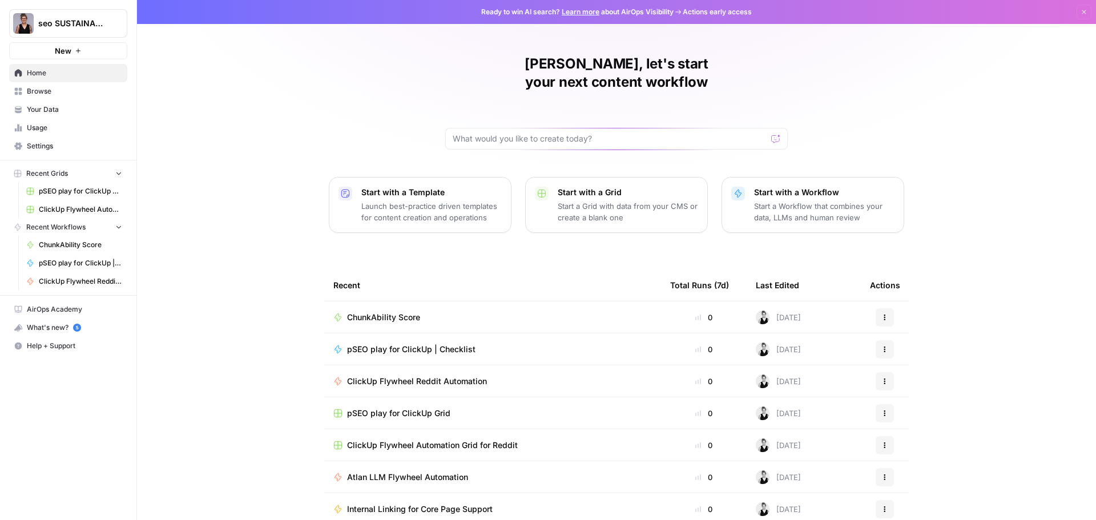
click at [402, 376] on span "ClickUp Flywheel Reddit Automation" at bounding box center [417, 381] width 140 height 11
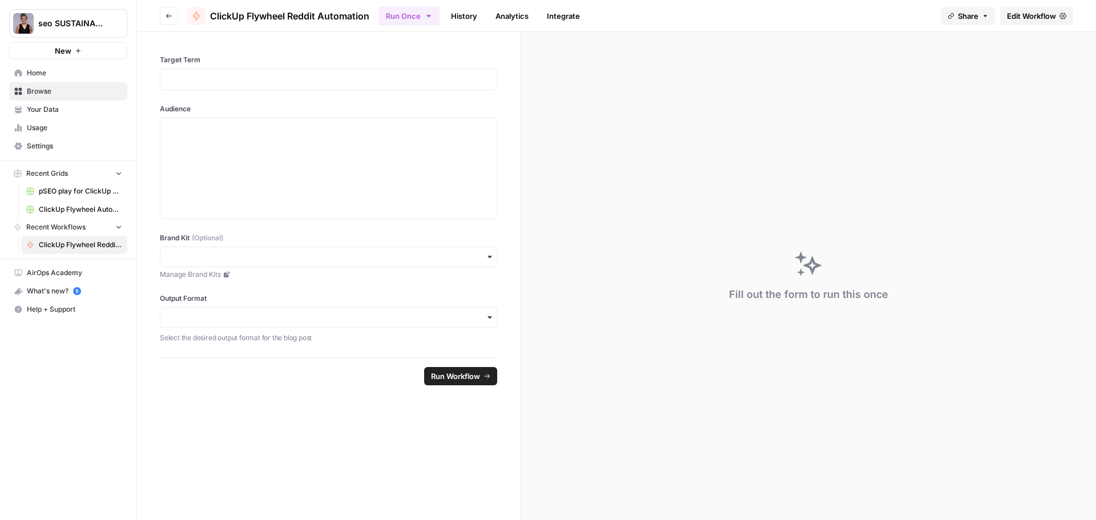
click at [1031, 19] on span "Edit Workflow" at bounding box center [1031, 15] width 49 height 11
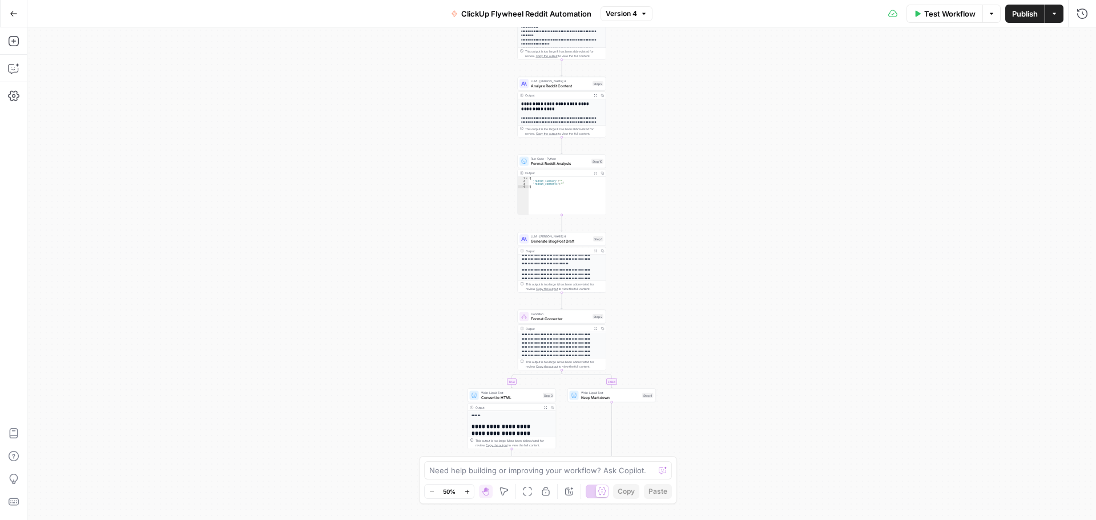
scroll to position [114, 0]
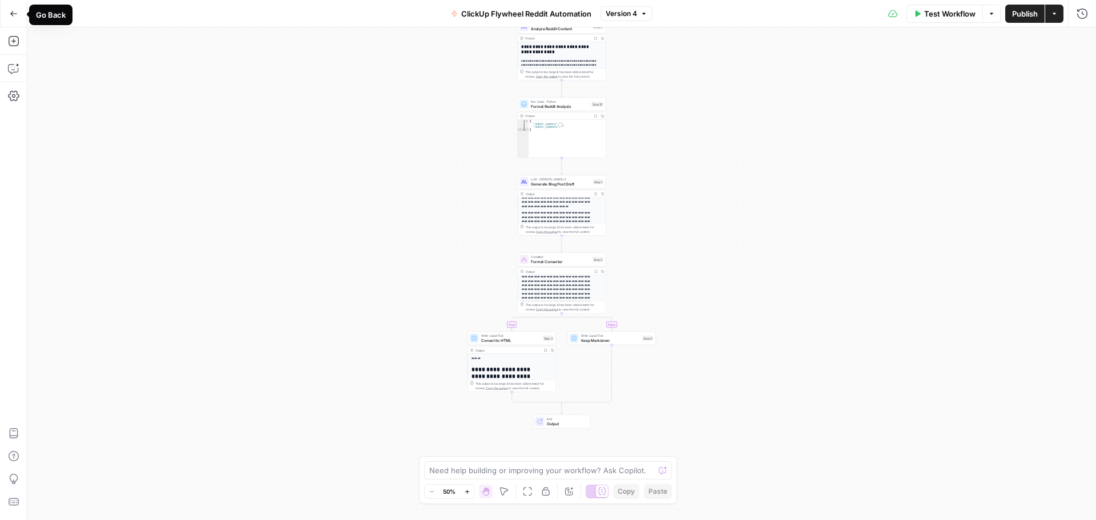
click at [11, 13] on icon "button" at bounding box center [13, 13] width 7 height 5
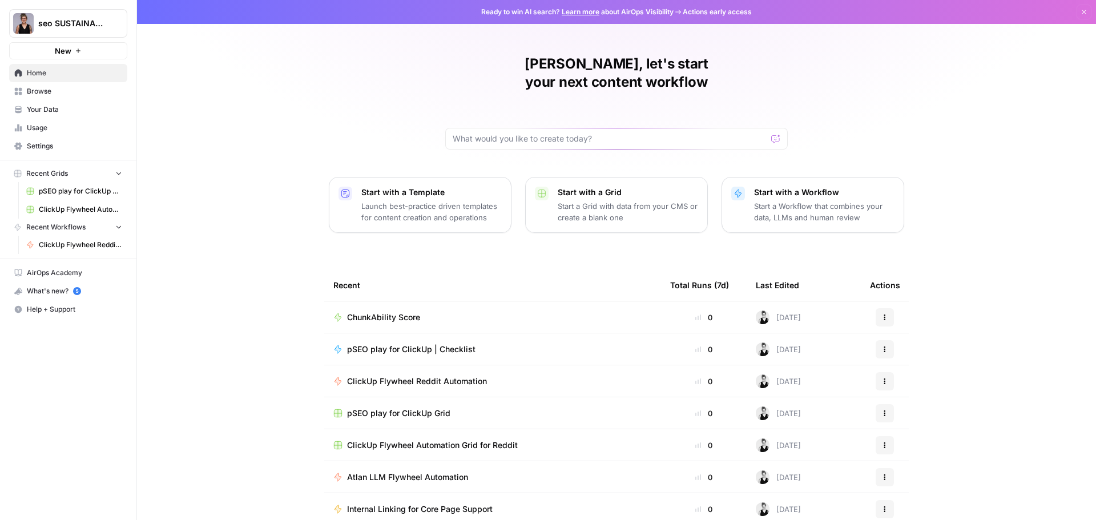
scroll to position [5, 0]
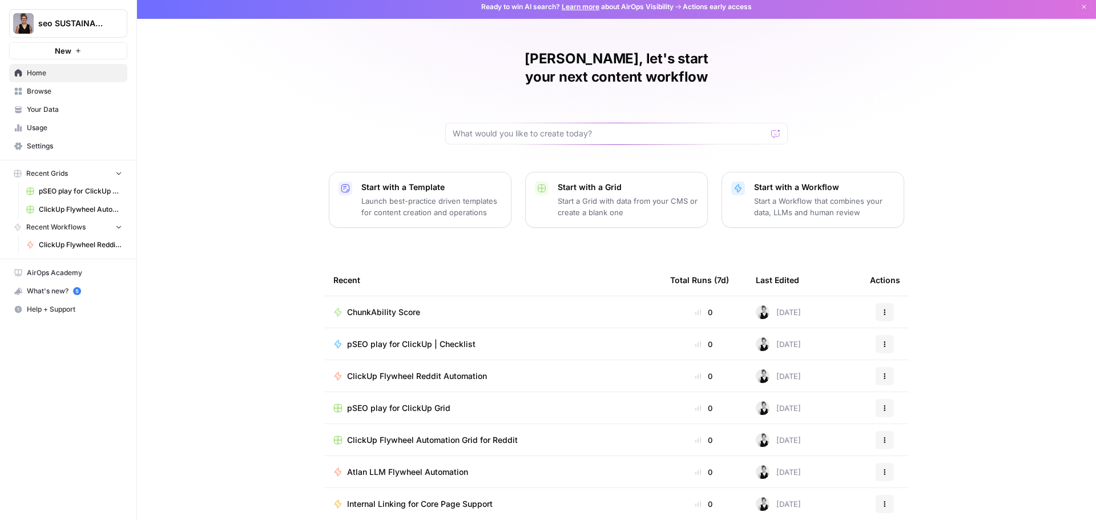
click at [402, 466] on span "Atlan LLM Flywheel Automation" at bounding box center [407, 471] width 121 height 11
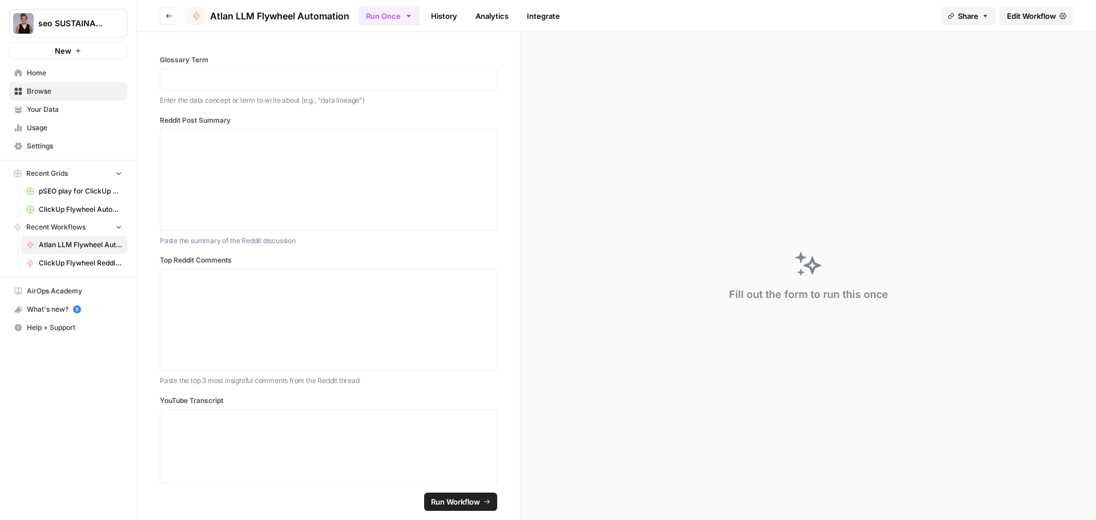
click at [1024, 17] on span "Edit Workflow" at bounding box center [1031, 15] width 49 height 11
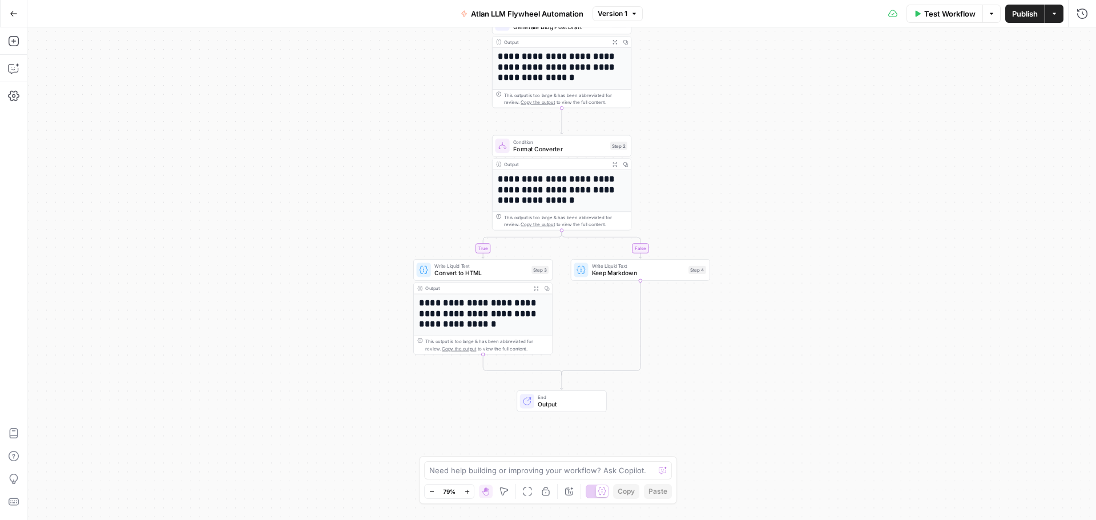
click at [16, 18] on button "Go Back" at bounding box center [13, 13] width 21 height 21
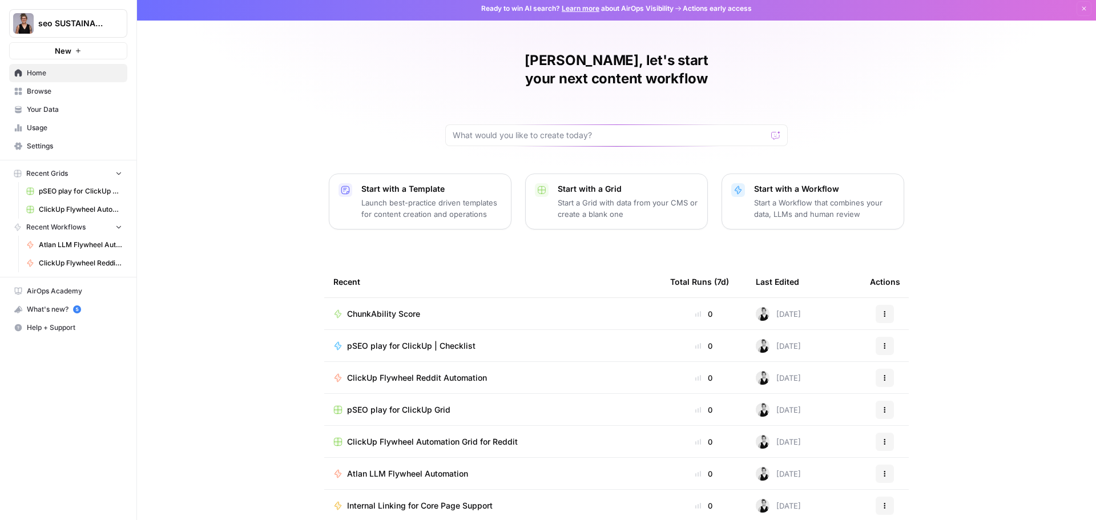
scroll to position [5, 0]
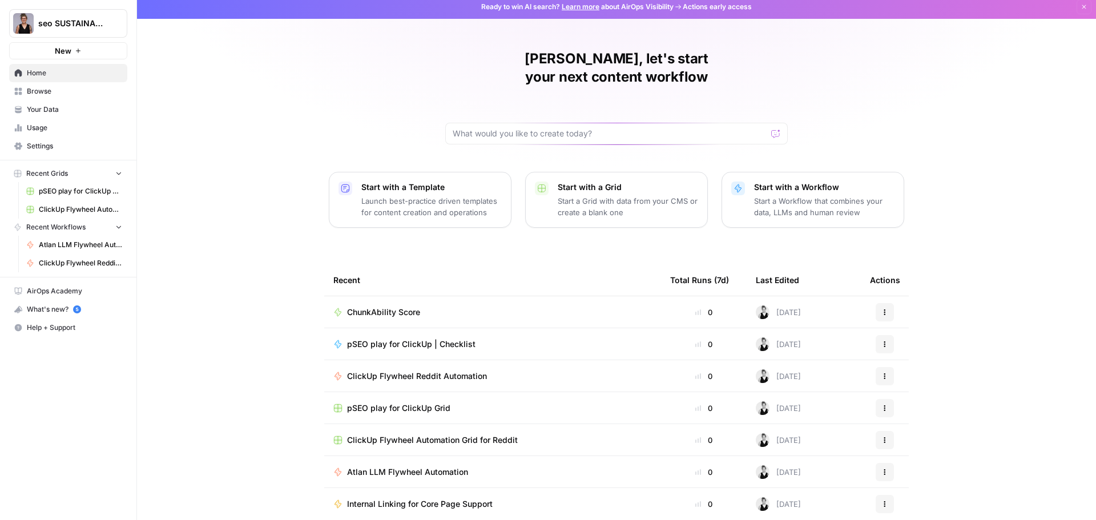
click at [402, 339] on span "pSEO play for ClickUp | Checklist" at bounding box center [411, 344] width 128 height 11
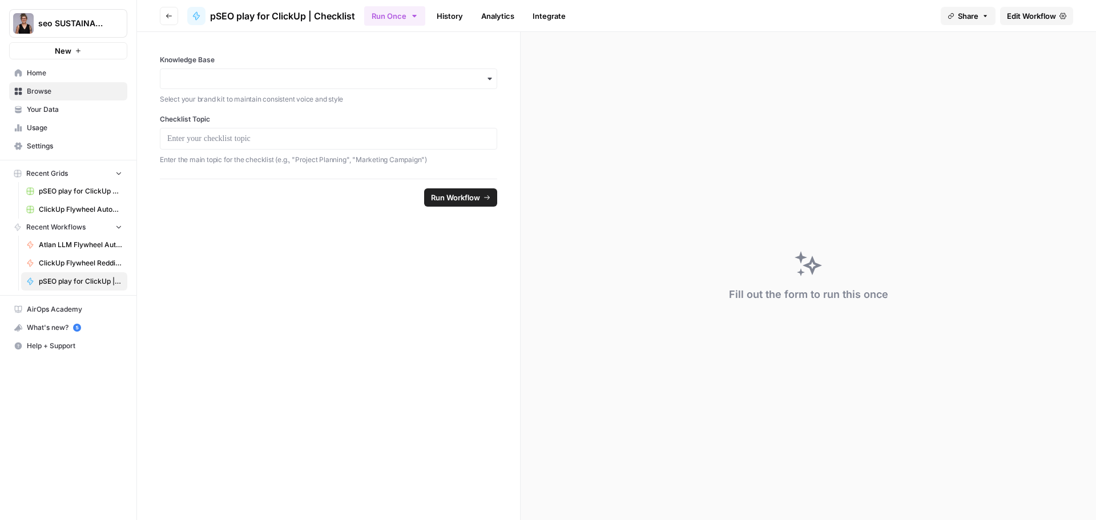
click at [1030, 20] on span "Edit Workflow" at bounding box center [1031, 15] width 49 height 11
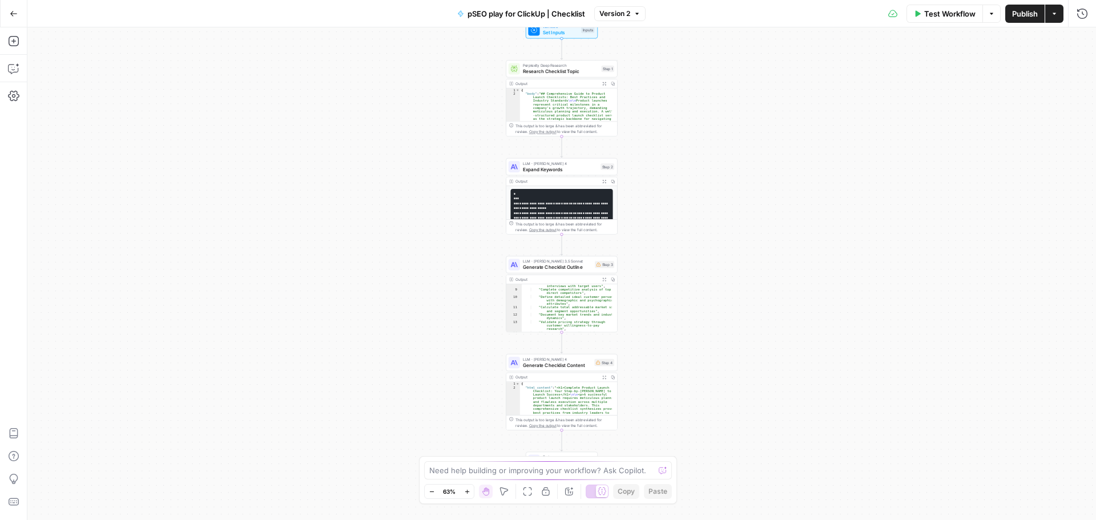
scroll to position [137, 0]
click at [11, 14] on icon "button" at bounding box center [14, 14] width 8 height 8
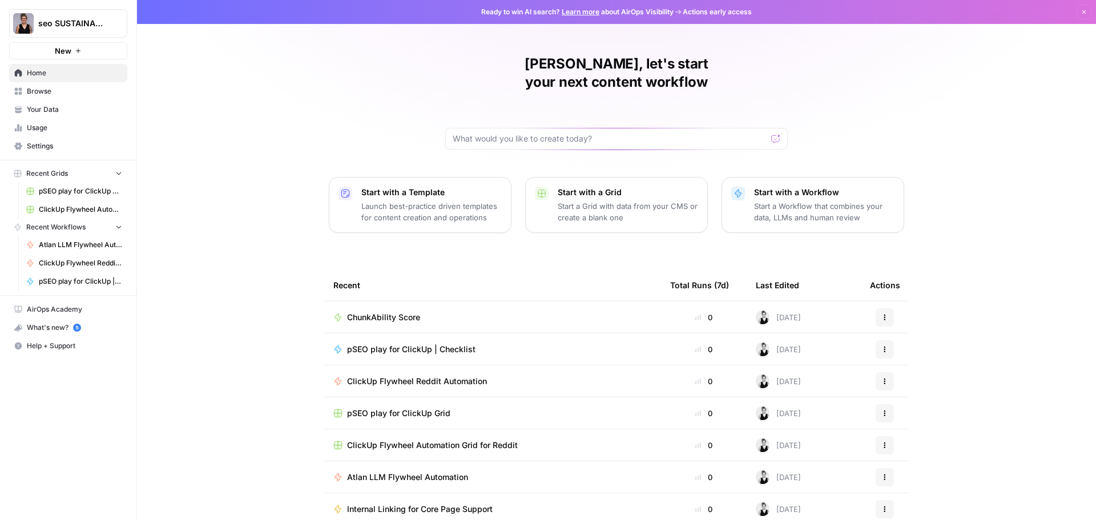
click at [416, 472] on span "Atlan LLM Flywheel Automation" at bounding box center [407, 477] width 121 height 11
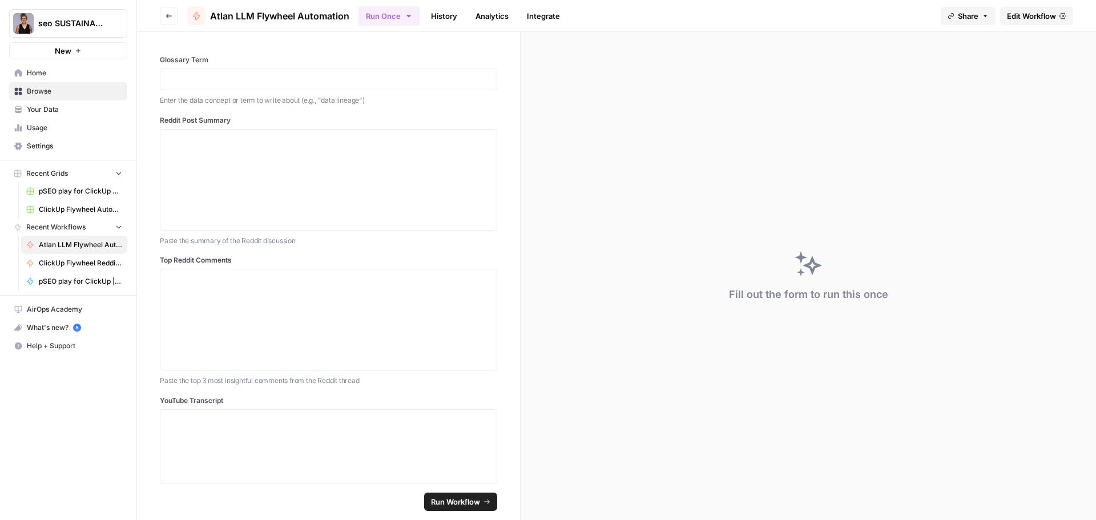
click at [1037, 14] on span "Edit Workflow" at bounding box center [1031, 15] width 49 height 11
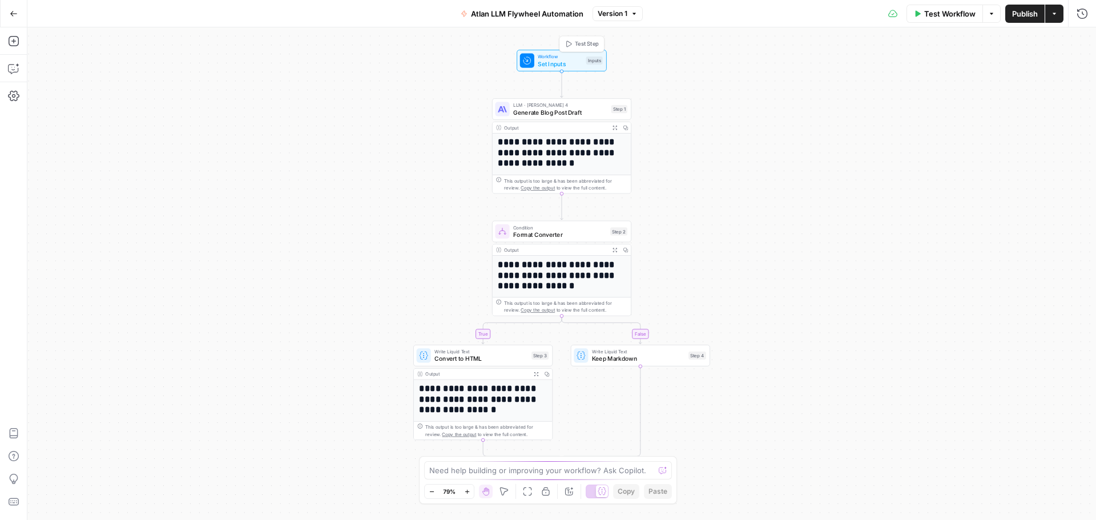
click at [558, 61] on span "Set Inputs" at bounding box center [560, 63] width 45 height 9
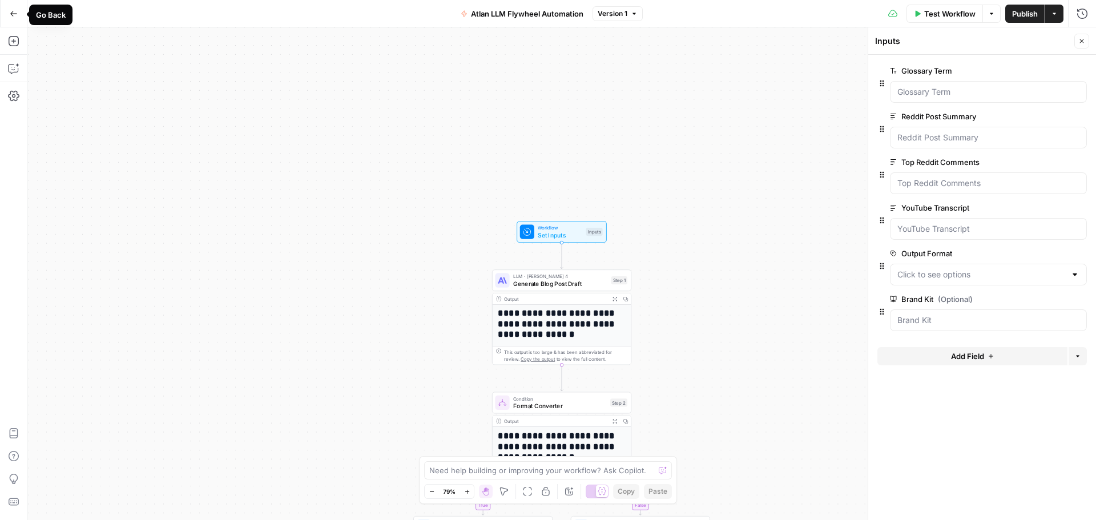
click at [16, 16] on icon "button" at bounding box center [14, 14] width 8 height 8
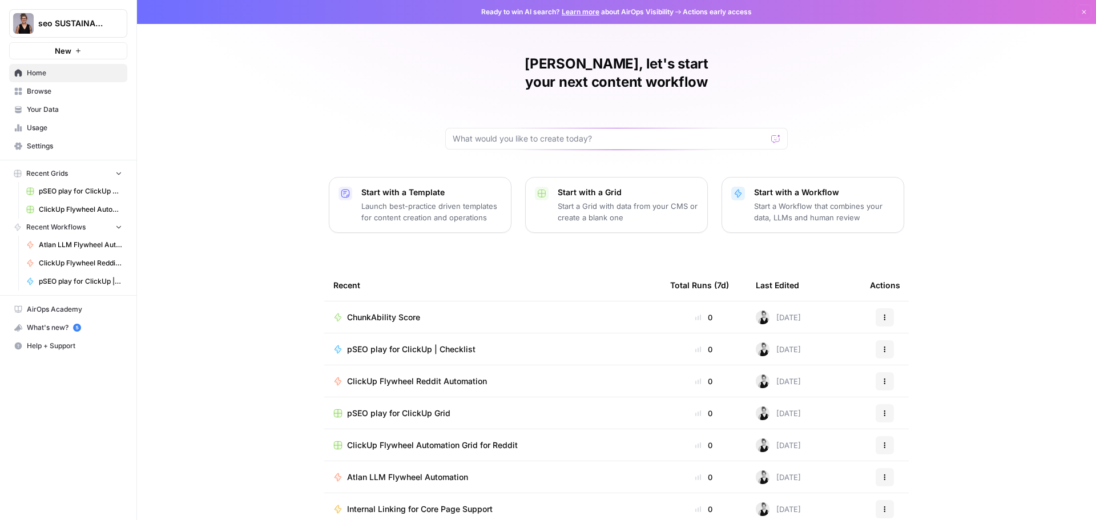
click at [413, 376] on span "ClickUp Flywheel Reddit Automation" at bounding box center [417, 381] width 140 height 11
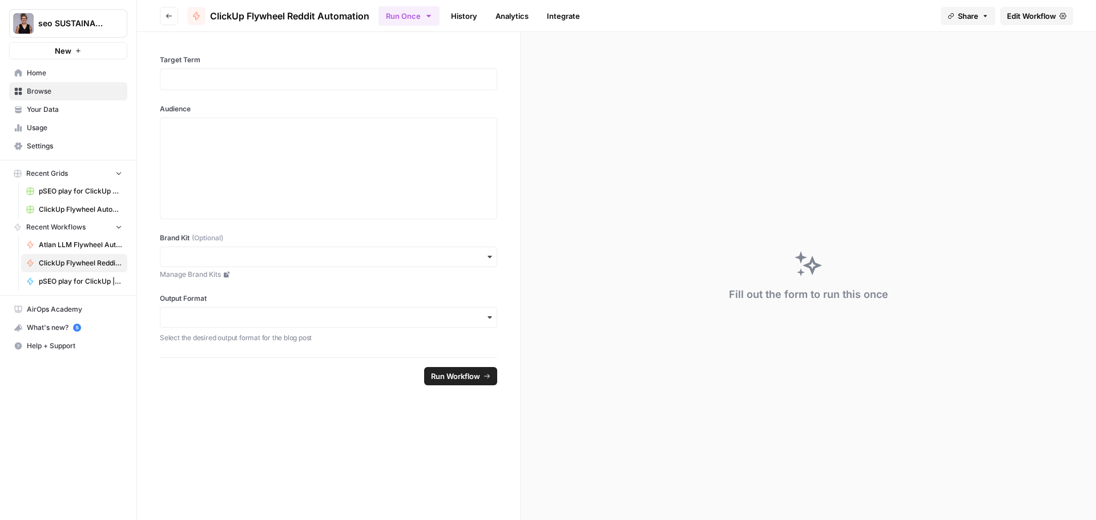
click at [1016, 14] on span "Edit Workflow" at bounding box center [1031, 15] width 49 height 11
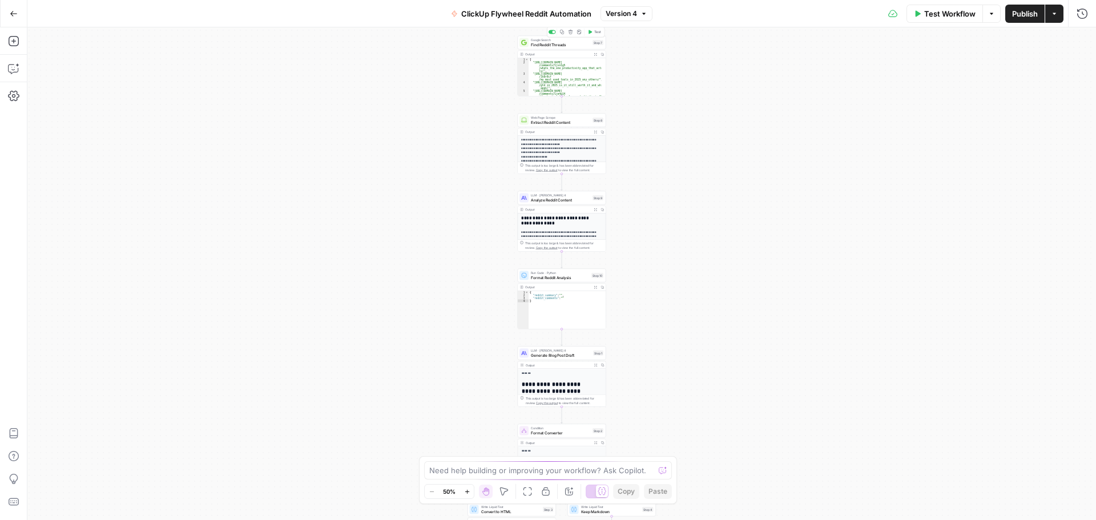
click at [572, 42] on span "Find Reddit Threads" at bounding box center [560, 45] width 59 height 6
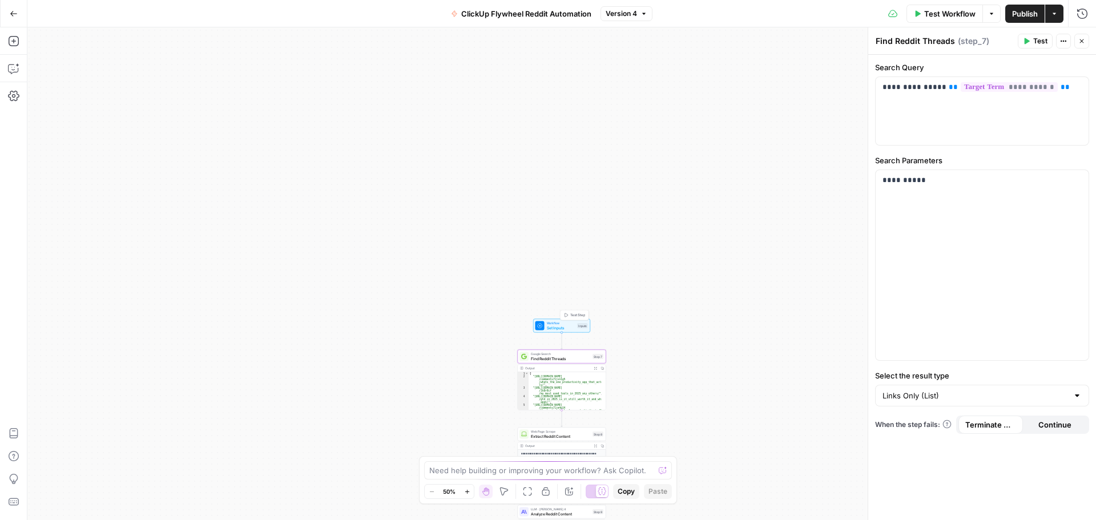
click at [565, 325] on span "Set Inputs" at bounding box center [561, 328] width 29 height 6
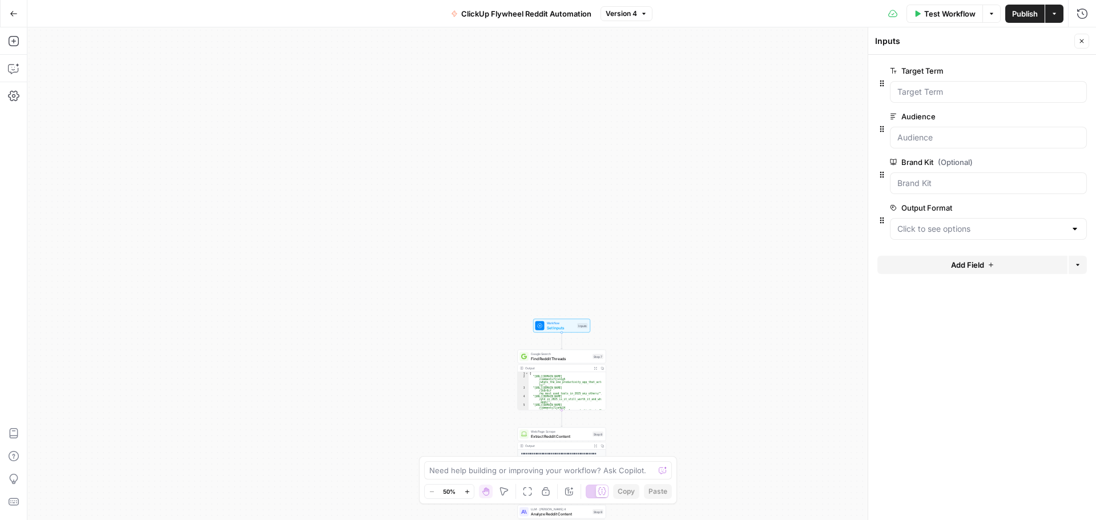
click at [1072, 229] on div at bounding box center [1074, 228] width 9 height 11
click at [741, 239] on div "**********" at bounding box center [561, 273] width 1069 height 493
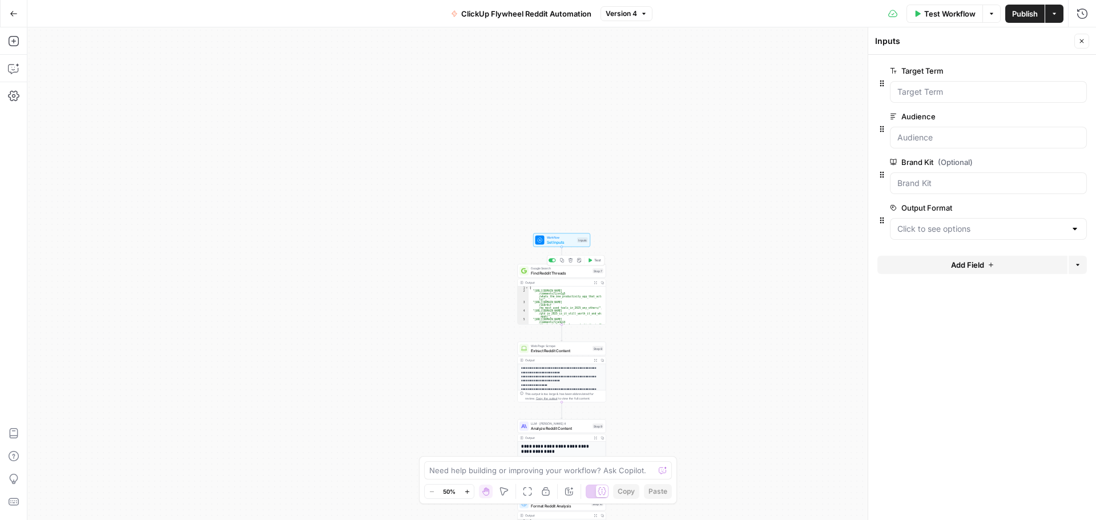
click at [563, 273] on span "Find Reddit Threads" at bounding box center [560, 273] width 59 height 6
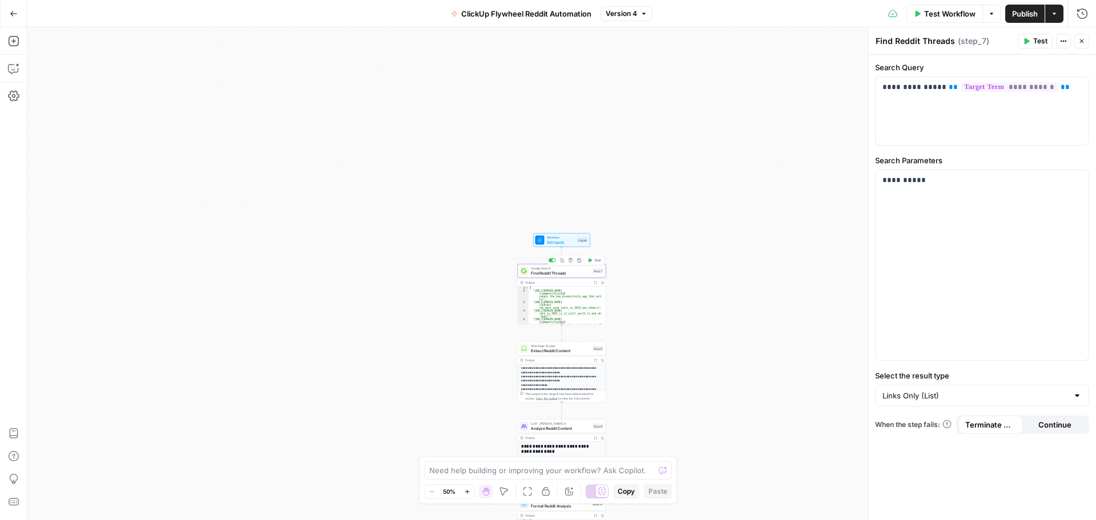
scroll to position [27, 0]
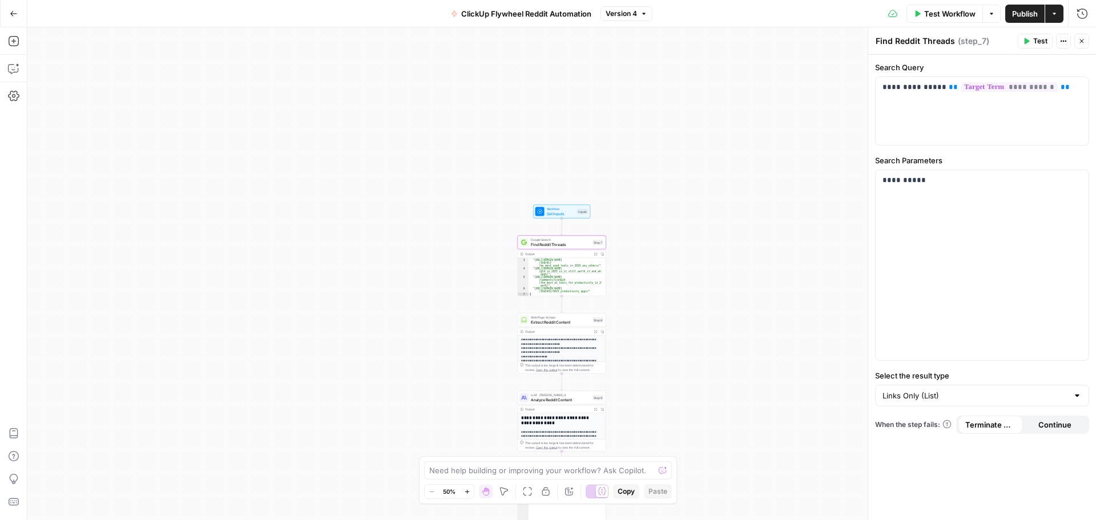
click at [573, 325] on div "Web Page Scrape Extract Reddit Content Step 8 Copy step Delete step Add Note Te…" at bounding box center [562, 320] width 88 height 14
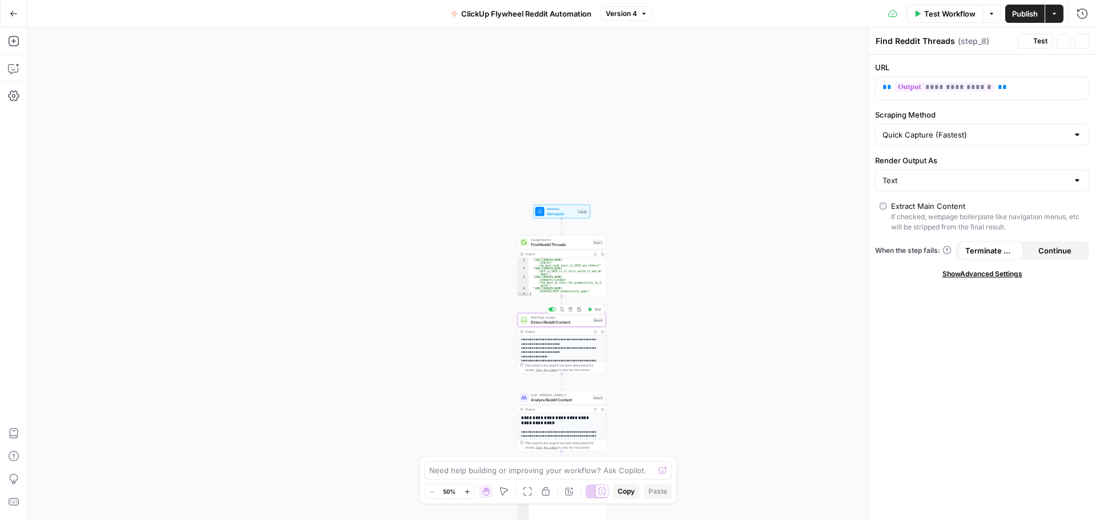
type textarea "Extract Reddit Content"
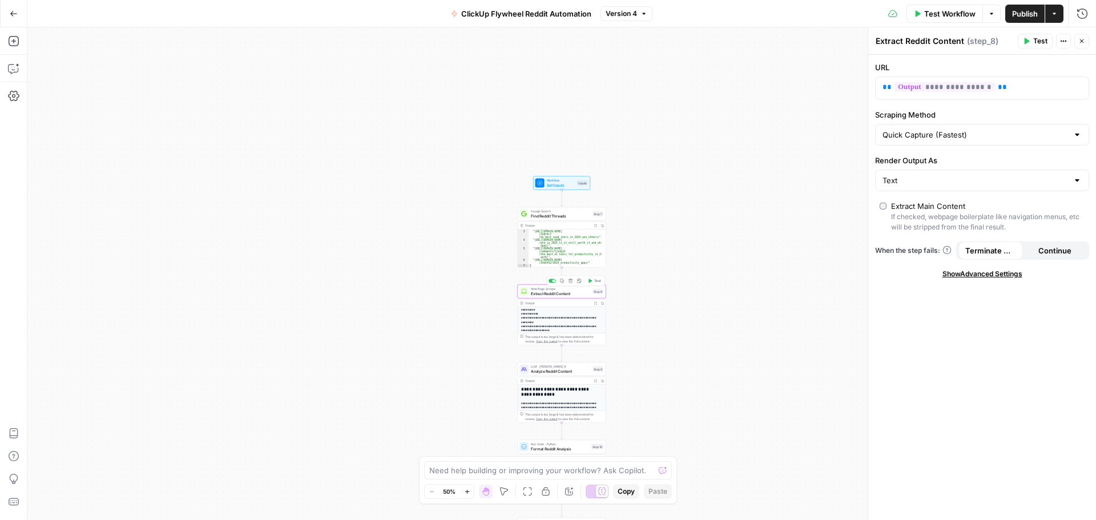
scroll to position [114, 0]
click at [579, 375] on div "LLM · Claude Sonnet 4 Analyze Reddit Content Step 9 Copy step Delete step Add N…" at bounding box center [562, 370] width 88 height 14
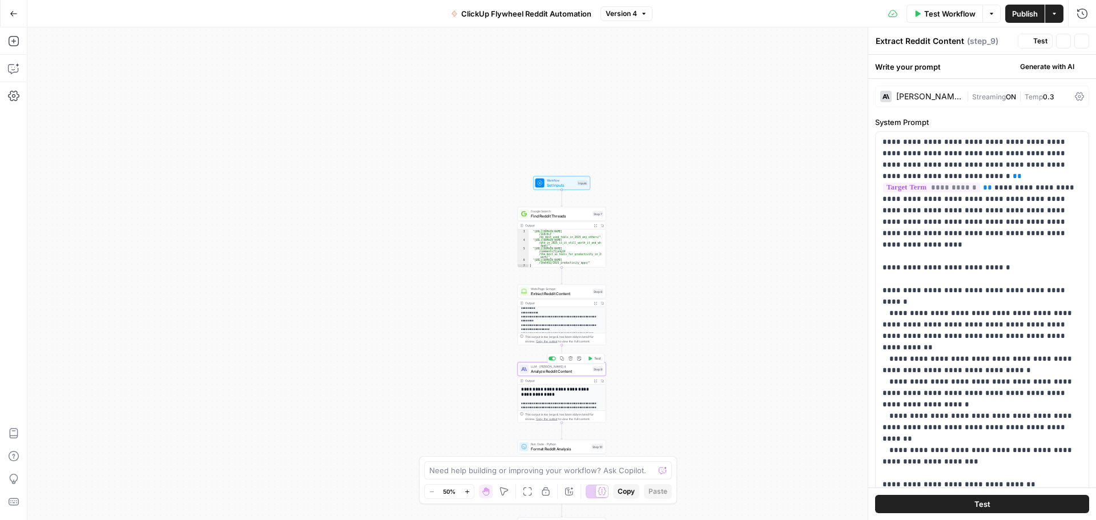
type textarea "Analyze Reddit Content"
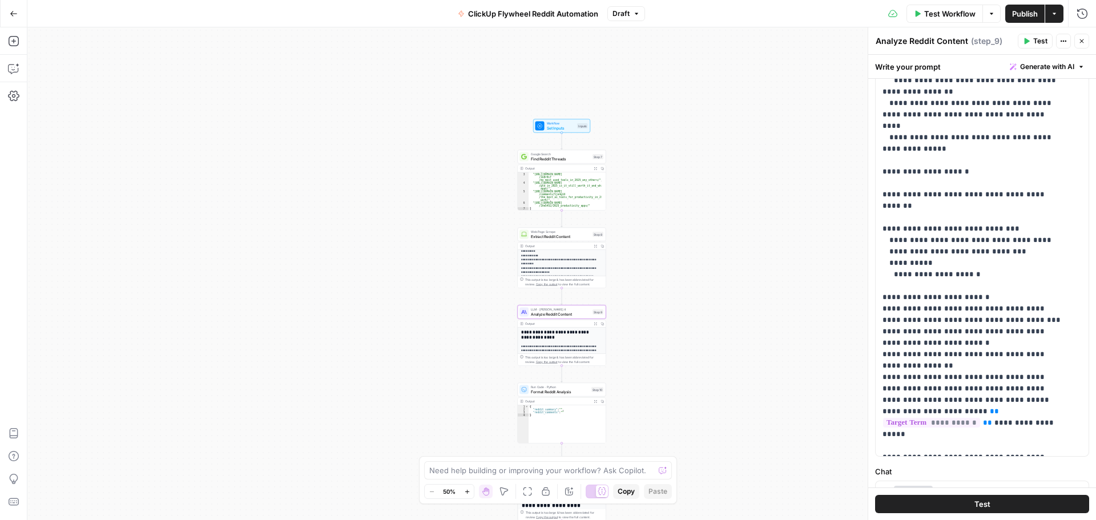
scroll to position [285, 0]
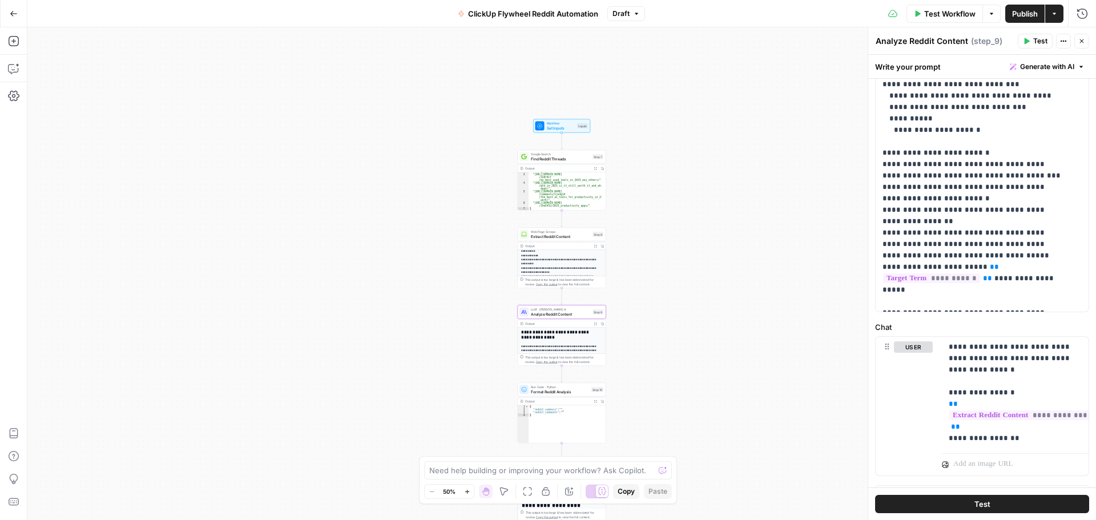
click at [572, 339] on h2 "**********" at bounding box center [559, 335] width 77 height 10
click at [563, 394] on div "Run Code · Python Format Reddit Analysis Step 10 Copy step Delete step Add Note…" at bounding box center [562, 390] width 88 height 14
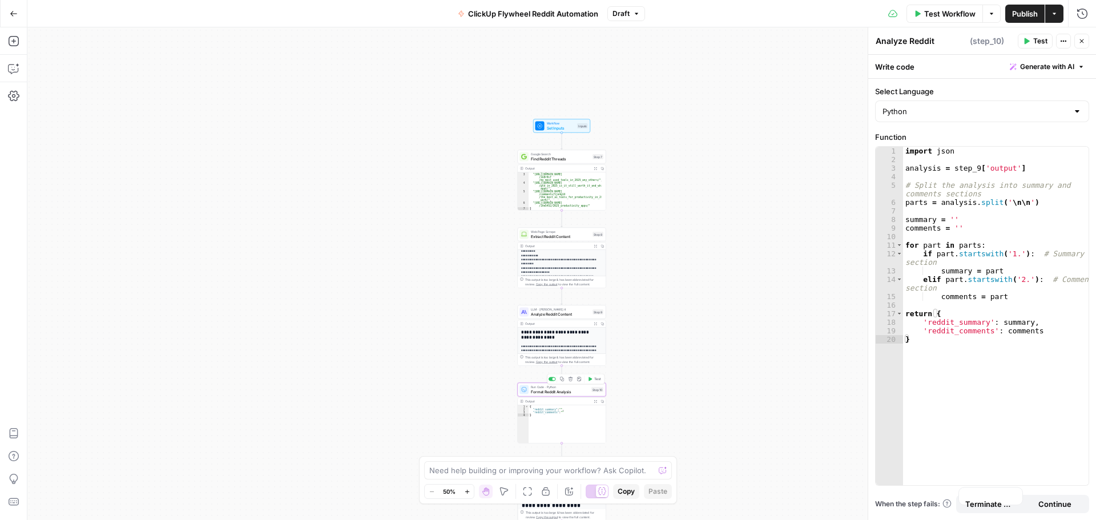
type textarea "Format Reddit Analysis"
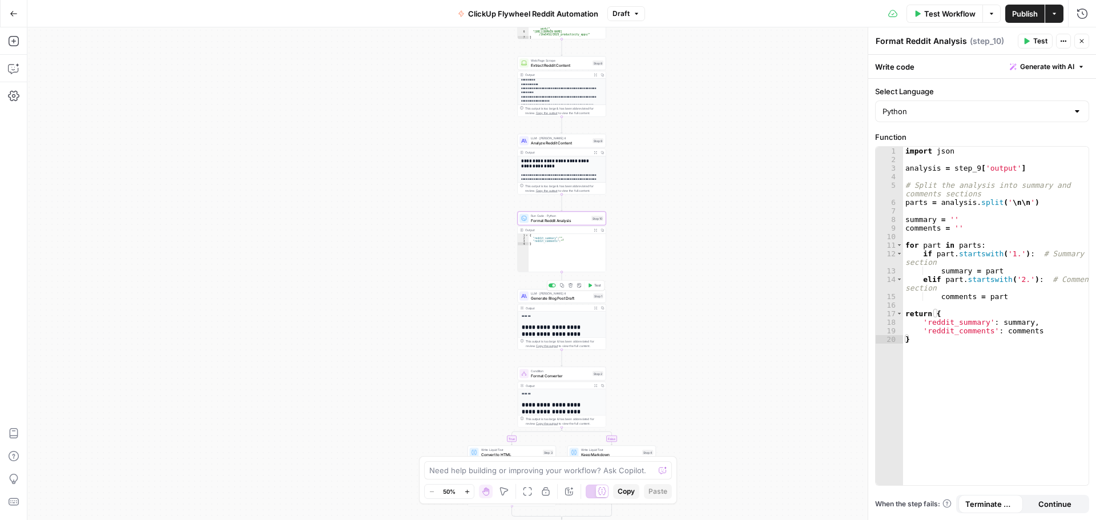
click at [559, 300] on span "Generate Blog Post Draft" at bounding box center [561, 298] width 60 height 6
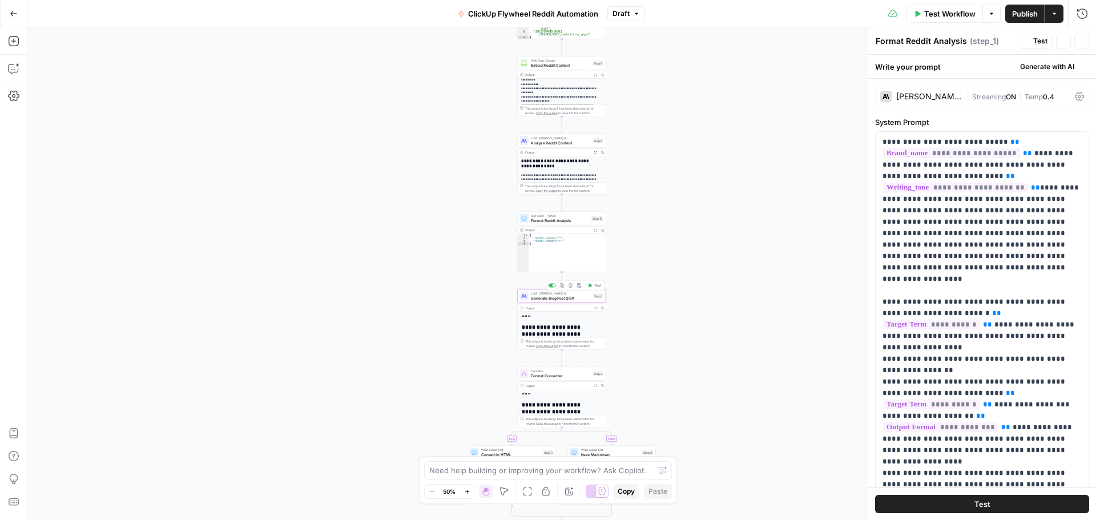
type textarea "Generate Blog Post Draft"
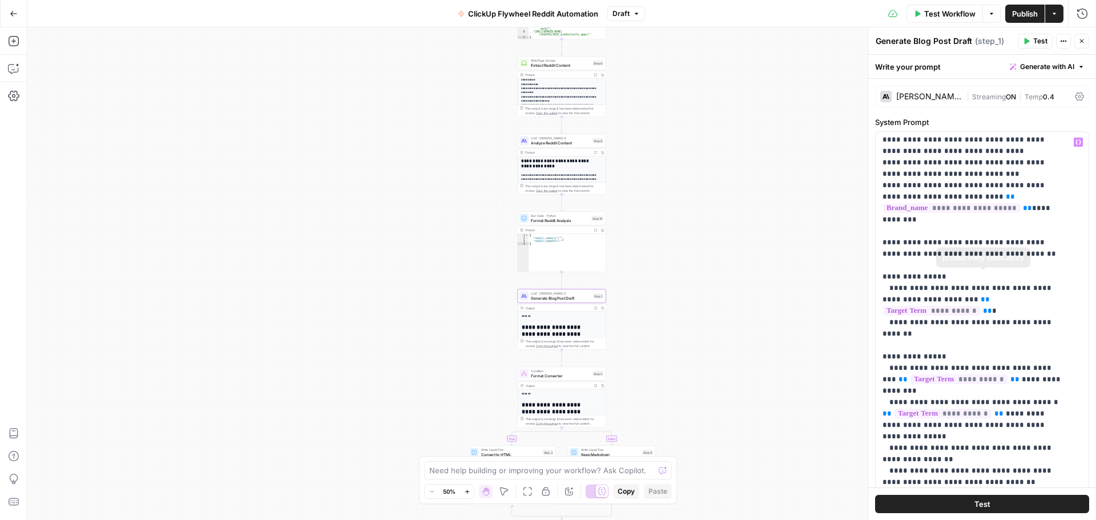
scroll to position [628, 0]
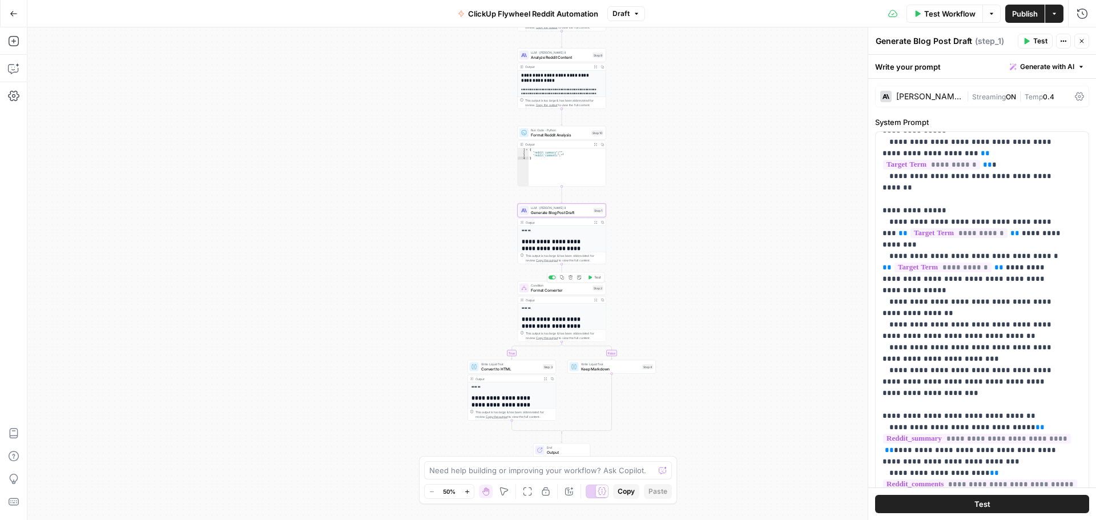
click at [566, 292] on span "Format Converter" at bounding box center [560, 290] width 59 height 6
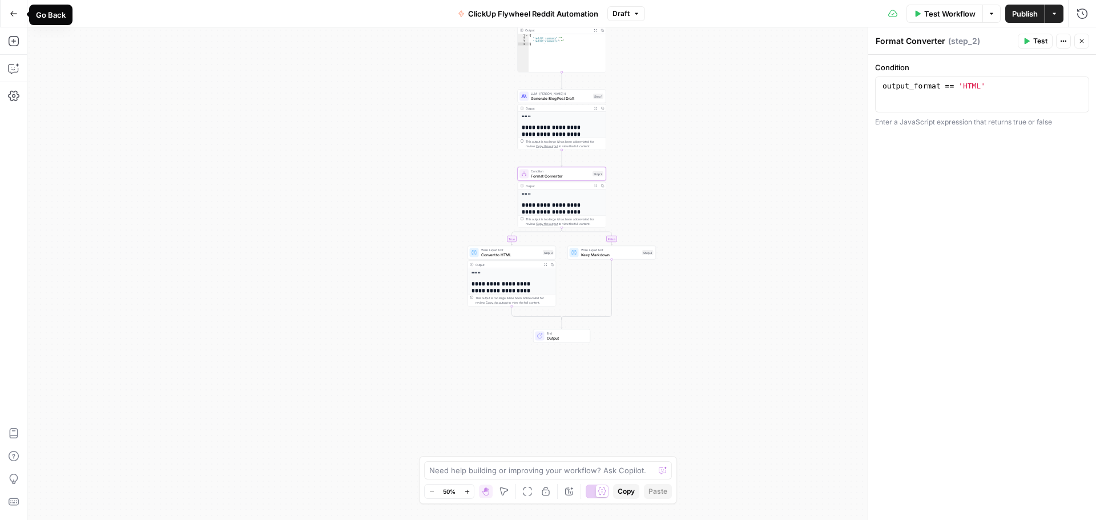
click at [16, 15] on icon "button" at bounding box center [14, 14] width 8 height 8
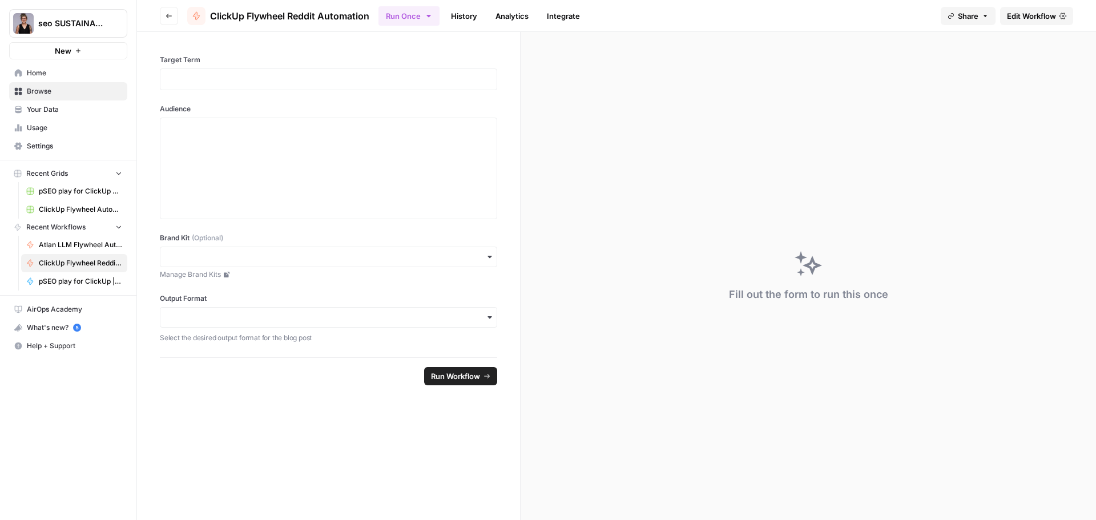
click at [38, 106] on span "Your Data" at bounding box center [74, 109] width 95 height 10
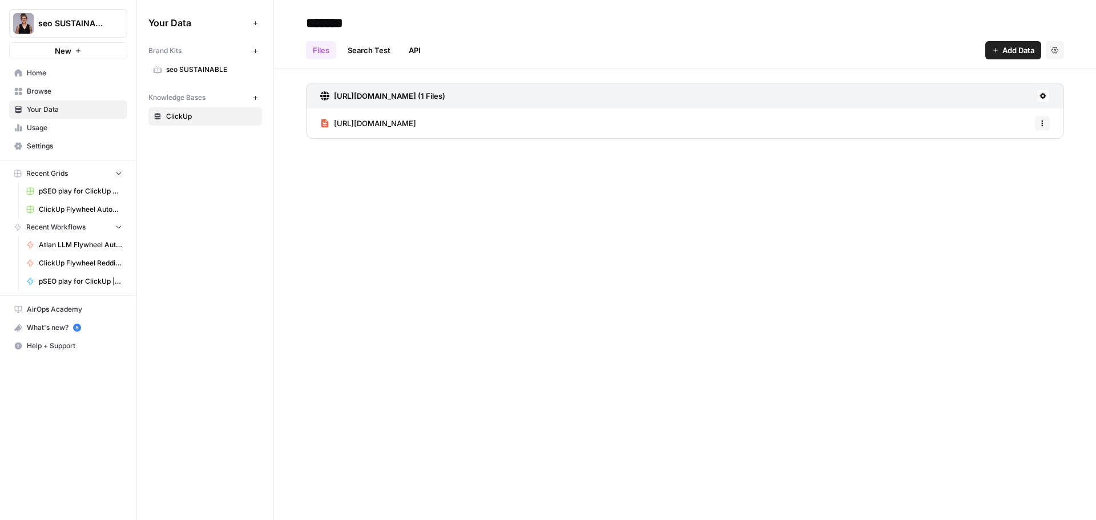
click at [37, 88] on span "Browse" at bounding box center [74, 91] width 95 height 10
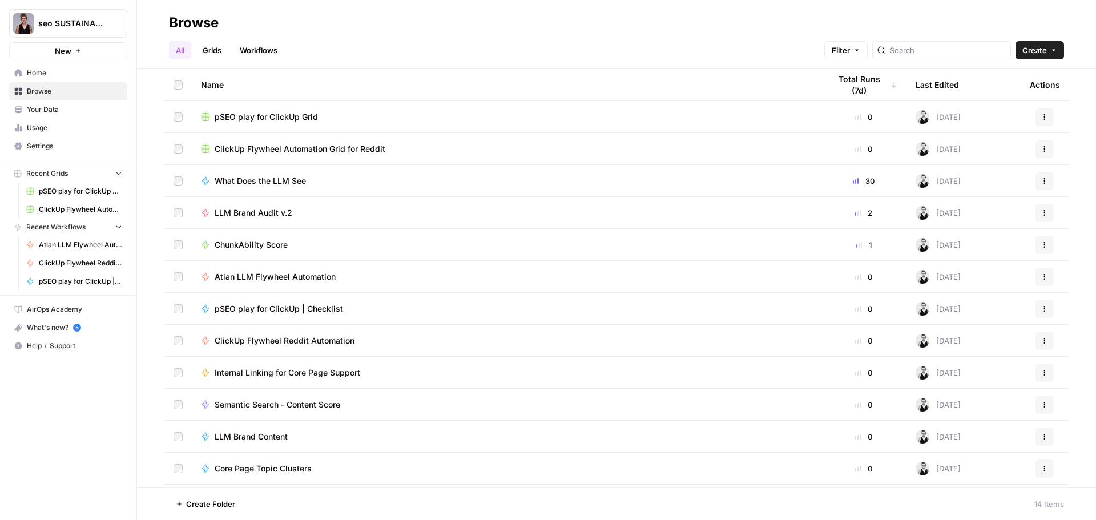
click at [271, 50] on link "Workflows" at bounding box center [258, 50] width 51 height 18
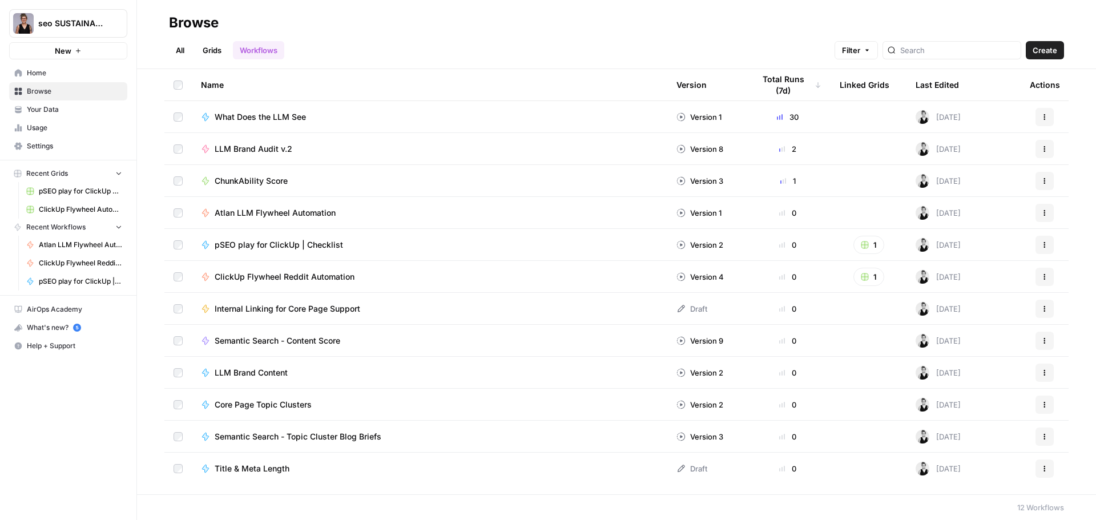
click at [233, 214] on span "Atlan LLM Flywheel Automation" at bounding box center [275, 212] width 121 height 11
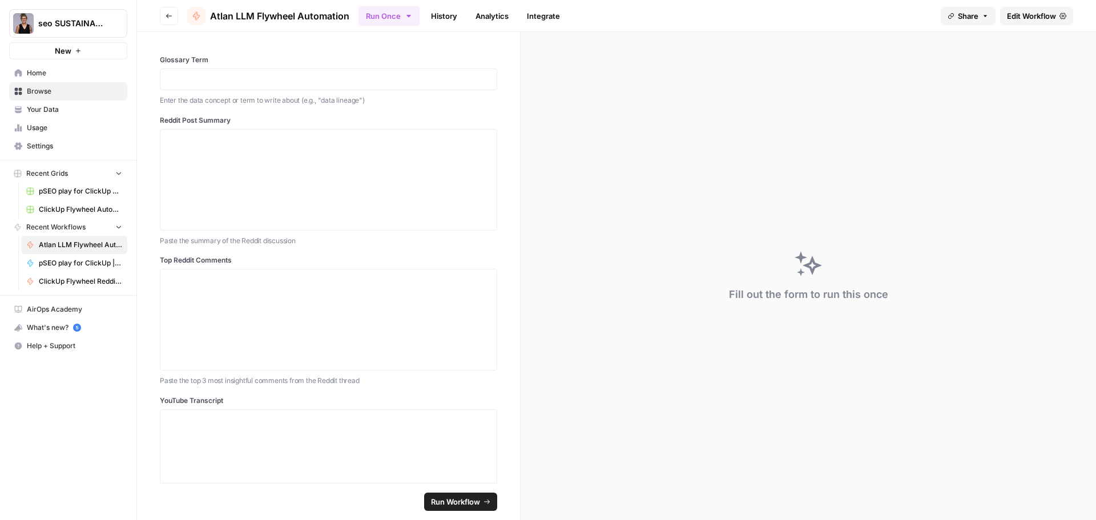
click at [1024, 13] on span "Edit Workflow" at bounding box center [1031, 15] width 49 height 11
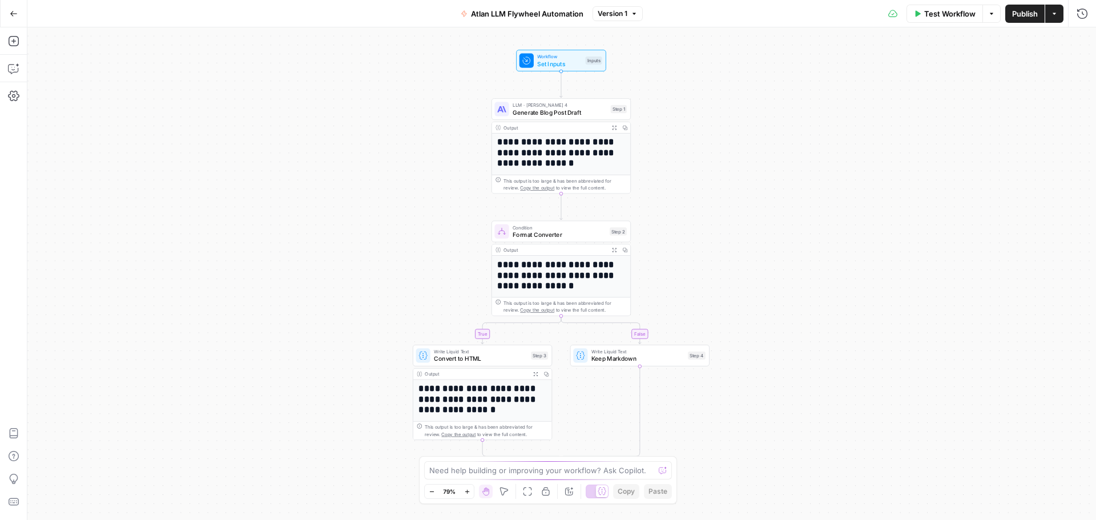
click at [533, 12] on span "Atlan LLM Flywheel Automation" at bounding box center [527, 13] width 112 height 11
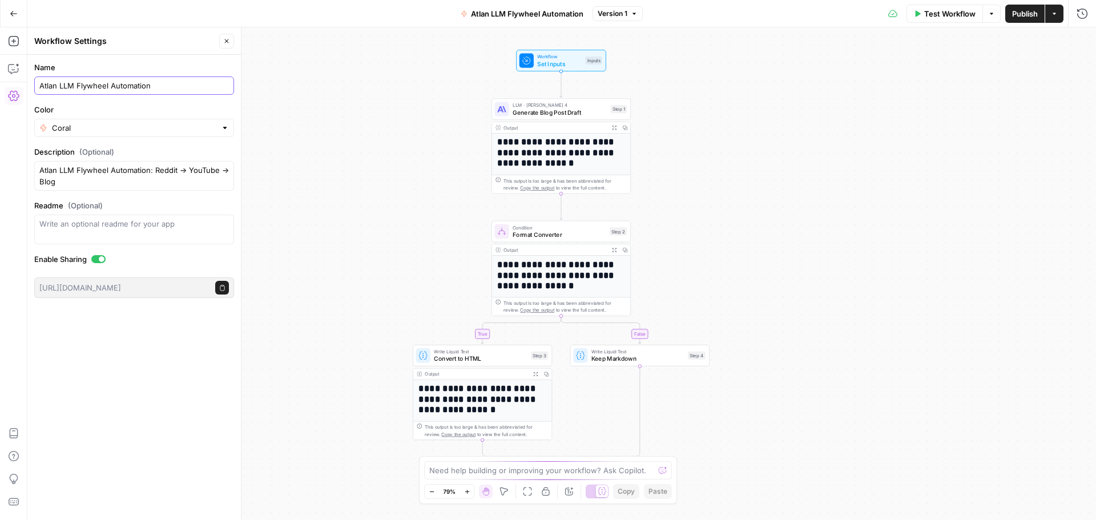
click at [75, 87] on input "Atlan LLM Flywheel Automation" at bounding box center [134, 85] width 190 height 11
drag, startPoint x: 73, startPoint y: 86, endPoint x: 34, endPoint y: 92, distance: 39.2
click at [34, 92] on form "Name Atlan LLM Flywheel Automation Color Coral Description (Optional) Atlan LLM…" at bounding box center [134, 180] width 214 height 250
drag, startPoint x: 107, startPoint y: 87, endPoint x: 35, endPoint y: 83, distance: 72.0
click at [35, 83] on div "Atlan LLM Flywheel Automation" at bounding box center [134, 85] width 200 height 18
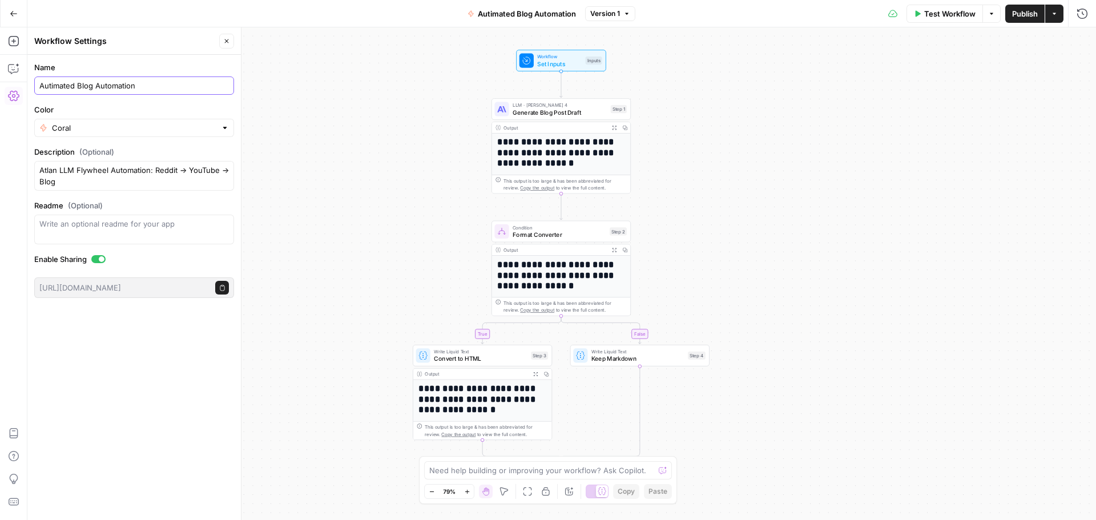
drag, startPoint x: 78, startPoint y: 86, endPoint x: 30, endPoint y: 87, distance: 47.4
click at [30, 87] on form "Name Autimated Blog Automation Color Coral Description (Optional) Atlan LLM Fly…" at bounding box center [134, 180] width 214 height 250
click at [143, 82] on input "Blog Automation" at bounding box center [134, 85] width 190 height 11
click at [136, 184] on textarea "Atlan LLM Flywheel Automation: Reddit → YouTube → Blog" at bounding box center [134, 175] width 190 height 23
drag, startPoint x: 58, startPoint y: 170, endPoint x: 33, endPoint y: 159, distance: 27.1
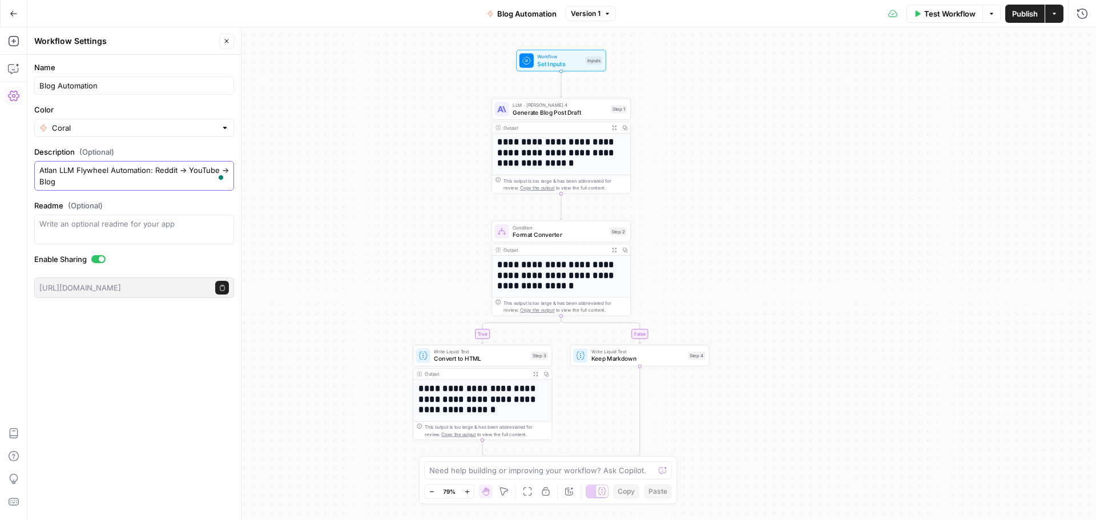
click at [33, 159] on form "Name Blog Automation Color Coral Description (Optional) Atlan LLM Flywheel Auto…" at bounding box center [134, 180] width 214 height 250
click at [83, 174] on textarea "Atlan LLM Flywheel Automation: Reddit → YouTube → Blog" at bounding box center [134, 175] width 190 height 23
drag, startPoint x: 61, startPoint y: 168, endPoint x: 78, endPoint y: 178, distance: 19.5
click at [78, 178] on textarea "Atlan LLM Flywheel Automation: Reddit → YouTube → Blog" at bounding box center [134, 175] width 190 height 23
drag, startPoint x: 94, startPoint y: 87, endPoint x: 22, endPoint y: 80, distance: 72.8
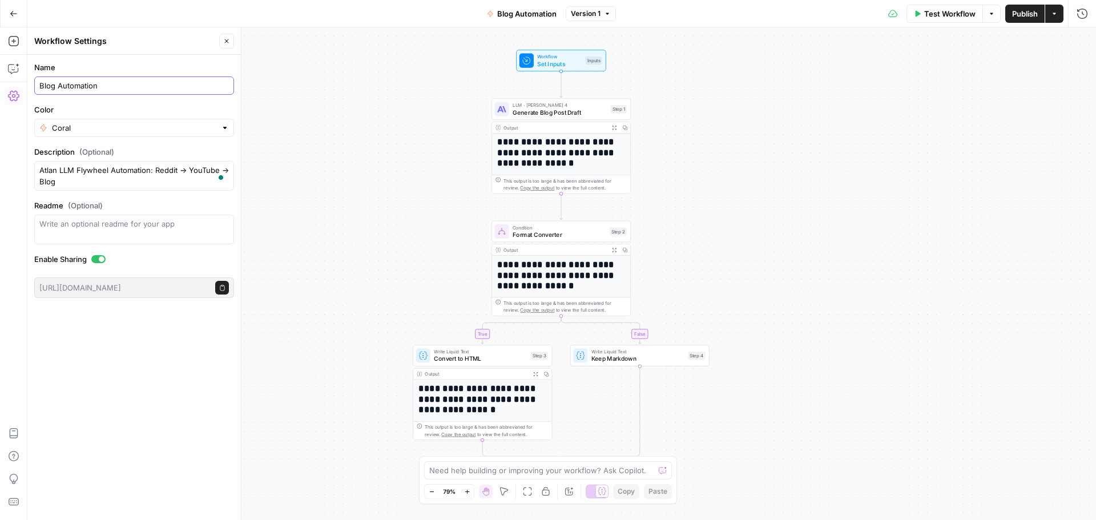
click at [22, 80] on body "**********" at bounding box center [548, 260] width 1096 height 520
click at [22, 80] on div "Add Steps Copilot Settings AirOps Academy Help Give Feedback Shortcuts" at bounding box center [13, 273] width 27 height 493
click at [99, 86] on input "Blog Automation" at bounding box center [134, 85] width 190 height 11
drag, startPoint x: 99, startPoint y: 86, endPoint x: 39, endPoint y: 82, distance: 59.5
click at [39, 82] on input "Blog Automation" at bounding box center [134, 85] width 190 height 11
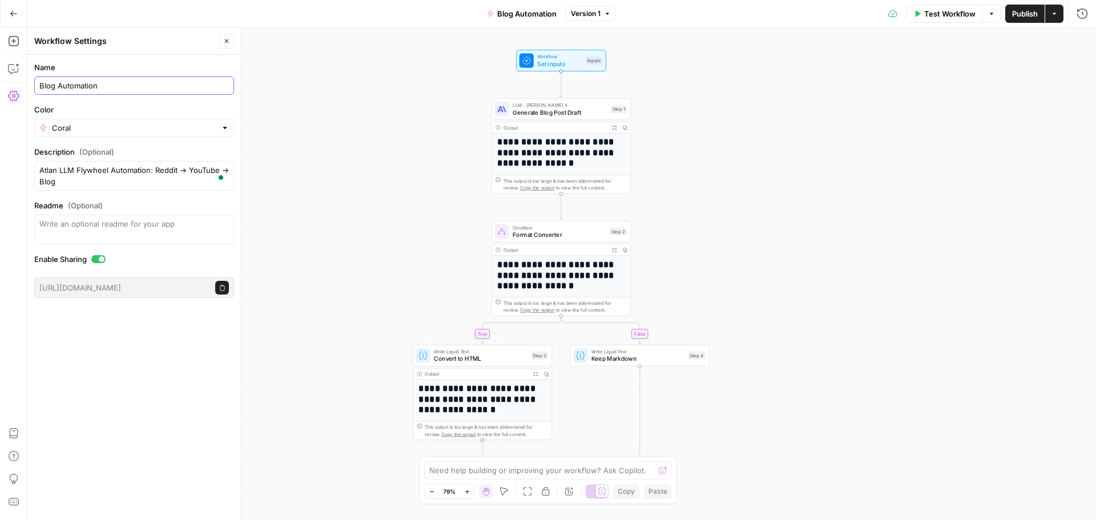
paste input "LLM Flywheel Automation: Reddit → YouTube → Blog"
type input "LLM Flywheel Automation: Reddit → YouTube → Blog"
drag, startPoint x: 59, startPoint y: 172, endPoint x: 31, endPoint y: 166, distance: 28.7
click at [31, 166] on form "Name LLM Flywheel Automation: Reddit → YouTube → Blog Color Coral Description (…" at bounding box center [134, 180] width 214 height 250
click at [174, 171] on textarea "LLM Flywheel Automation: Reddit → YouTube → Blog" at bounding box center [134, 175] width 190 height 23
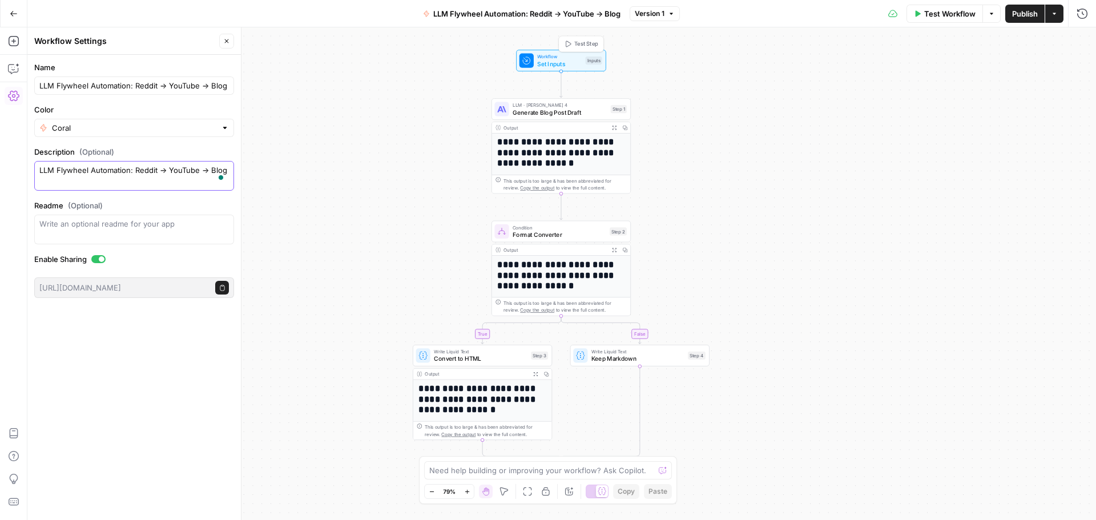
type textarea "LLM Flywheel Automation: Reddit → YouTube → Blog"
click at [563, 55] on span "Workflow" at bounding box center [559, 56] width 45 height 7
click at [53, 86] on input "LLM Flywheel Automation: Reddit → YouTube → Blog" at bounding box center [134, 85] width 190 height 11
click at [89, 86] on input "LLM Flywheel Automation: Reddit → YouTube → Blog" at bounding box center [134, 85] width 190 height 11
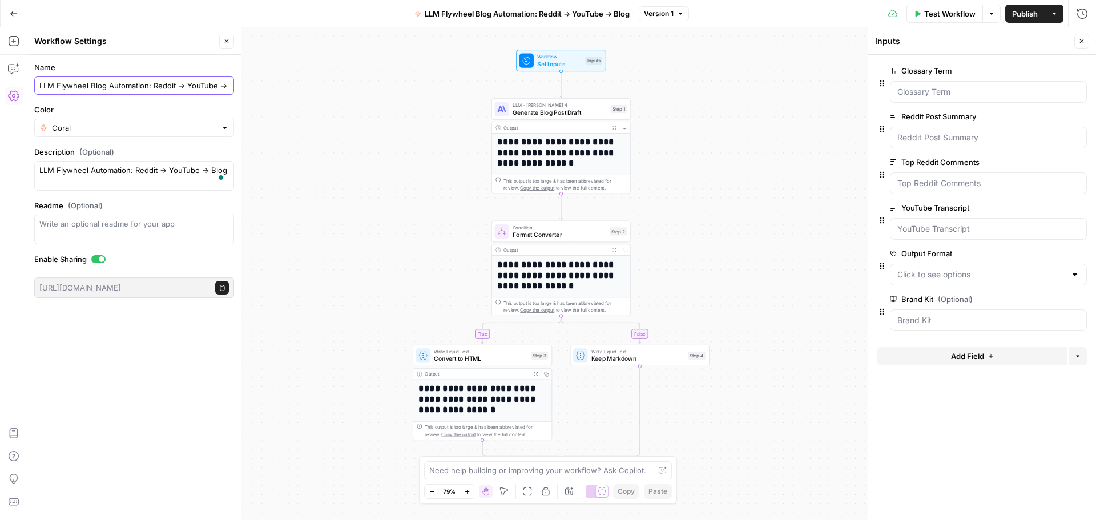
type input "LLM Flywheel Blog Automation: Reddit → YouTube → Blog"
click at [369, 169] on div "**********" at bounding box center [561, 273] width 1069 height 493
click at [60, 174] on textarea "LLM Flywheel Automation: Reddit → YouTube → Blog" at bounding box center [134, 175] width 190 height 23
click at [57, 174] on textarea "LLM Flywheel Automation: Reddit → YouTube → Blog" at bounding box center [134, 175] width 190 height 23
type textarea "LLM Blog Flywheel Automation: Reddit → YouTube → Blog"
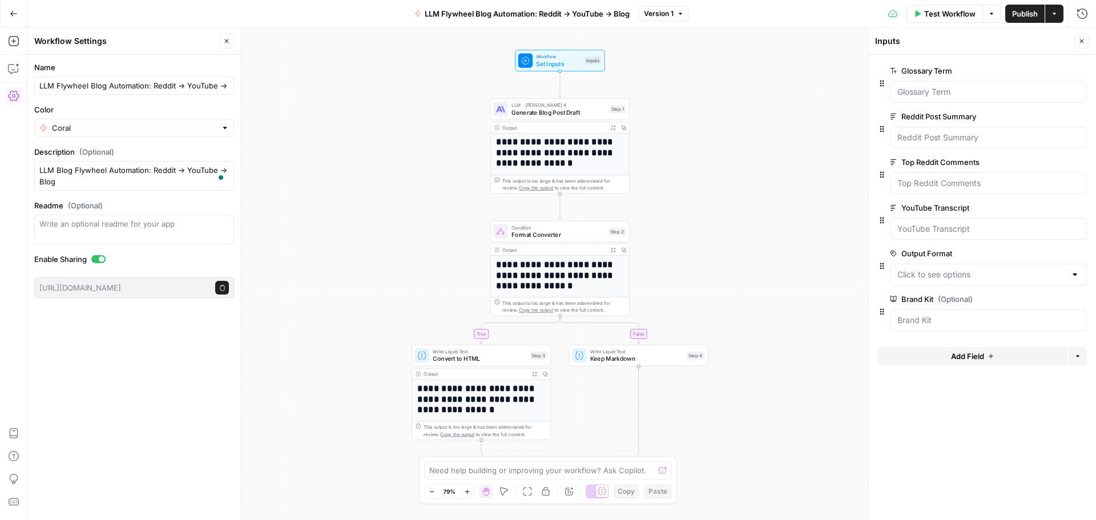
click at [382, 178] on div "**********" at bounding box center [561, 273] width 1069 height 493
click at [348, 187] on div "**********" at bounding box center [561, 273] width 1069 height 493
click at [1054, 18] on button "Actions" at bounding box center [1054, 14] width 18 height 18
click at [1019, 9] on span "Publish" at bounding box center [1025, 13] width 26 height 11
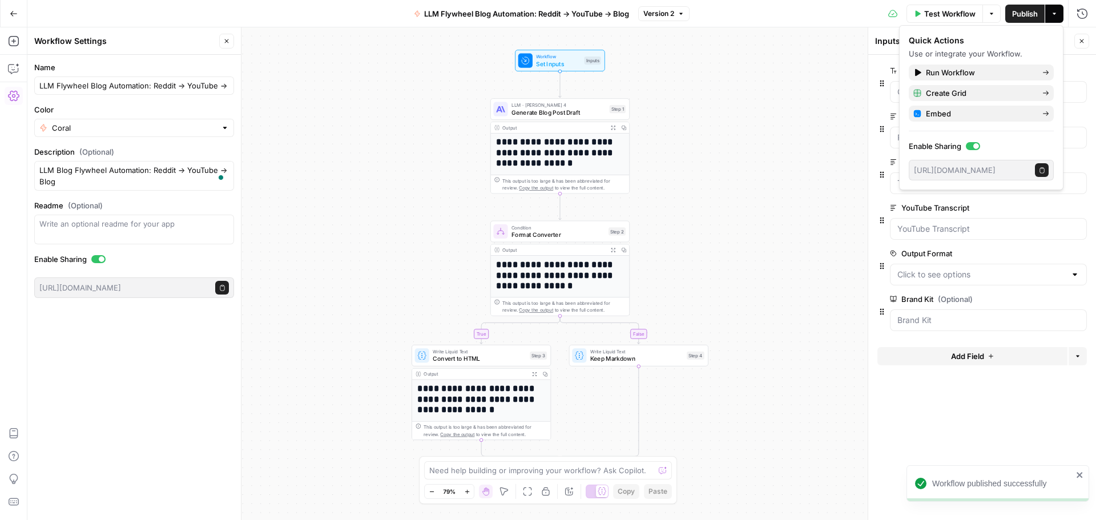
click at [11, 14] on icon "button" at bounding box center [13, 13] width 7 height 5
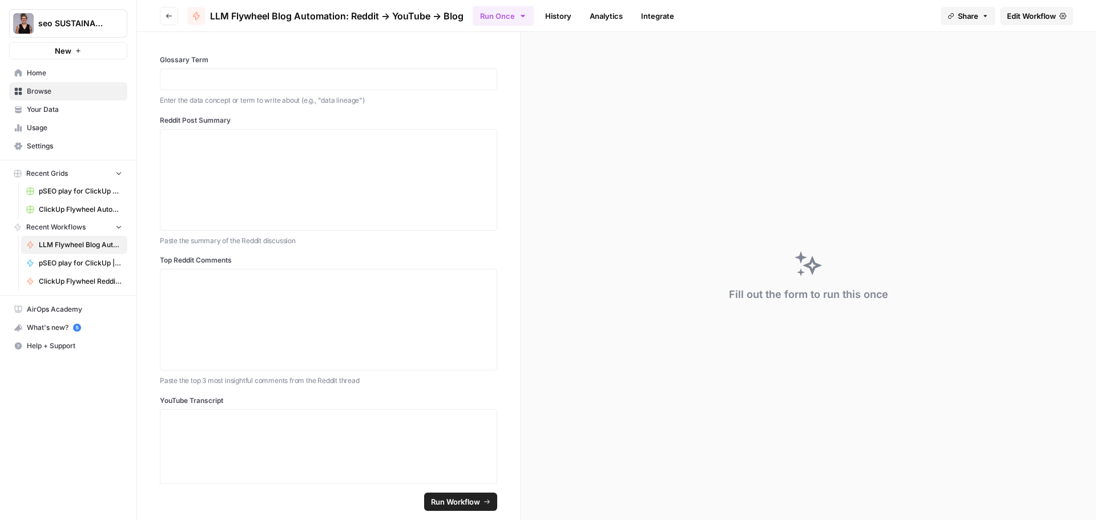
click at [61, 246] on span "LLM Flywheel Blog Automation: Reddit → YouTube → Blog" at bounding box center [80, 245] width 83 height 10
click at [36, 89] on span "Browse" at bounding box center [74, 91] width 95 height 10
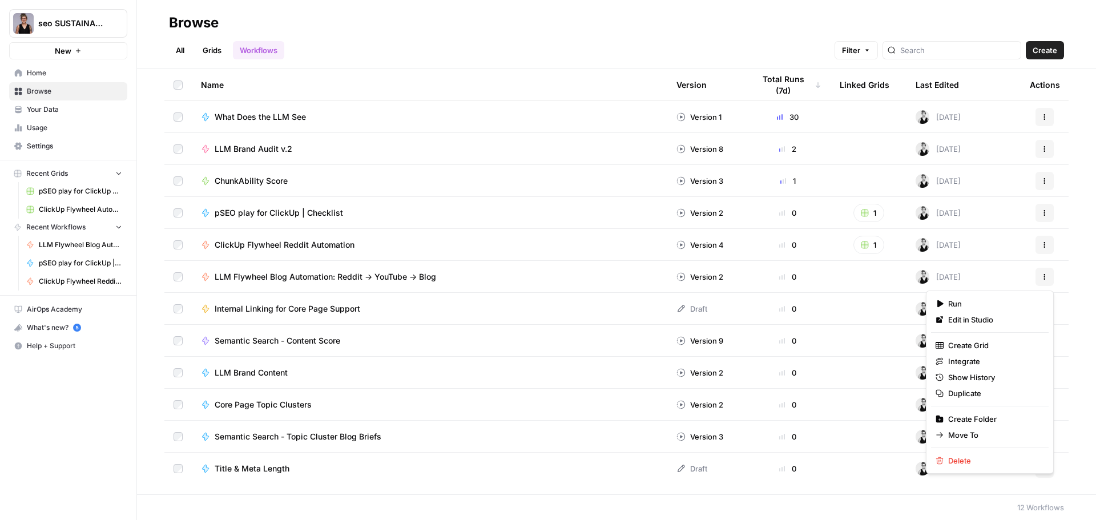
click at [1043, 282] on button "Actions" at bounding box center [1045, 277] width 18 height 18
click at [963, 396] on span "Duplicate" at bounding box center [993, 393] width 91 height 11
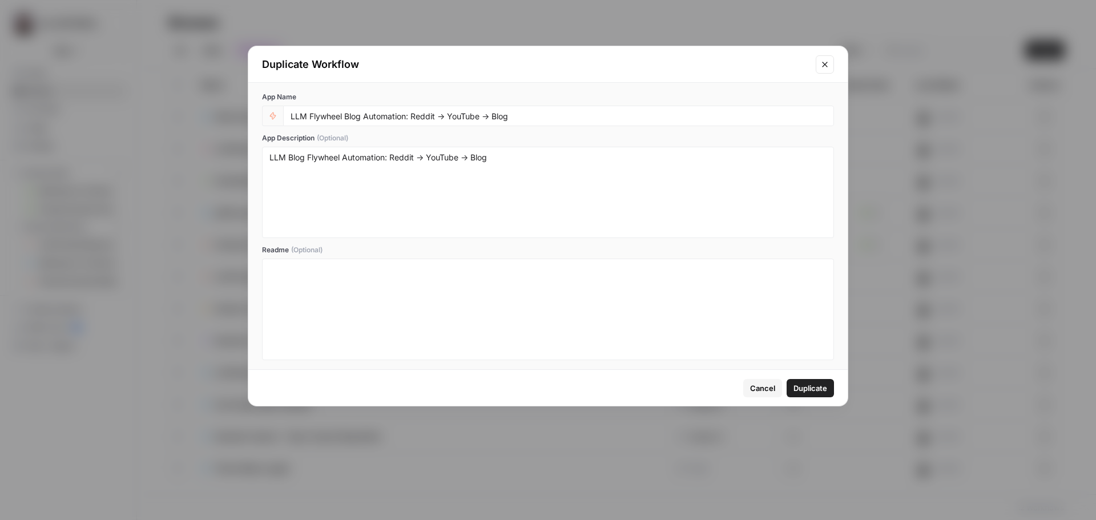
click at [811, 390] on span "Duplicate" at bounding box center [811, 387] width 34 height 11
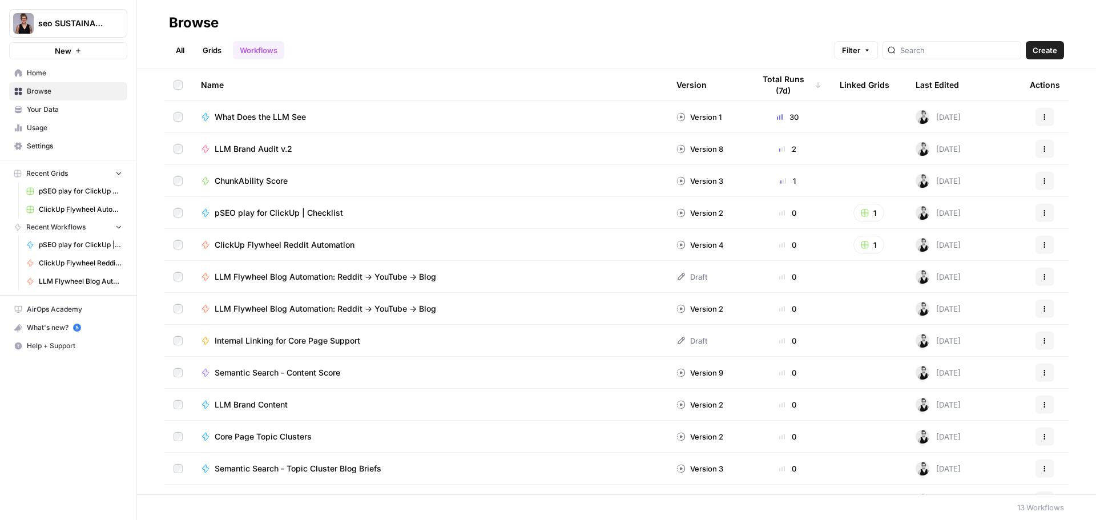
click at [316, 307] on span "LLM Flywheel Blog Automation: Reddit → YouTube → Blog" at bounding box center [326, 308] width 222 height 11
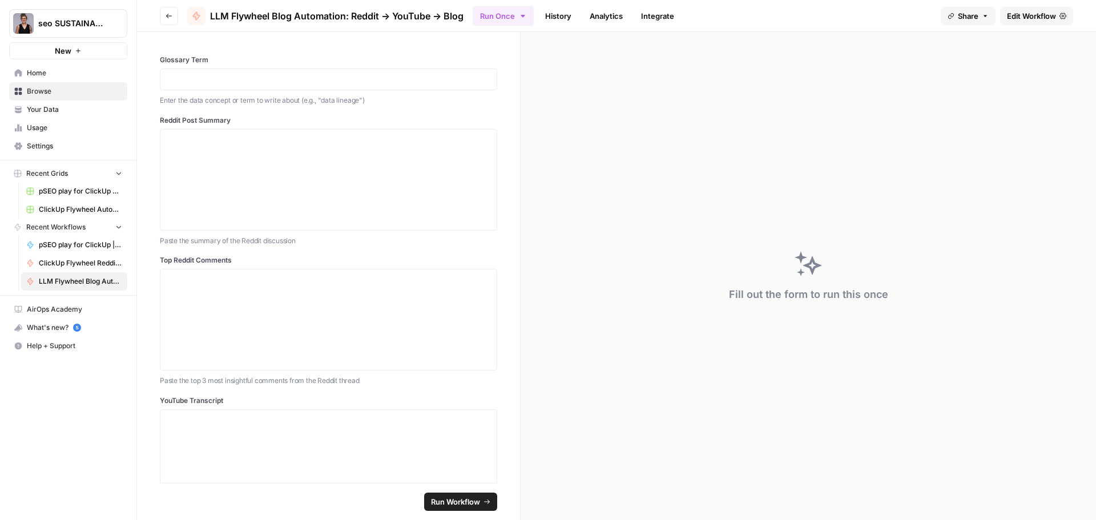
click at [1024, 14] on span "Edit Workflow" at bounding box center [1031, 15] width 49 height 11
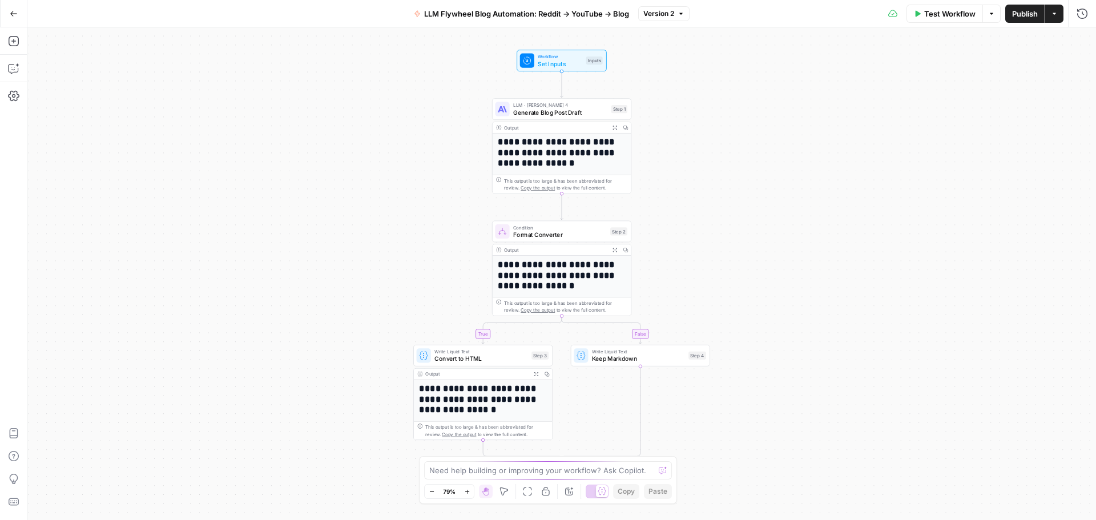
click at [565, 15] on span "LLM Flywheel Blog Automation: Reddit → YouTube → Blog" at bounding box center [526, 13] width 205 height 11
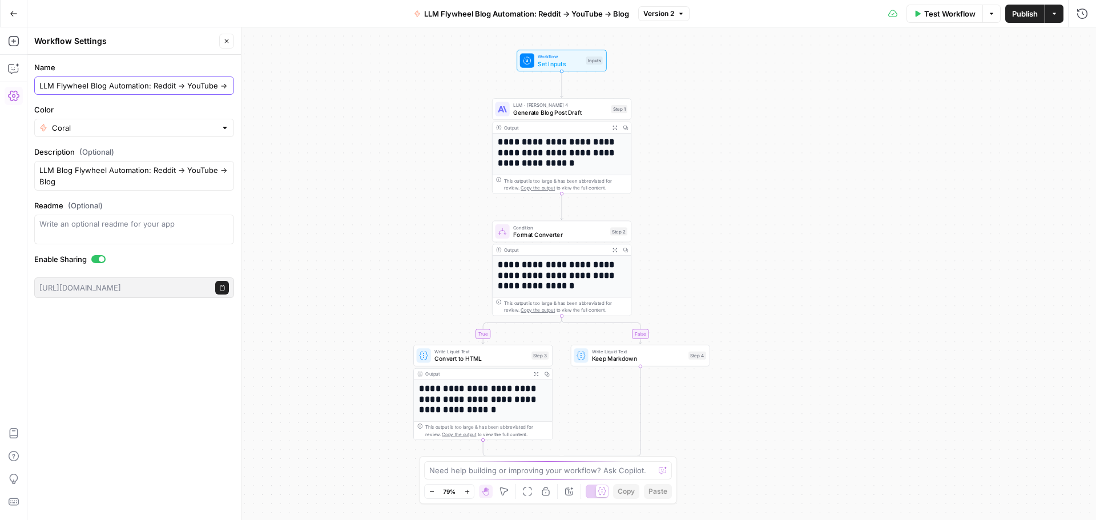
click at [107, 84] on input "LLM Flywheel Blog Automation: Reddit → YouTube → Blog" at bounding box center [134, 85] width 190 height 11
click at [59, 86] on input "LLM Flywheel Automation: Reddit → YouTube → Blog" at bounding box center [134, 85] width 190 height 11
click at [58, 86] on input "LLM Flywheel Automation: Reddit → YouTube → Blog" at bounding box center [134, 85] width 190 height 11
drag, startPoint x: 78, startPoint y: 83, endPoint x: 92, endPoint y: 96, distance: 19.4
click at [76, 103] on form "Name LLM Visability Flywheel Automation: Reddit → YouTube → Blog Color Coral De…" at bounding box center [134, 180] width 214 height 250
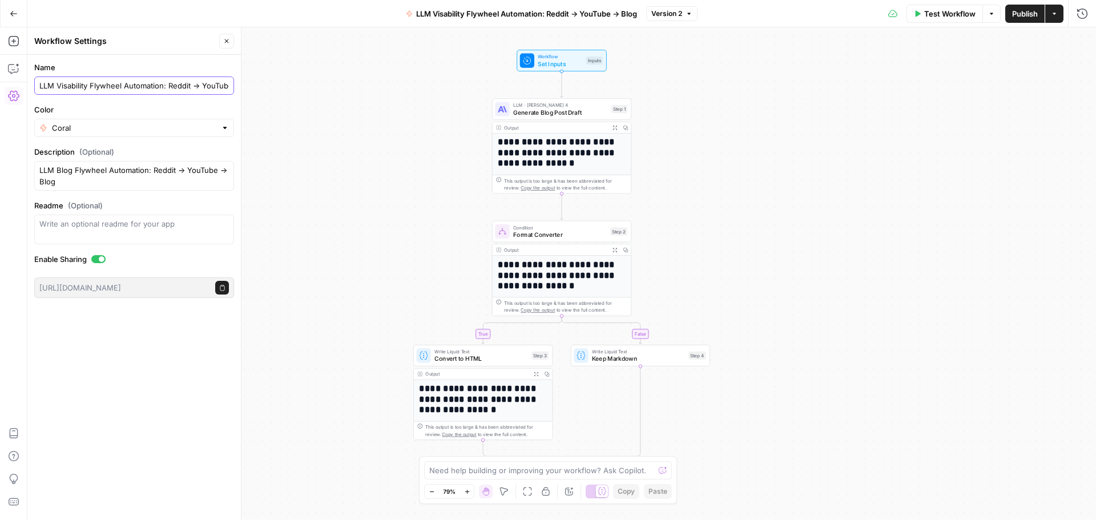
click at [88, 87] on input "LLM Visability Flywheel Automation: Reddit → YouTube → Blog" at bounding box center [134, 85] width 190 height 11
type input "LLM Visibility Flywheel Automation: Reddit → YouTube → Blog"
click at [222, 131] on div at bounding box center [225, 127] width 8 height 11
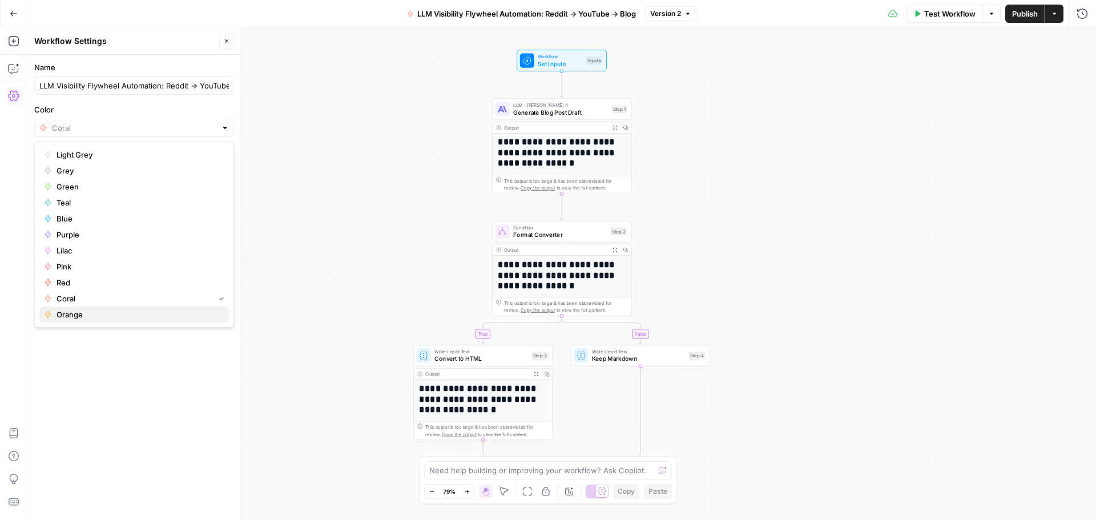
click at [91, 313] on span "Orange" at bounding box center [138, 314] width 163 height 11
type input "Orange"
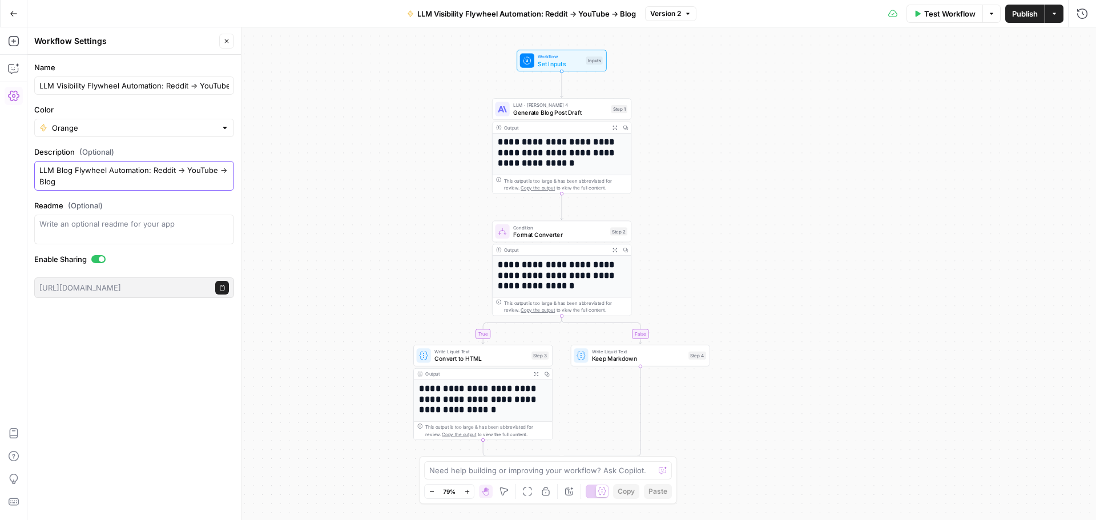
click at [106, 178] on textarea "LLM Blog Flywheel Automation: Reddit → YouTube → Blog" at bounding box center [134, 175] width 190 height 23
drag, startPoint x: 75, startPoint y: 171, endPoint x: 42, endPoint y: 170, distance: 33.7
click at [42, 170] on textarea "LLM Blog Flywheel Automation: Reddit → YouTube → Blog" at bounding box center [134, 175] width 190 height 23
type textarea "Flywheel Automation: Reddit → YouTube → Blog"
click at [184, 347] on div "Name LLM Visibility Flywheel Automation: Reddit → YouTube → Blog Color Orange D…" at bounding box center [134, 287] width 214 height 465
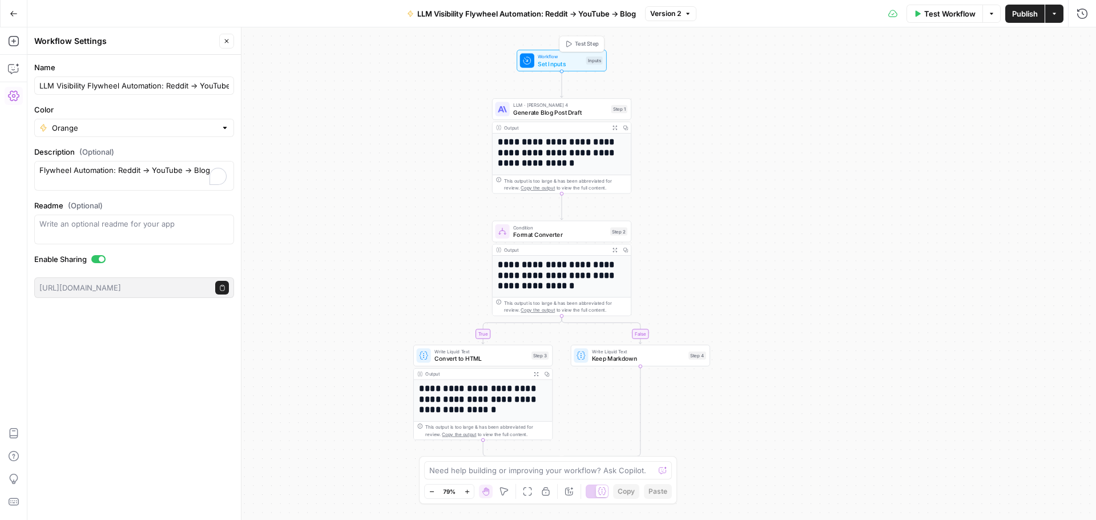
click at [562, 57] on span "Workflow" at bounding box center [560, 56] width 45 height 7
click at [15, 69] on icon "button" at bounding box center [13, 68] width 11 height 11
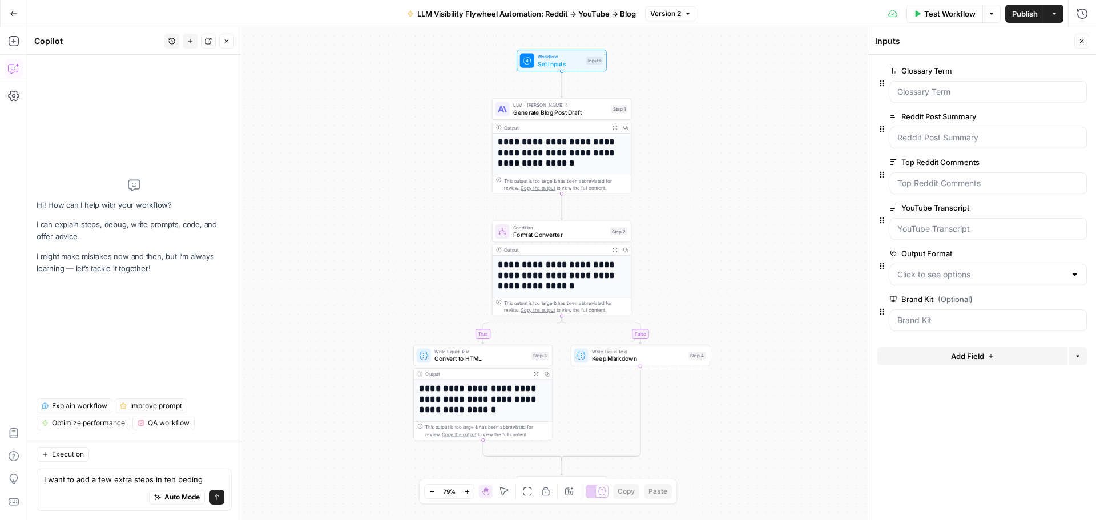
click at [132, 486] on div "Auto Mode Send" at bounding box center [134, 497] width 180 height 25
drag, startPoint x: 148, startPoint y: 484, endPoint x: 155, endPoint y: 486, distance: 7.1
click at [150, 485] on textarea "I want to add a few extra steps in teh beding" at bounding box center [134, 479] width 180 height 11
click at [151, 484] on textarea "I want to add a few extra steps in teh beding" at bounding box center [134, 479] width 180 height 11
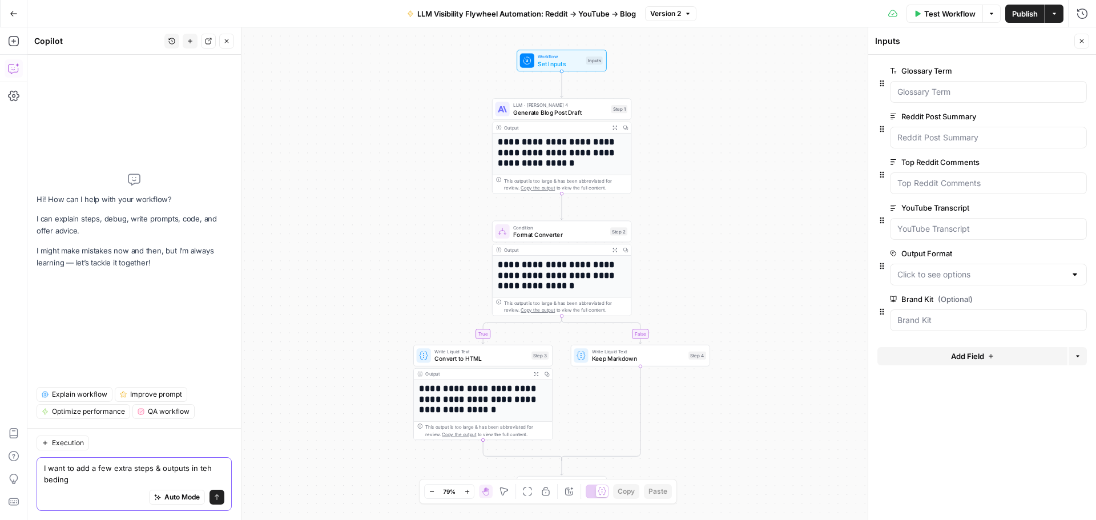
drag, startPoint x: 191, startPoint y: 469, endPoint x: 202, endPoint y: 476, distance: 12.4
click at [202, 476] on textarea "I want to add a few extra steps & outputs in teh beding" at bounding box center [134, 473] width 180 height 23
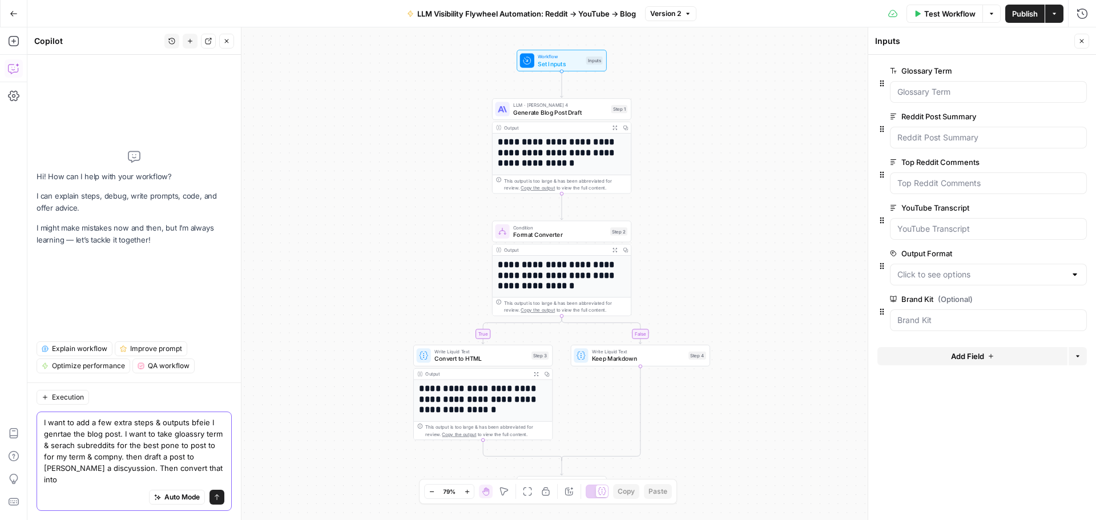
drag, startPoint x: 186, startPoint y: 480, endPoint x: 39, endPoint y: 429, distance: 155.3
click at [39, 429] on div "I want to add a few extra steps & outputs bfeie I genrtae the blog post. I want…" at bounding box center [134, 461] width 195 height 99
click at [183, 483] on textarea "I want to add a few extra steps & outputs bfeie I genrtae the blog post. I want…" at bounding box center [134, 451] width 180 height 69
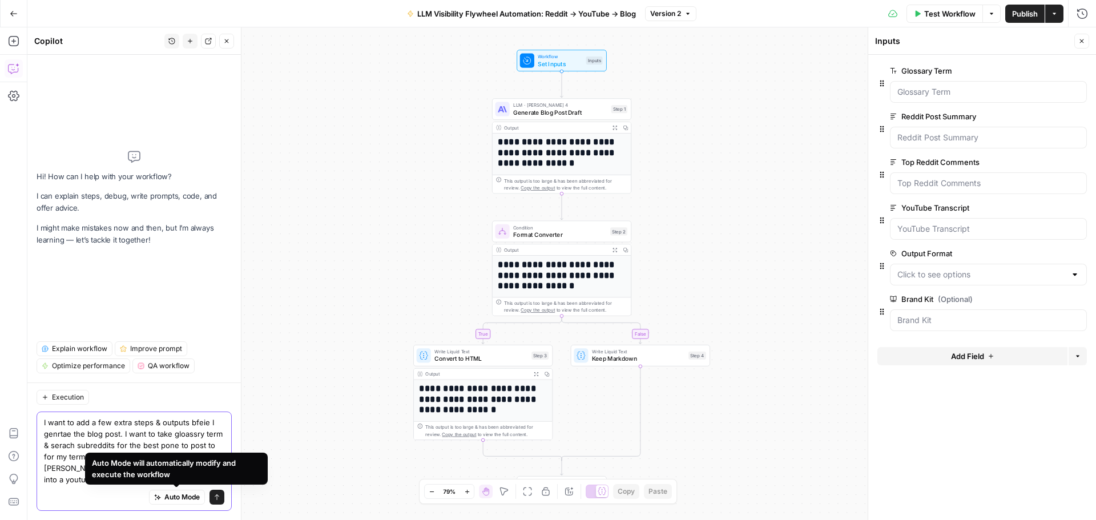
type textarea "I want to add a few extra steps & outputs bfeie I genrtae the blog post. I want…"
click at [215, 480] on div "Auto Mode will automatically modify and execute the workflow" at bounding box center [176, 469] width 183 height 32
click at [287, 420] on div "**********" at bounding box center [561, 273] width 1069 height 493
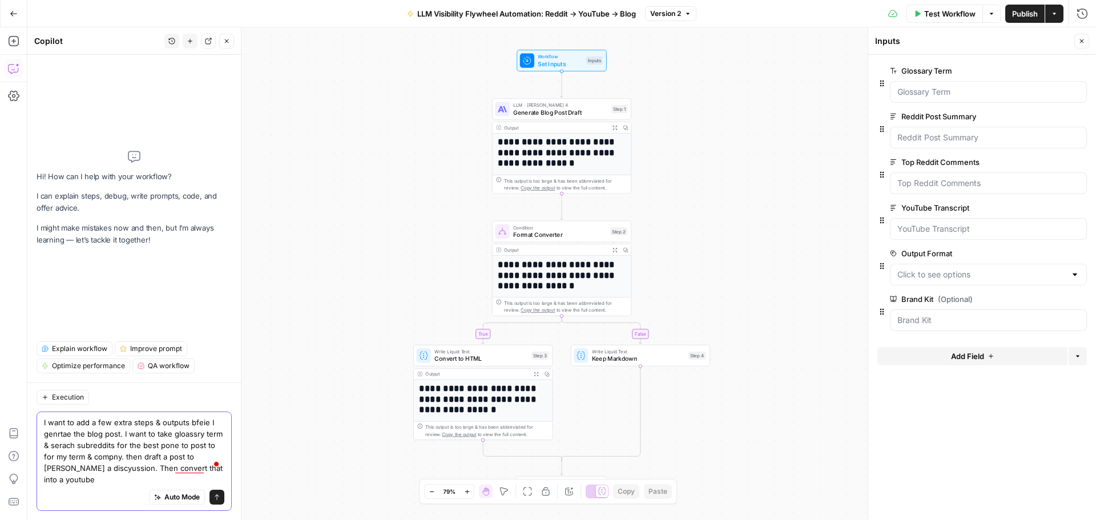
drag, startPoint x: 205, startPoint y: 476, endPoint x: 43, endPoint y: 430, distance: 168.3
click at [43, 432] on div "I want to add a few extra steps & outputs bfeie I genrtae the blog post. I want…" at bounding box center [134, 461] width 195 height 99
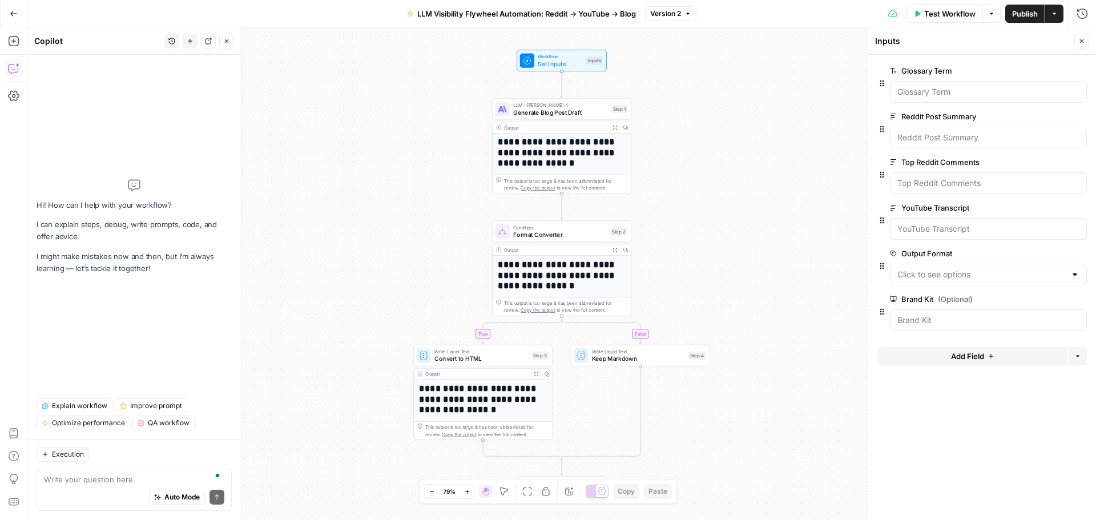
click at [453, 13] on span "LLM Visibility Flywheel Automation: Reddit → YouTube → Blog" at bounding box center [526, 13] width 219 height 11
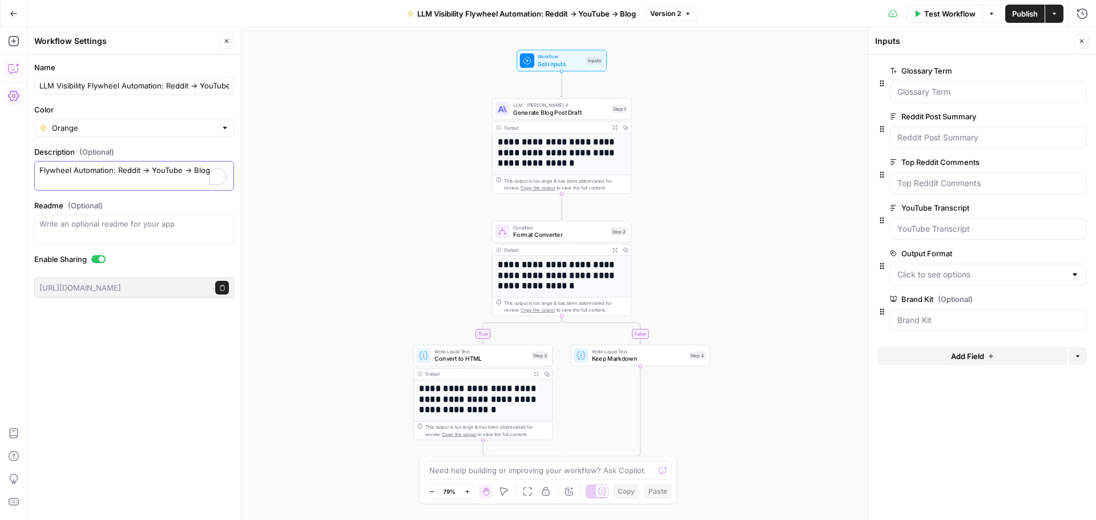
click at [209, 170] on textarea "Flywheel Automation: Reddit → YouTube → Blog" at bounding box center [134, 175] width 190 height 23
drag, startPoint x: 209, startPoint y: 170, endPoint x: 183, endPoint y: 172, distance: 25.8
click at [183, 172] on textarea "Flywheel Automation: Reddit → YouTube → Blog" at bounding box center [134, 175] width 190 height 23
type textarea "Flywheel Automation: Reddit → YouTube"
click at [199, 86] on input "LLM Visibility Flywheel Automation: Reddit → YouTube → Blog" at bounding box center [134, 85] width 190 height 11
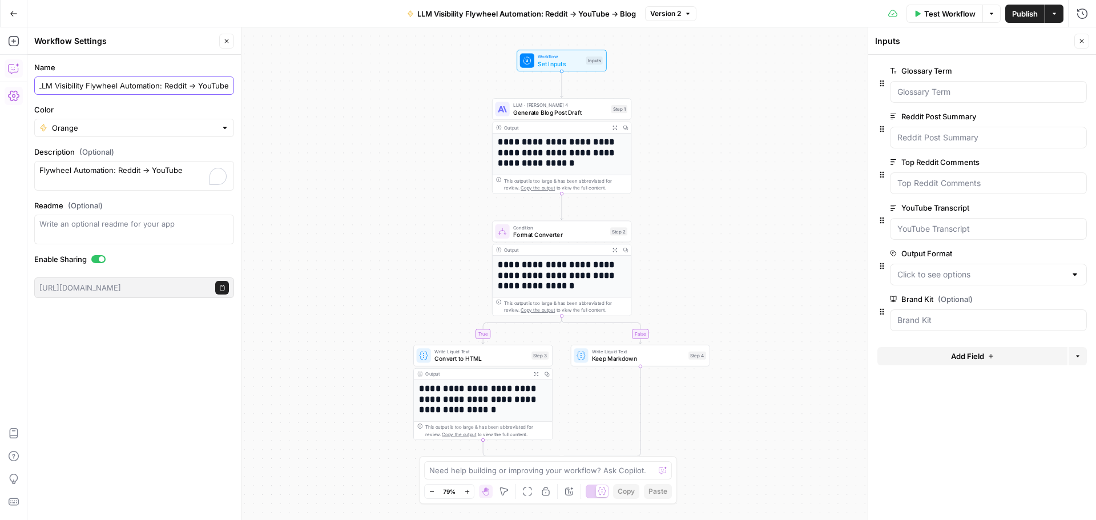
scroll to position [0, 1]
type input "LLM Visibility Flywheel Automation: Reddit → YouTube"
click at [293, 112] on div "**********" at bounding box center [561, 273] width 1069 height 493
click at [317, 98] on div "**********" at bounding box center [561, 273] width 1069 height 493
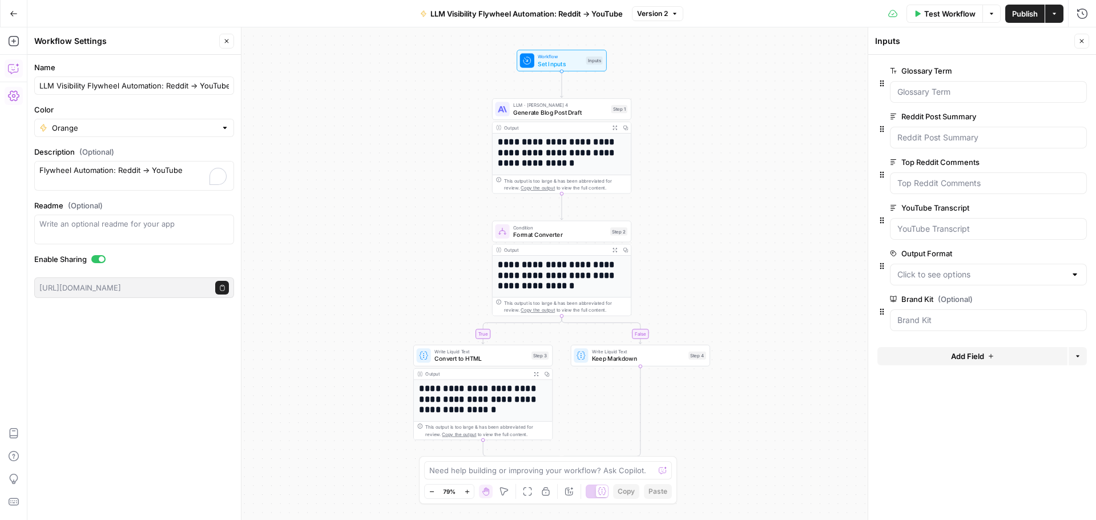
click at [18, 70] on icon "button" at bounding box center [13, 69] width 10 height 9
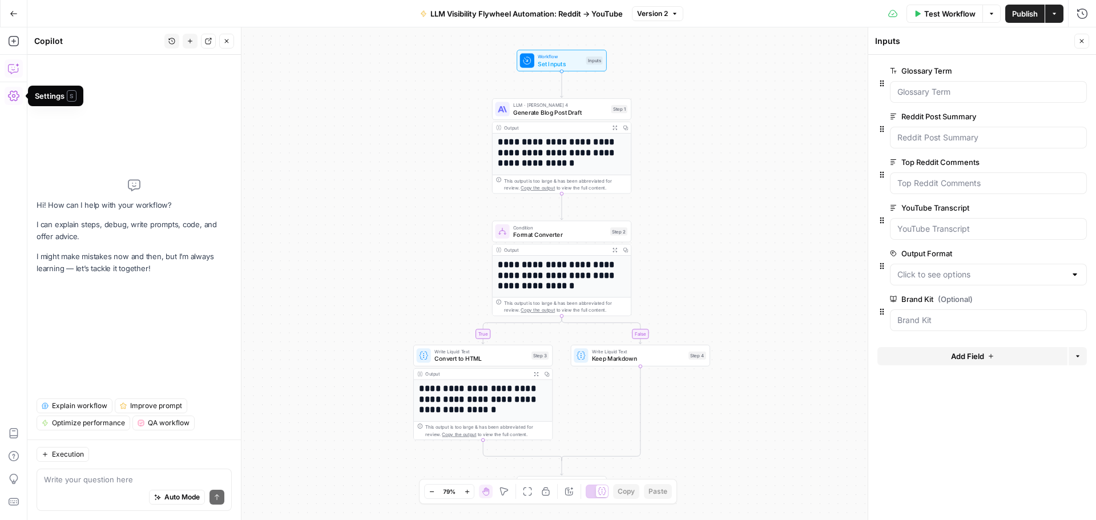
click at [85, 480] on textarea at bounding box center [134, 479] width 180 height 11
click at [1051, 15] on icon "button" at bounding box center [1054, 13] width 7 height 7
drag, startPoint x: 776, startPoint y: 119, endPoint x: 764, endPoint y: 119, distance: 12.0
click at [774, 119] on div "**********" at bounding box center [561, 273] width 1069 height 493
click at [12, 10] on icon "button" at bounding box center [14, 14] width 8 height 8
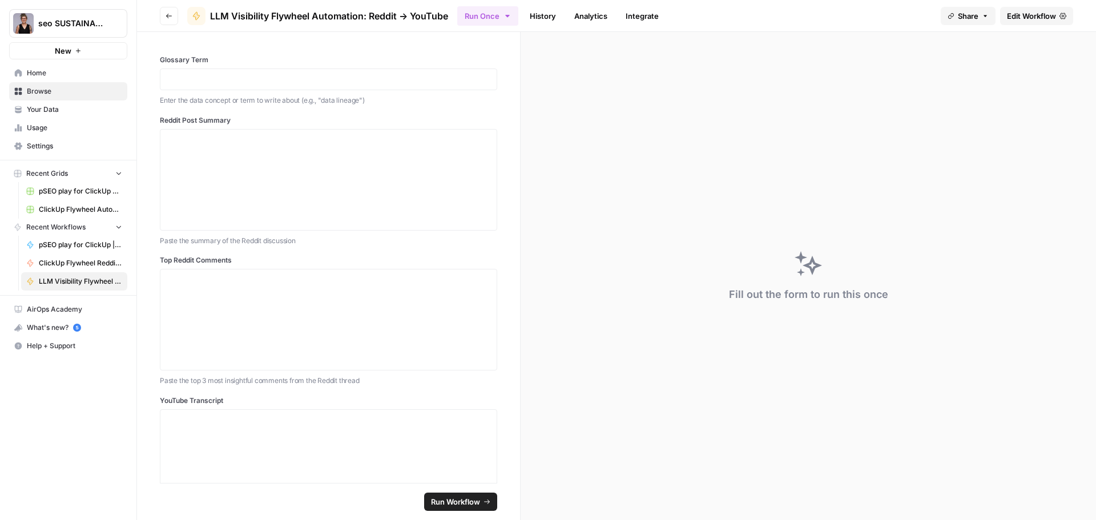
click at [38, 89] on span "Browse" at bounding box center [74, 91] width 95 height 10
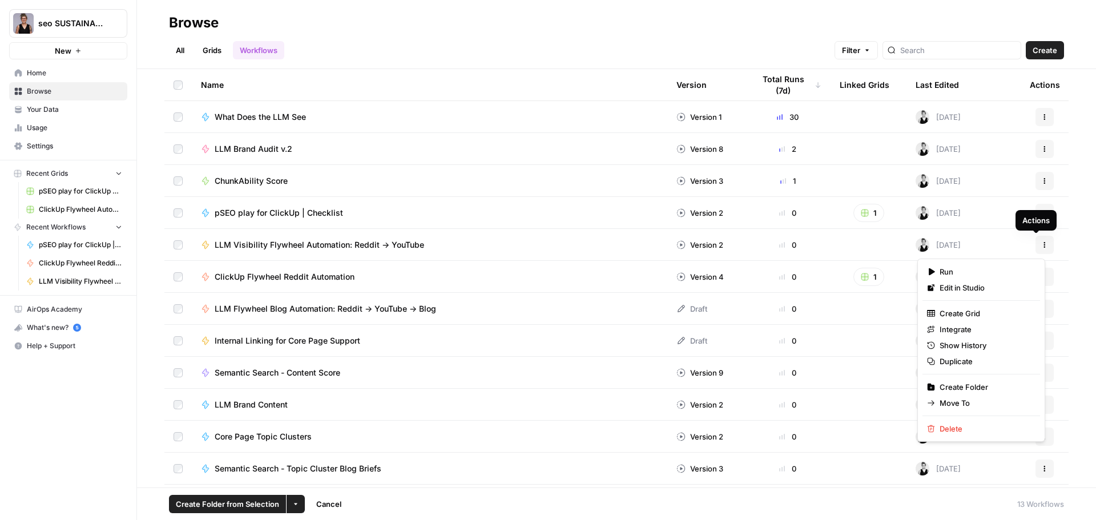
click at [1041, 247] on icon "button" at bounding box center [1044, 244] width 7 height 7
click at [949, 427] on span "Delete" at bounding box center [985, 428] width 91 height 11
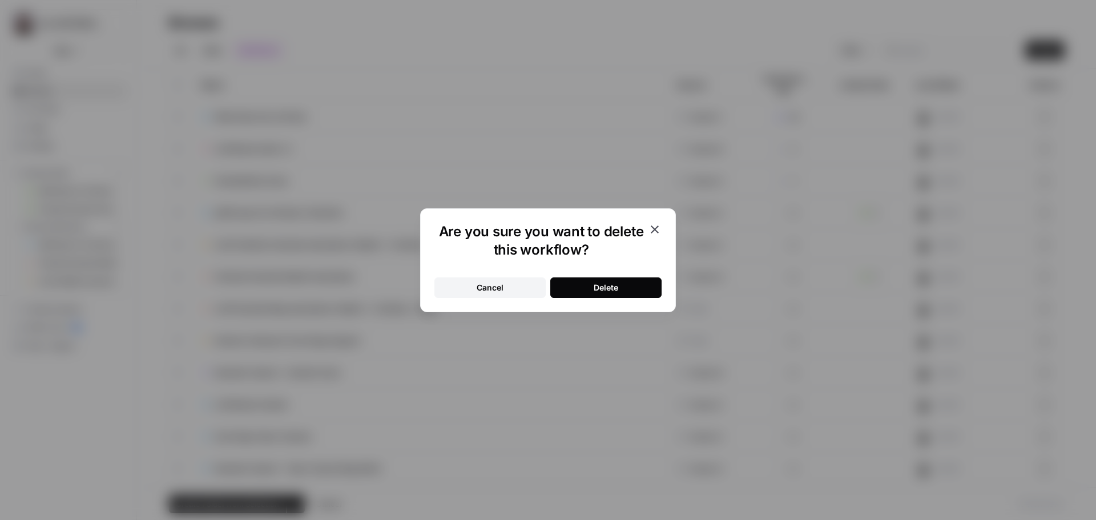
click at [623, 287] on button "Delete" at bounding box center [605, 287] width 111 height 21
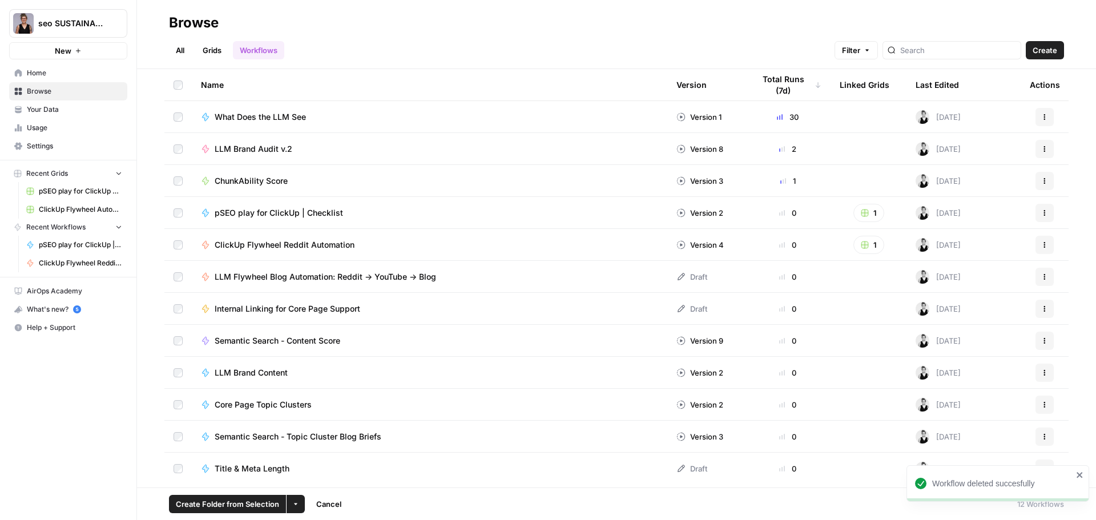
click at [1044, 50] on span "Create" at bounding box center [1045, 50] width 25 height 11
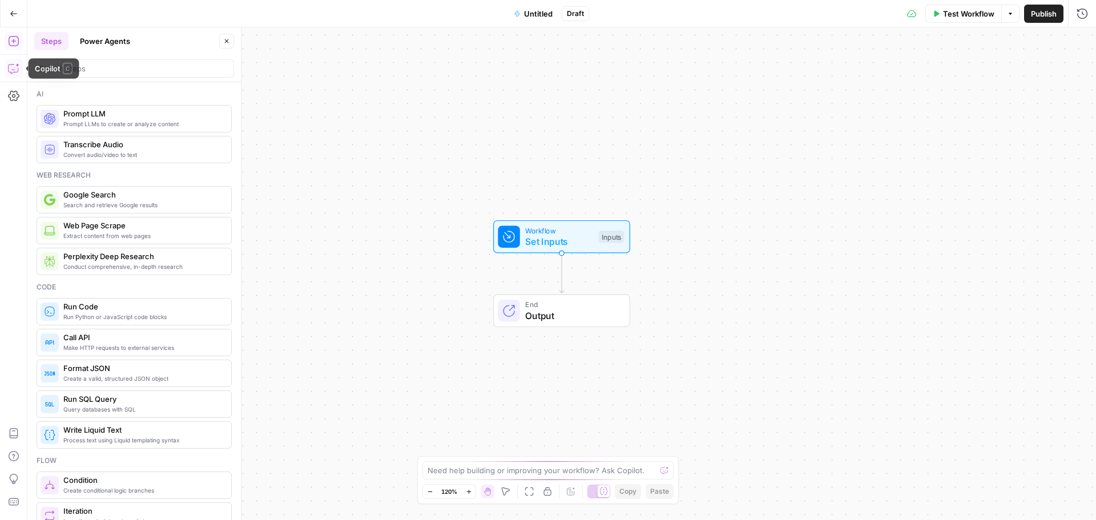
click at [14, 69] on icon "button" at bounding box center [13, 68] width 11 height 11
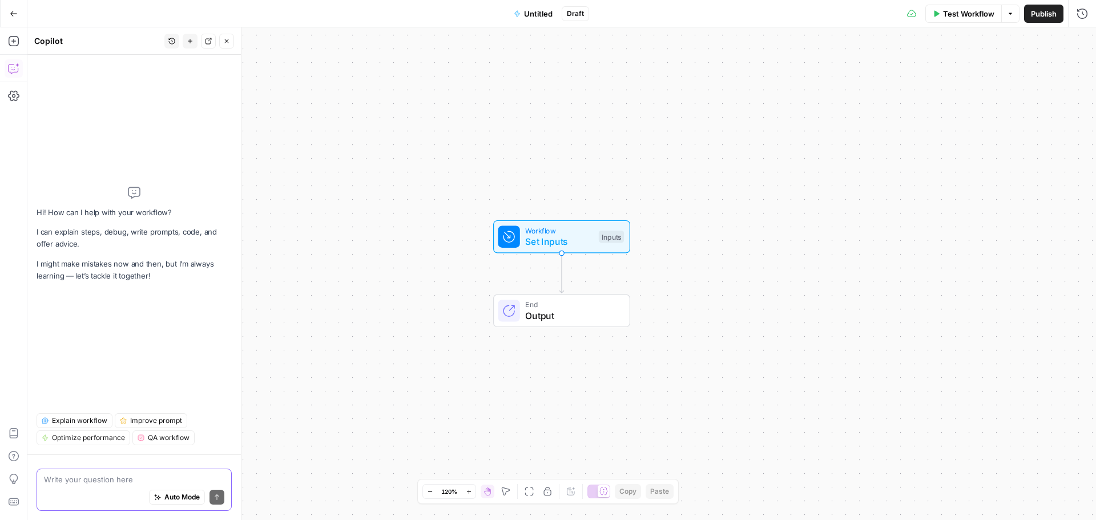
click at [67, 482] on textarea at bounding box center [134, 479] width 180 height 11
paste textarea "AirOps Workflow: Reddit → YouTube (Company-Agnostic) Inputs topic_glossary_term…"
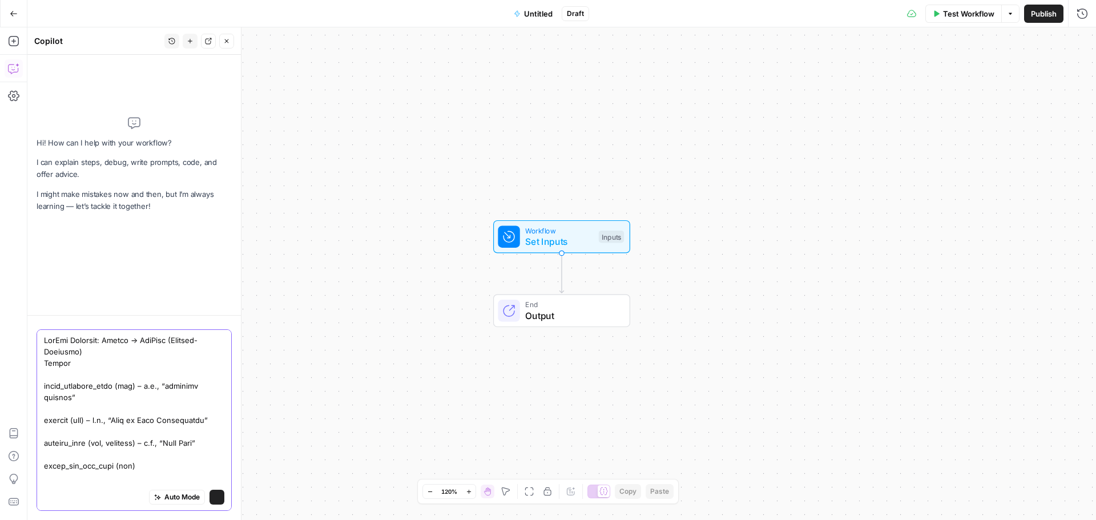
scroll to position [3079, 0]
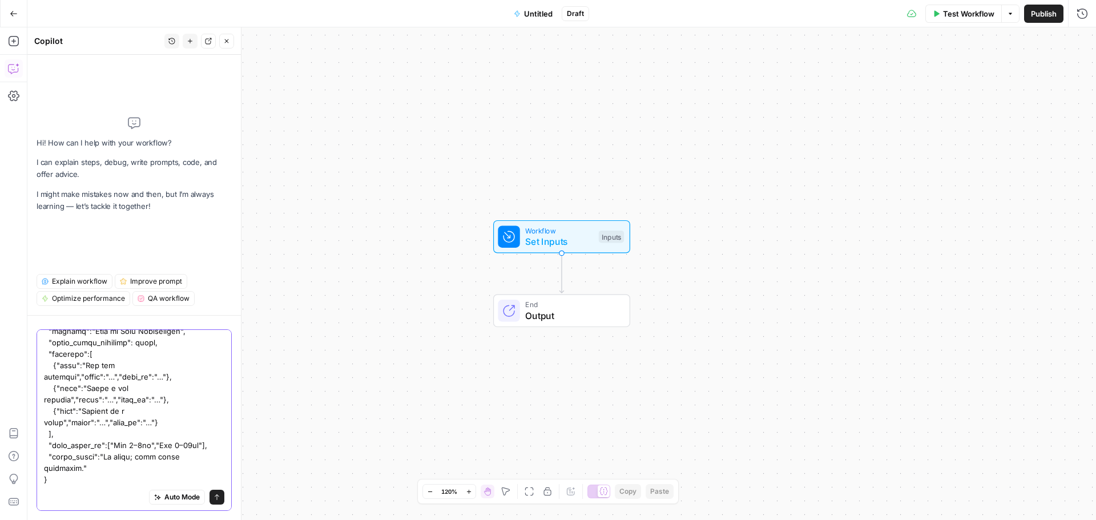
type textarea "AirOps Workflow: Reddit → YouTube (Company-Agnostic) Inputs topic_glossary_term…"
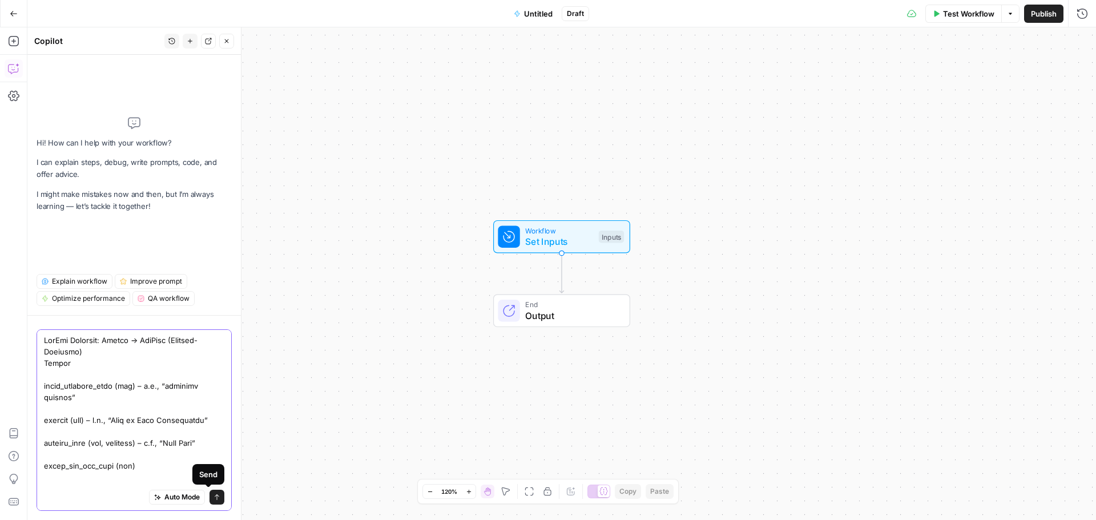
click at [214, 500] on icon "submit" at bounding box center [217, 497] width 7 height 7
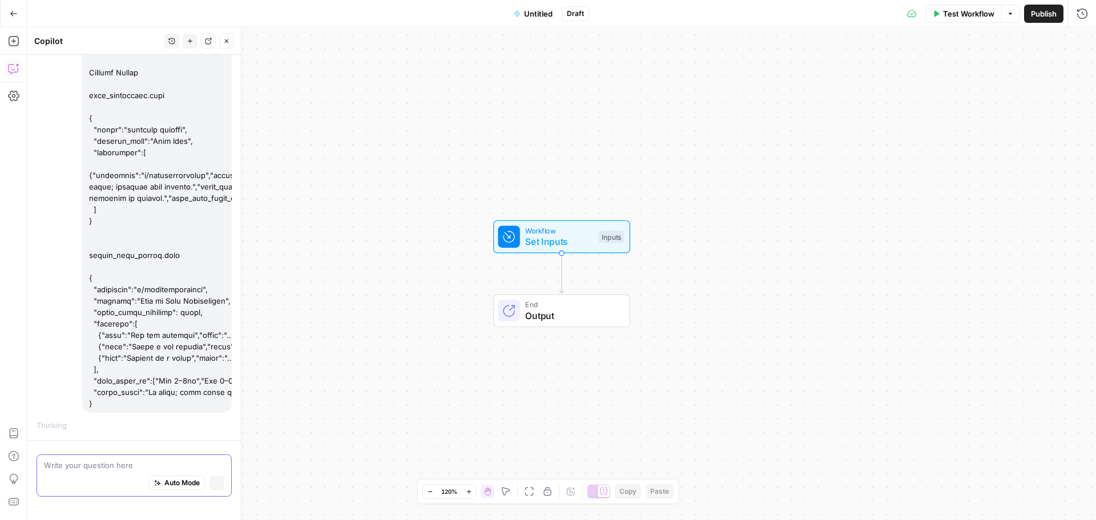
scroll to position [2489, 0]
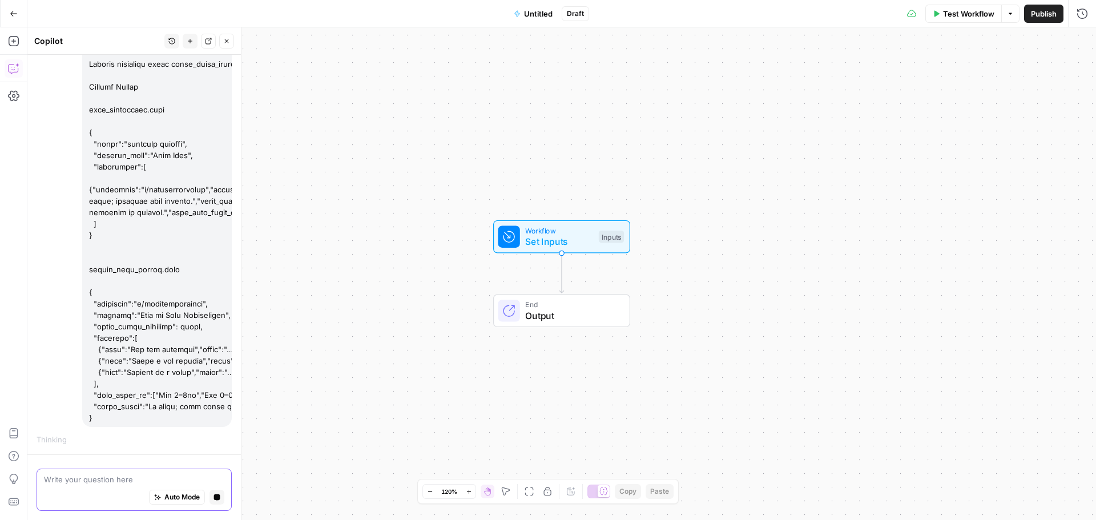
click at [534, 13] on span "Untitled" at bounding box center [538, 13] width 29 height 11
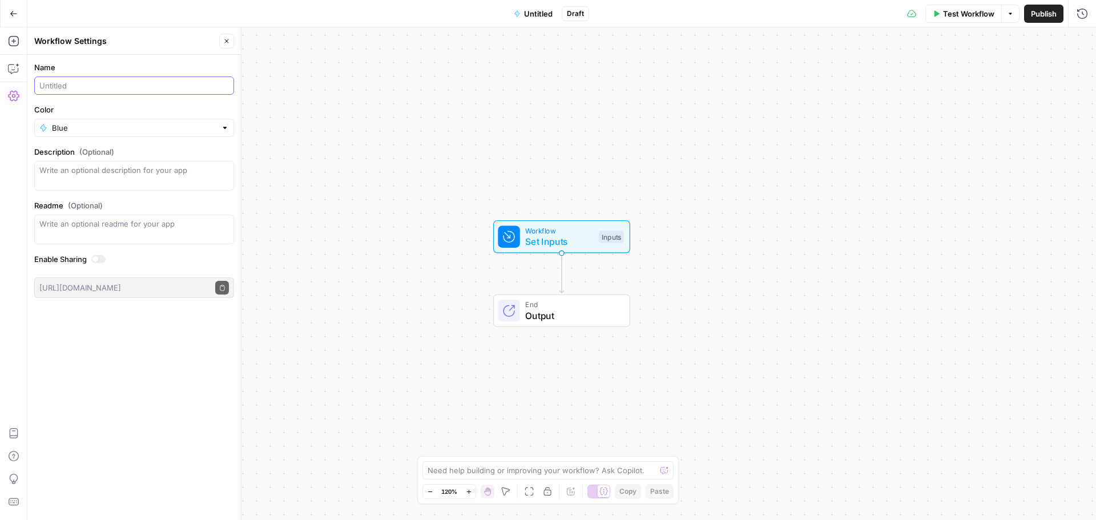
click at [83, 86] on input "Name" at bounding box center [134, 85] width 190 height 11
type input "Reddit"
click at [41, 87] on input "Reddit" at bounding box center [134, 85] width 190 height 11
click at [167, 87] on input "LLM Citation Flywheel - Reddit" at bounding box center [134, 85] width 190 height 11
click at [157, 88] on input "LLM Citation Flywheel - Reddit & YouTube" at bounding box center [134, 85] width 190 height 11
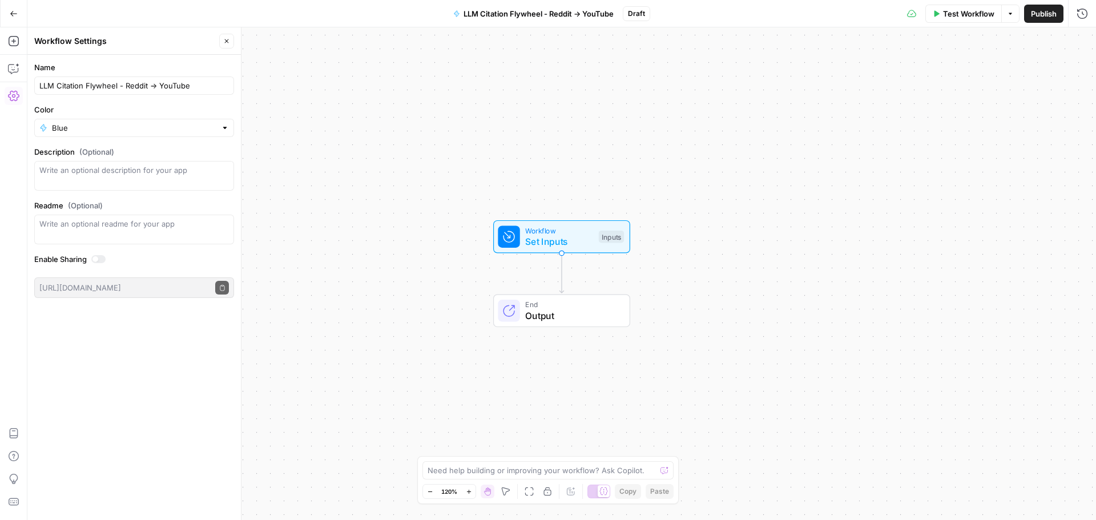
type input "LLM Citation Flywheel - Reddit -> YouTube"
click at [224, 126] on div at bounding box center [225, 127] width 8 height 11
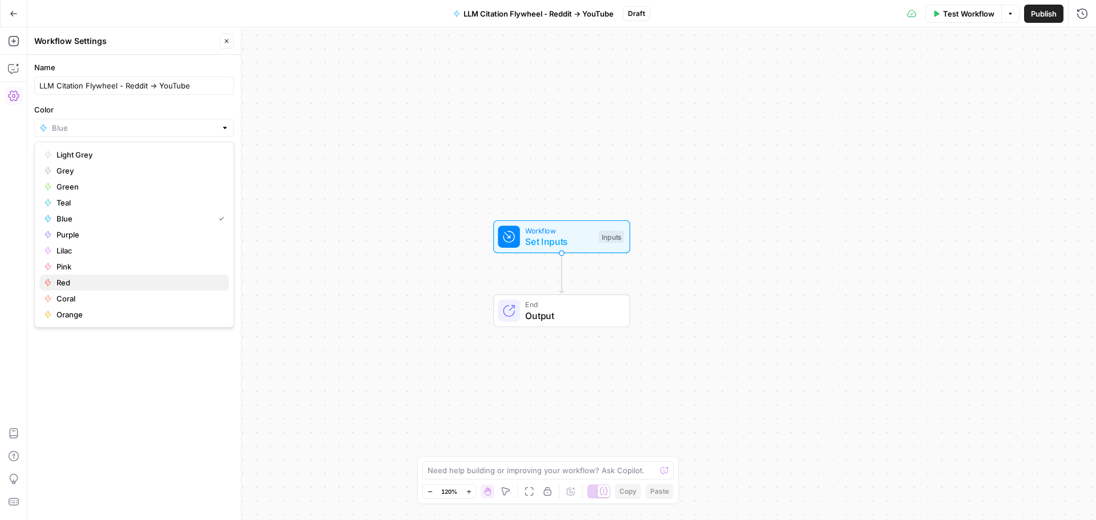
click at [118, 287] on span "Red" at bounding box center [138, 282] width 163 height 11
type input "Red"
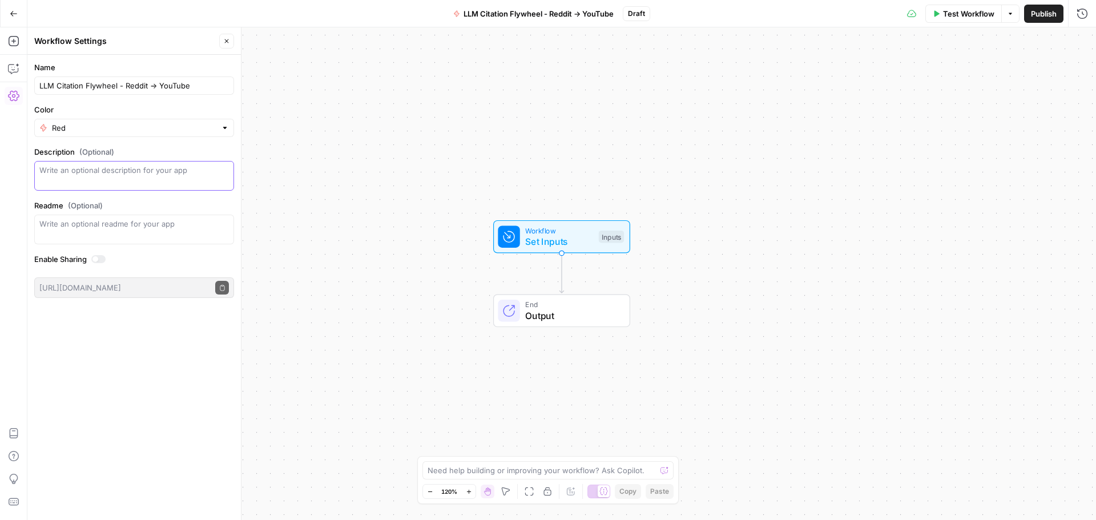
click at [142, 170] on textarea "Description (Optional)" at bounding box center [134, 175] width 190 height 23
click at [15, 66] on icon "button" at bounding box center [13, 68] width 11 height 11
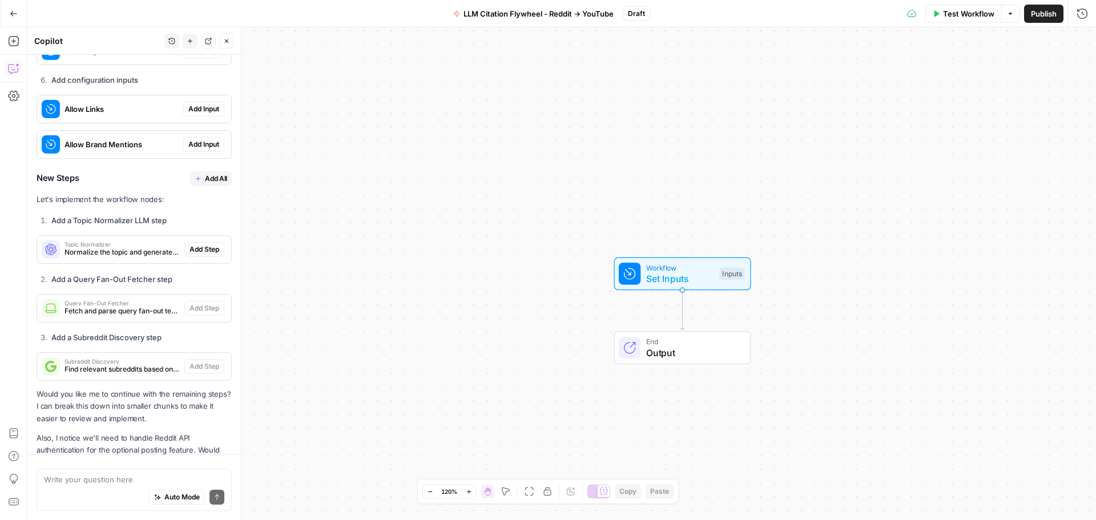
scroll to position [3348, 0]
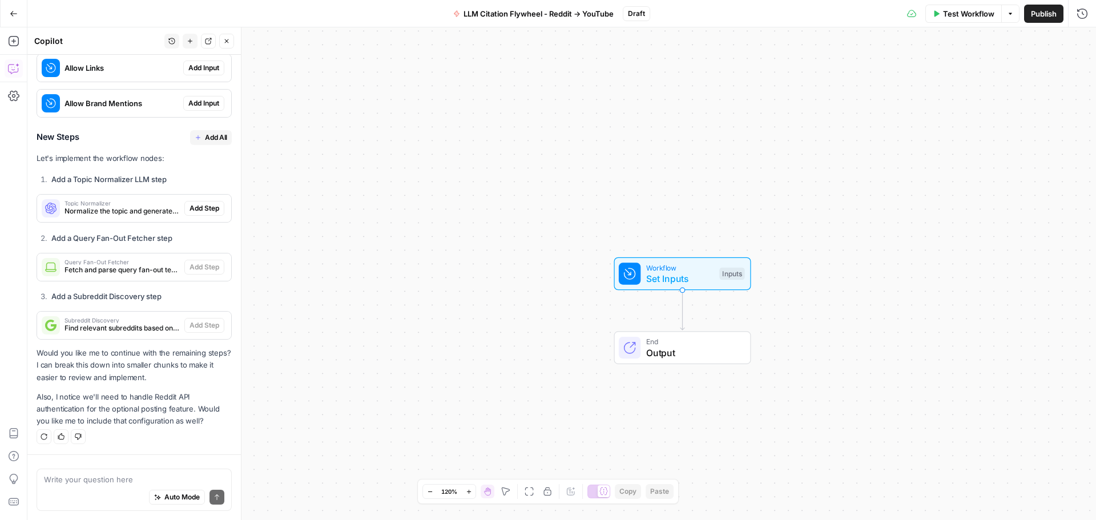
click at [138, 476] on textarea at bounding box center [134, 479] width 180 height 11
type textarea "yes"
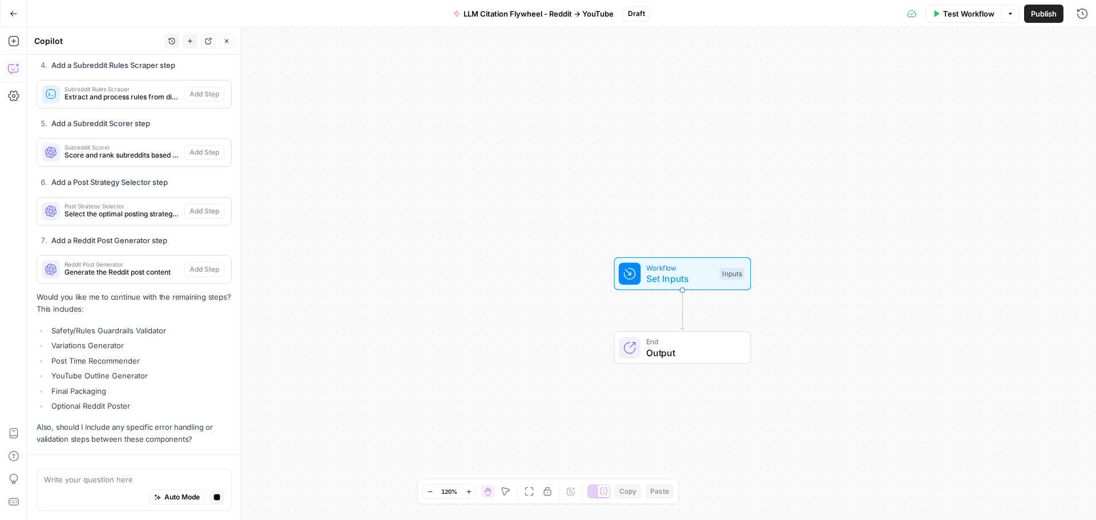
scroll to position [3933, 0]
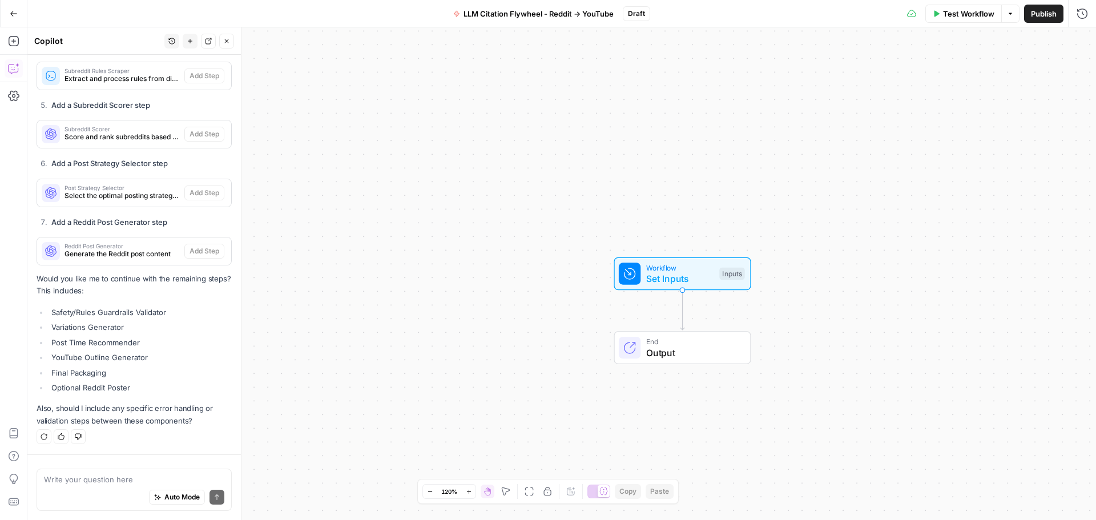
click at [78, 489] on div "Auto Mode Send" at bounding box center [134, 497] width 180 height 25
click at [84, 480] on textarea at bounding box center [134, 479] width 180 height 11
type textarea "yes"
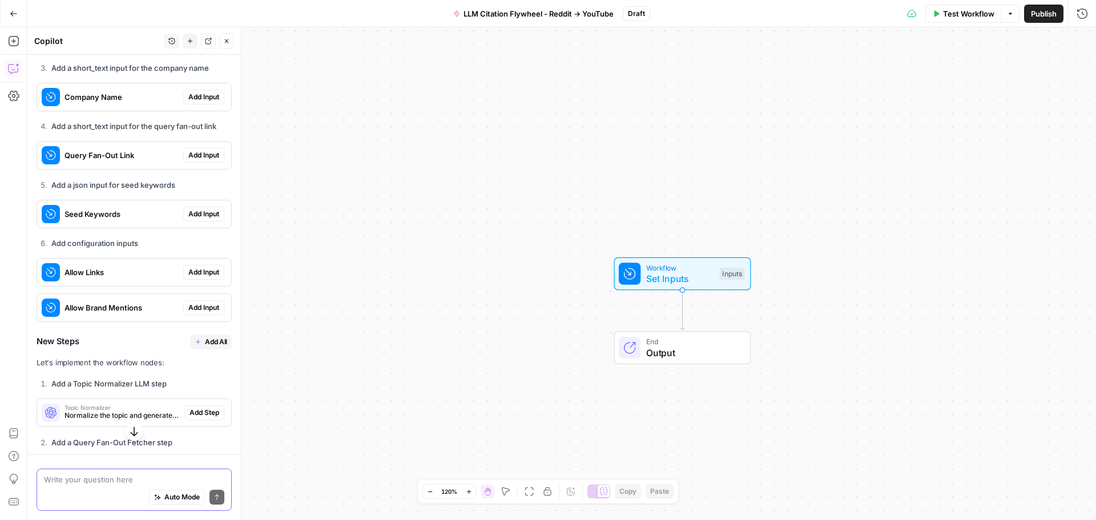
scroll to position [2813, 0]
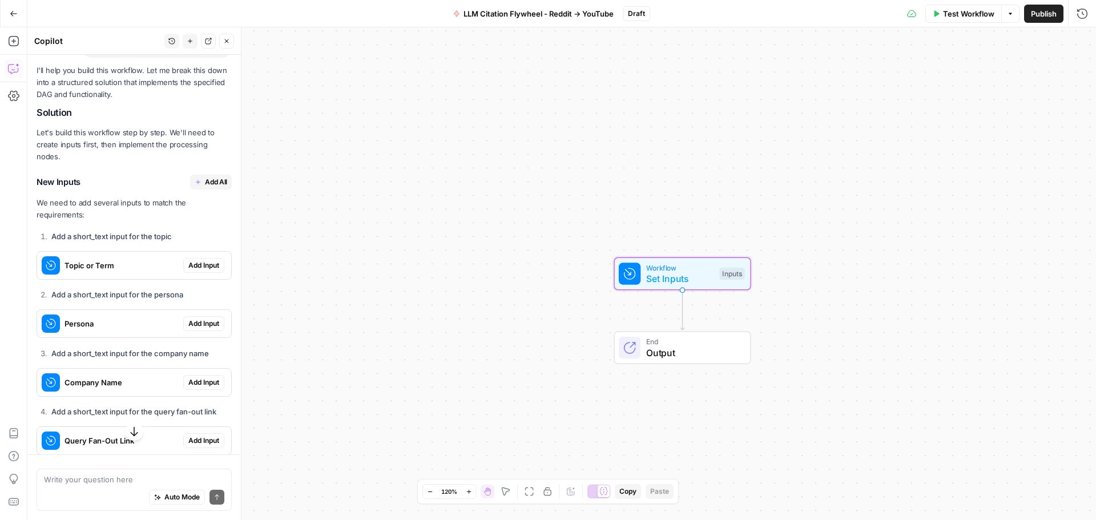
click at [196, 271] on span "Add Input" at bounding box center [203, 265] width 31 height 10
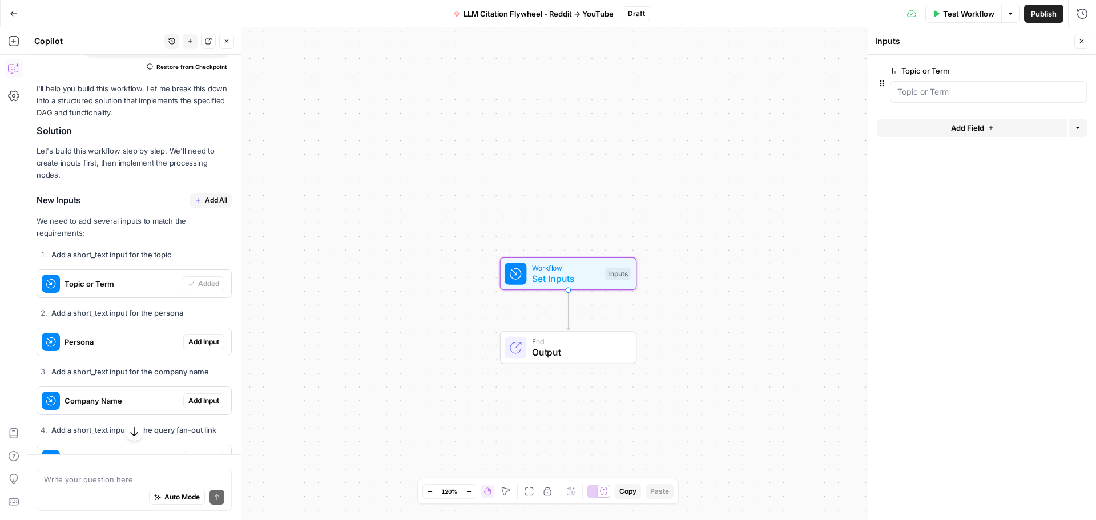
click at [191, 347] on span "Add Input" at bounding box center [203, 342] width 31 height 10
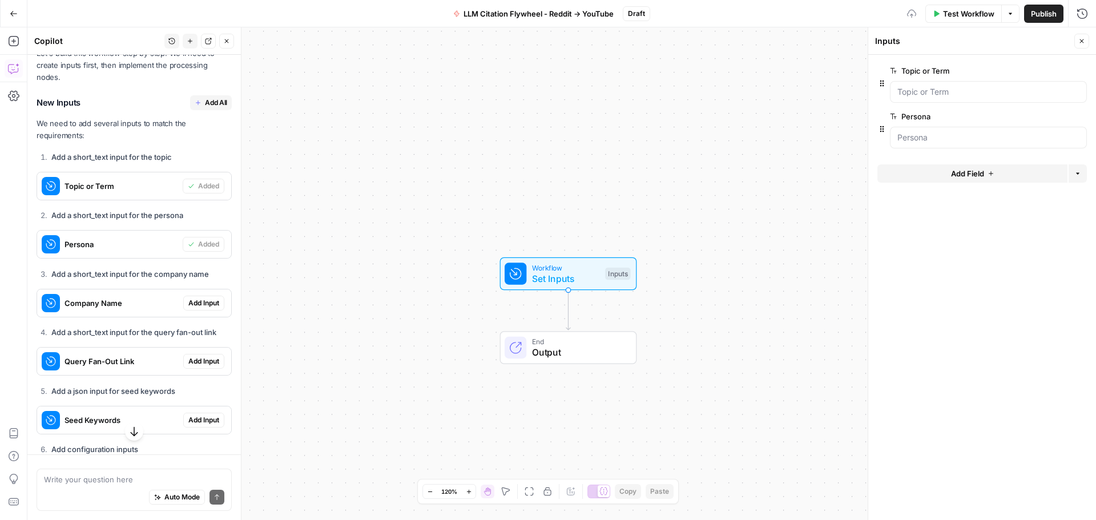
scroll to position [2927, 0]
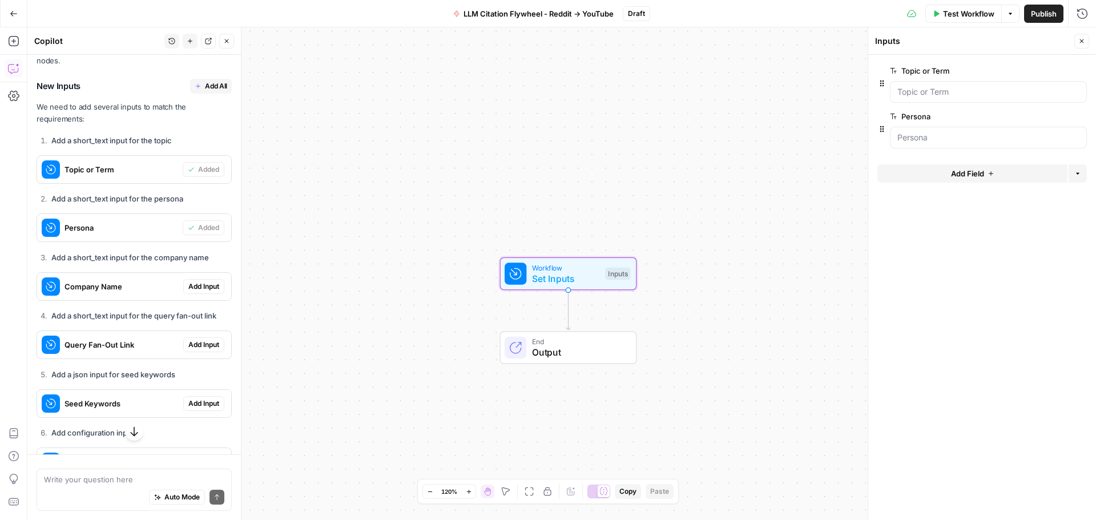
click at [191, 292] on span "Add Input" at bounding box center [203, 286] width 31 height 10
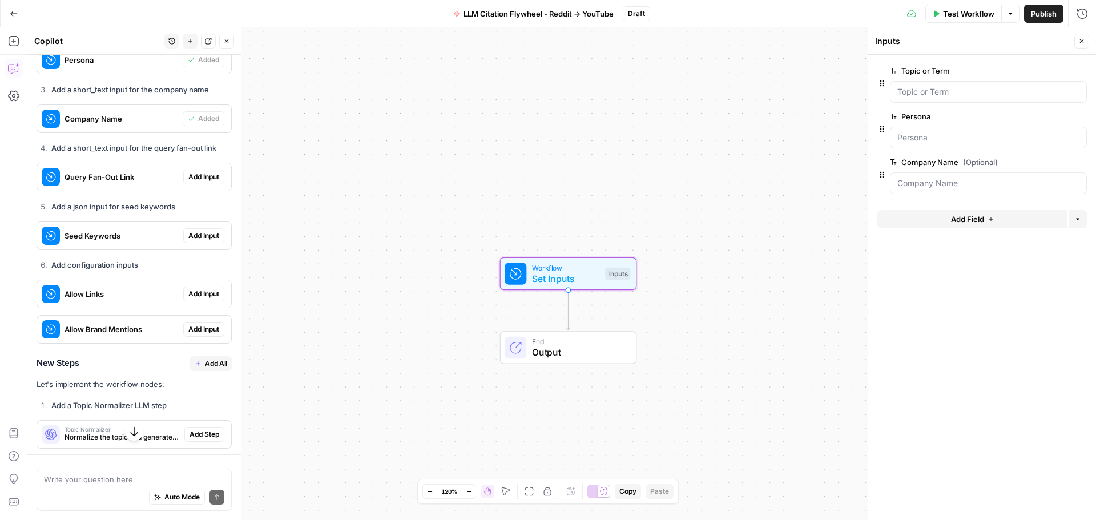
scroll to position [3098, 0]
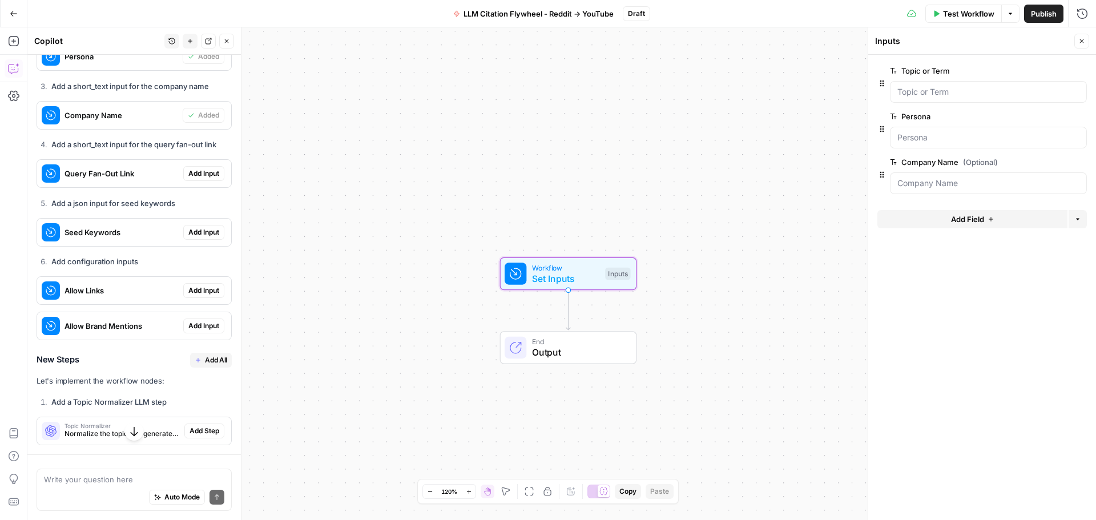
click at [197, 237] on span "Add Input" at bounding box center [203, 232] width 31 height 10
click at [190, 296] on span "Add Input" at bounding box center [203, 290] width 31 height 10
click at [195, 331] on span "Add Input" at bounding box center [203, 326] width 31 height 10
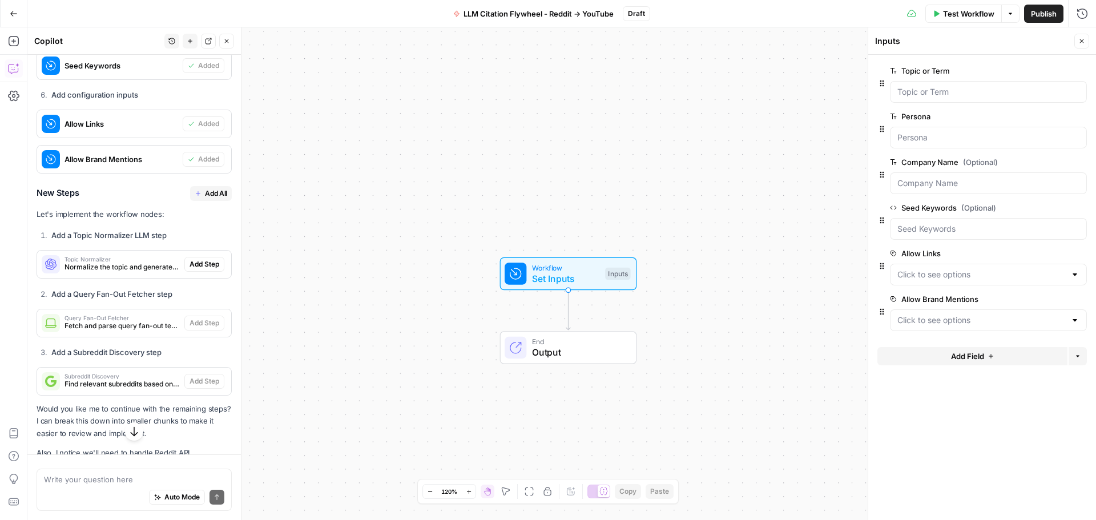
scroll to position [3270, 0]
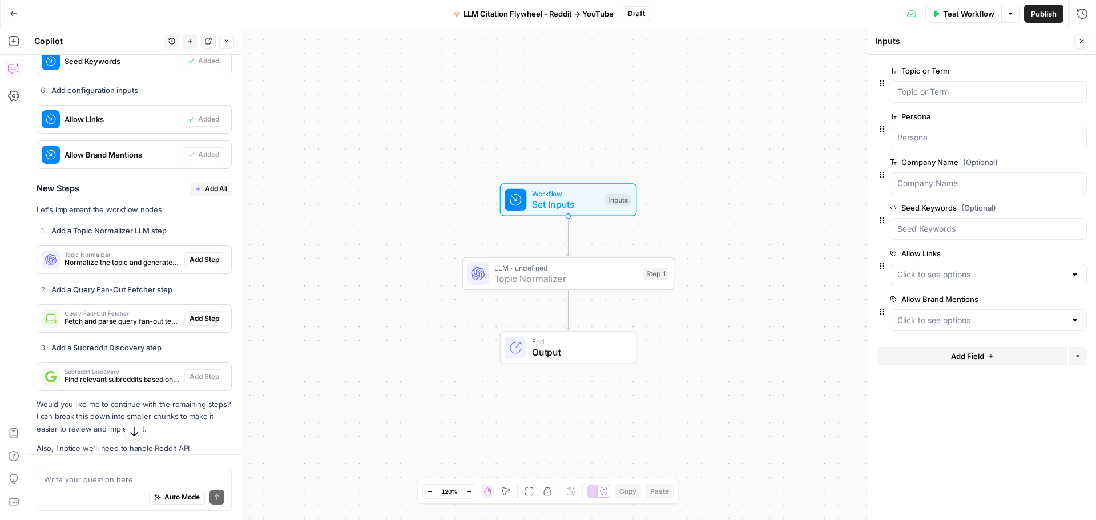
click at [191, 265] on span "Add Step" at bounding box center [205, 260] width 30 height 10
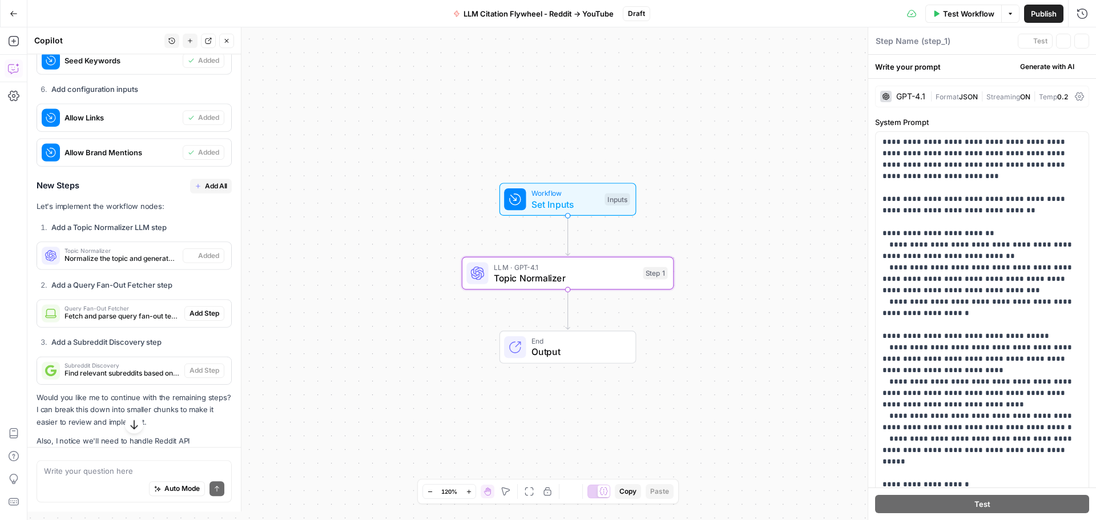
type textarea "Topic Normalizer"
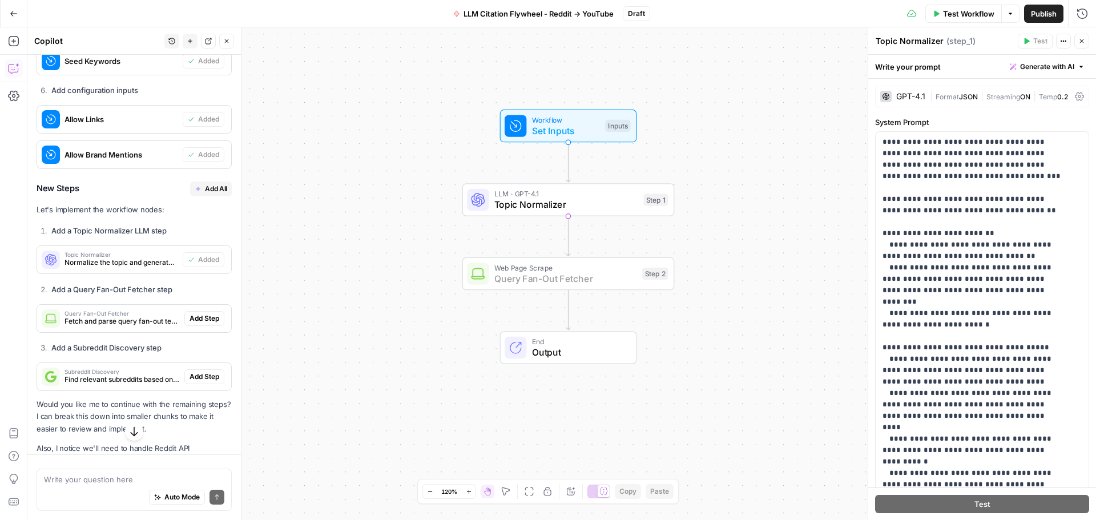
click at [190, 324] on span "Add Step" at bounding box center [205, 318] width 30 height 10
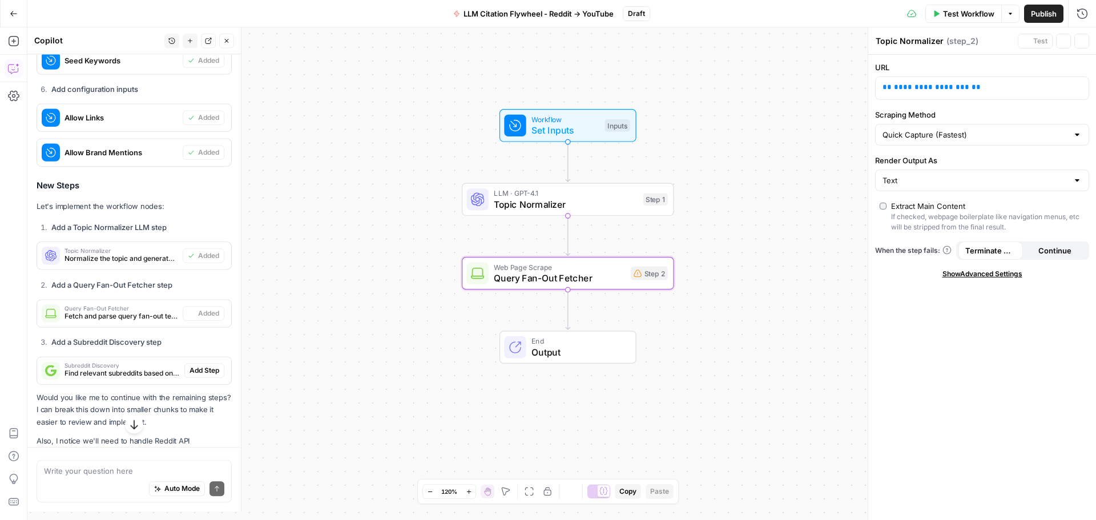
type textarea "Query Fan-Out Fetcher"
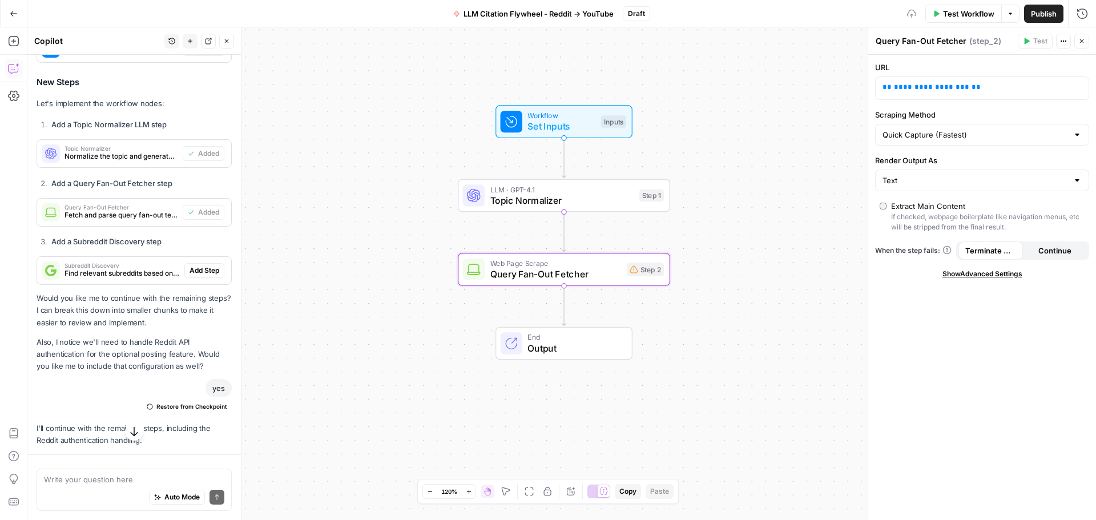
scroll to position [3384, 0]
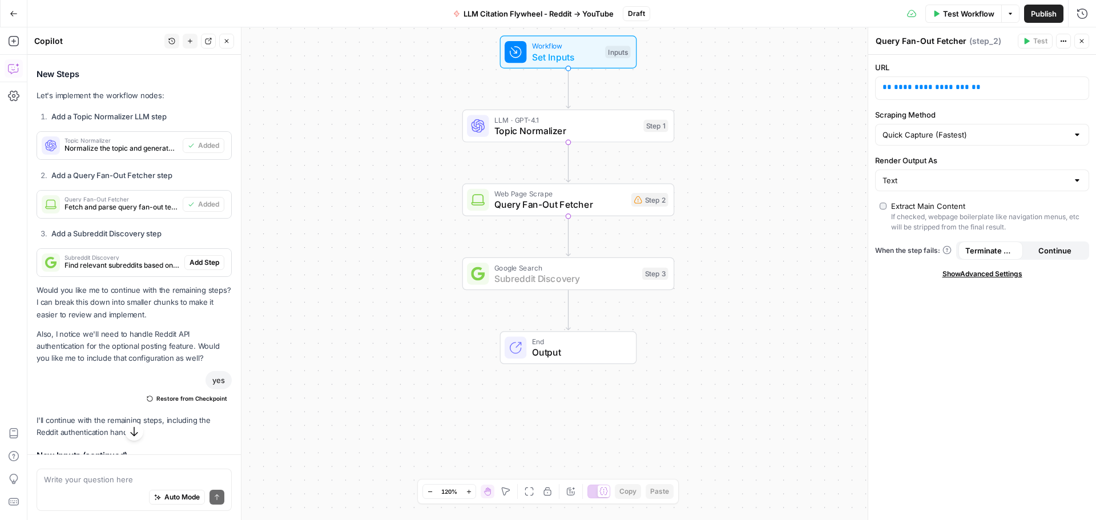
click at [198, 268] on span "Add Step" at bounding box center [205, 262] width 30 height 10
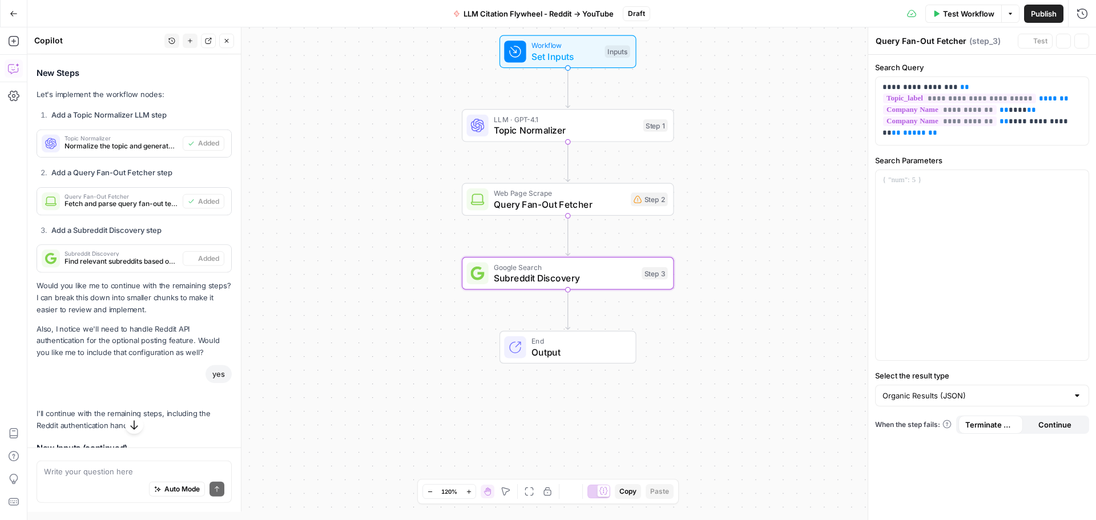
type textarea "Subreddit Discovery"
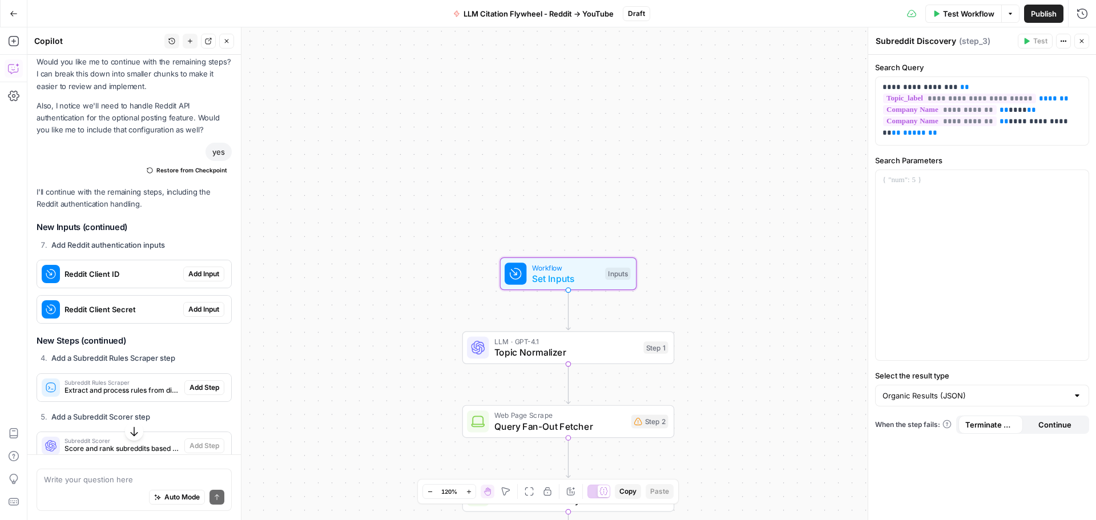
scroll to position [3726, 0]
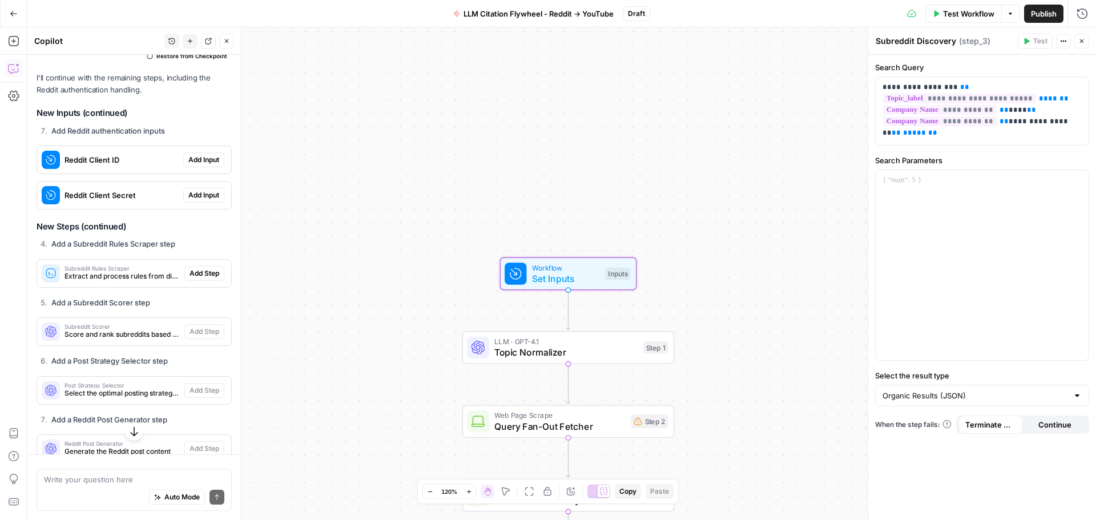
click at [191, 165] on span "Add Input" at bounding box center [203, 160] width 31 height 10
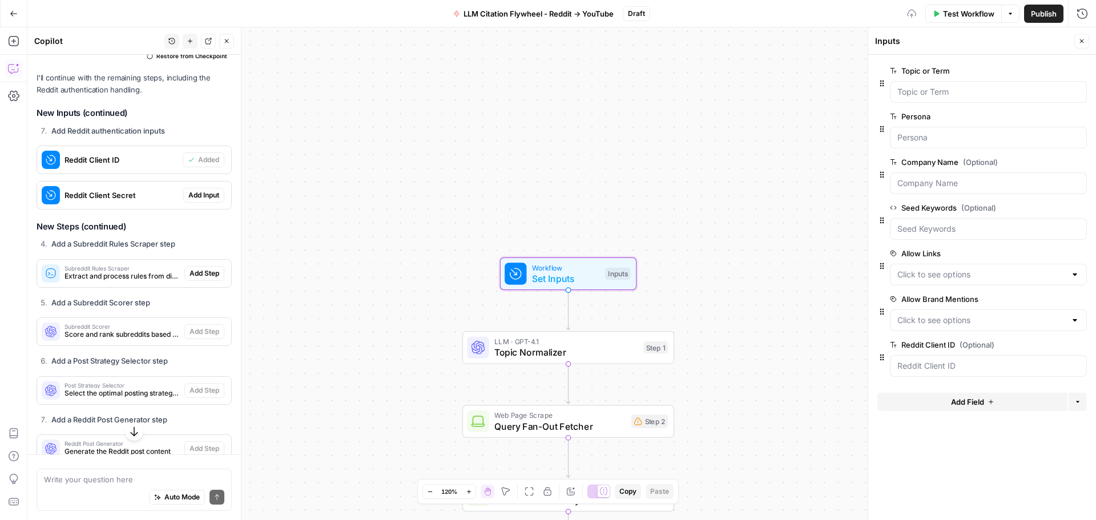
click at [191, 200] on span "Add Input" at bounding box center [203, 195] width 31 height 10
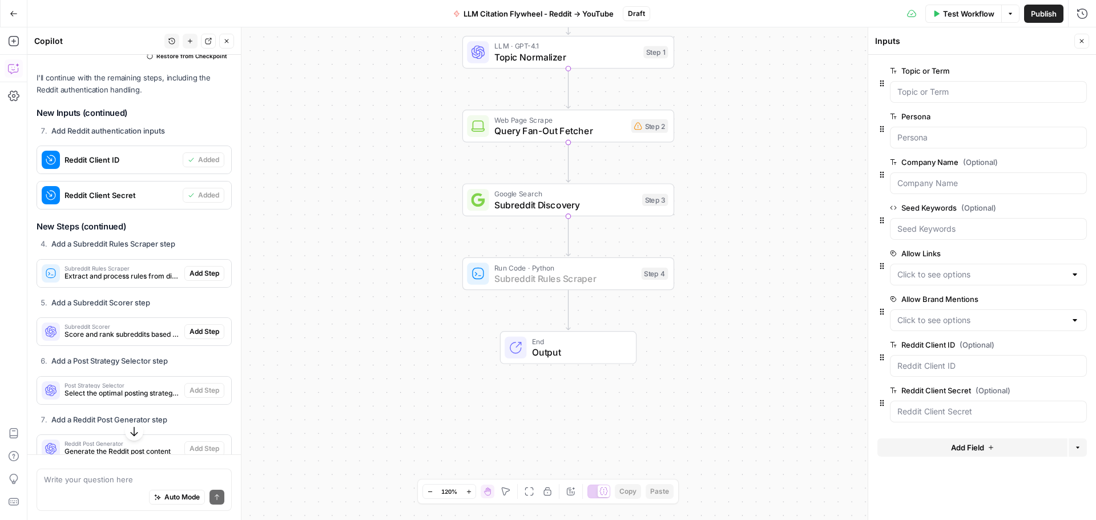
click at [190, 279] on span "Add Step" at bounding box center [205, 273] width 30 height 10
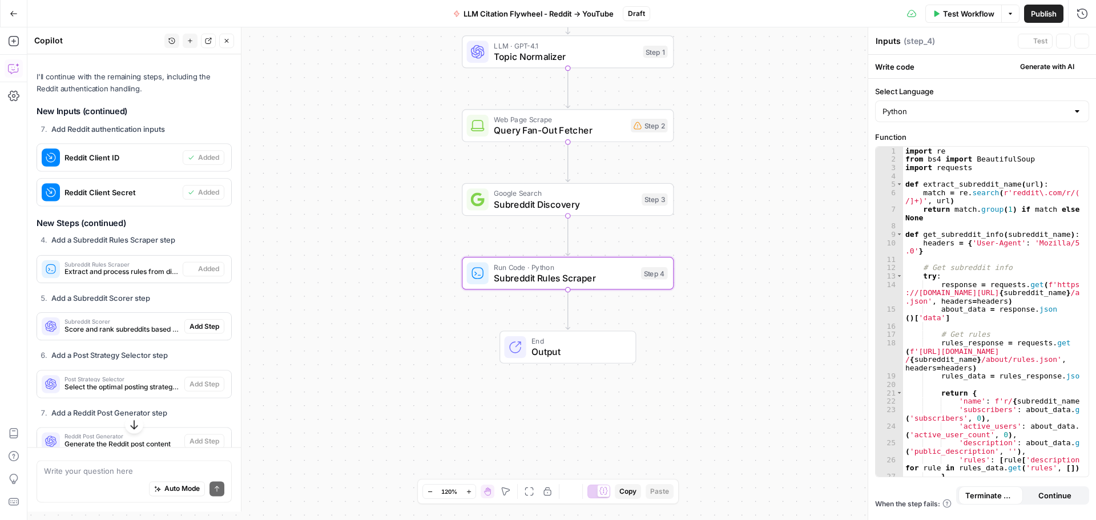
type textarea "Subreddit Rules Scraper"
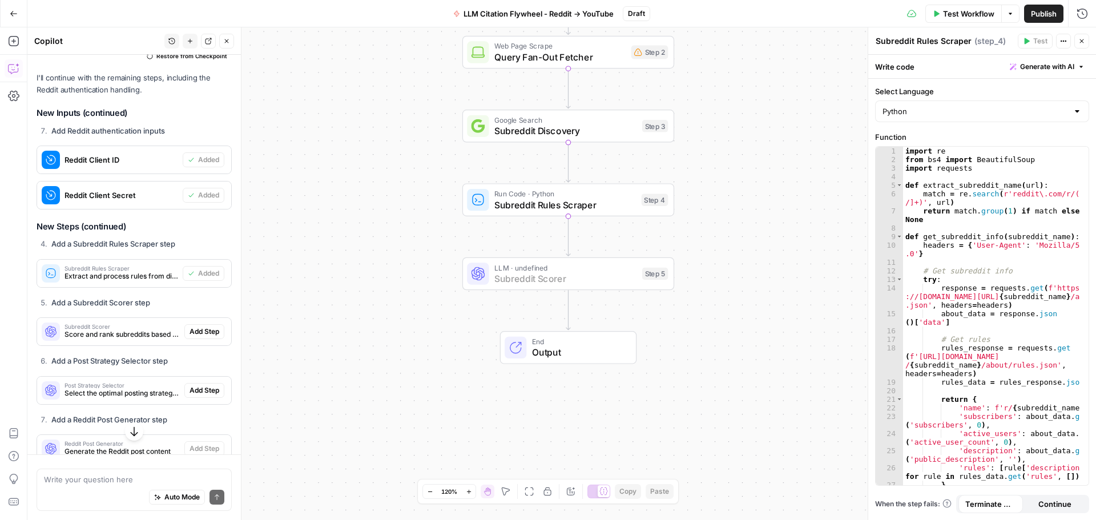
click at [199, 337] on span "Add Step" at bounding box center [205, 332] width 30 height 10
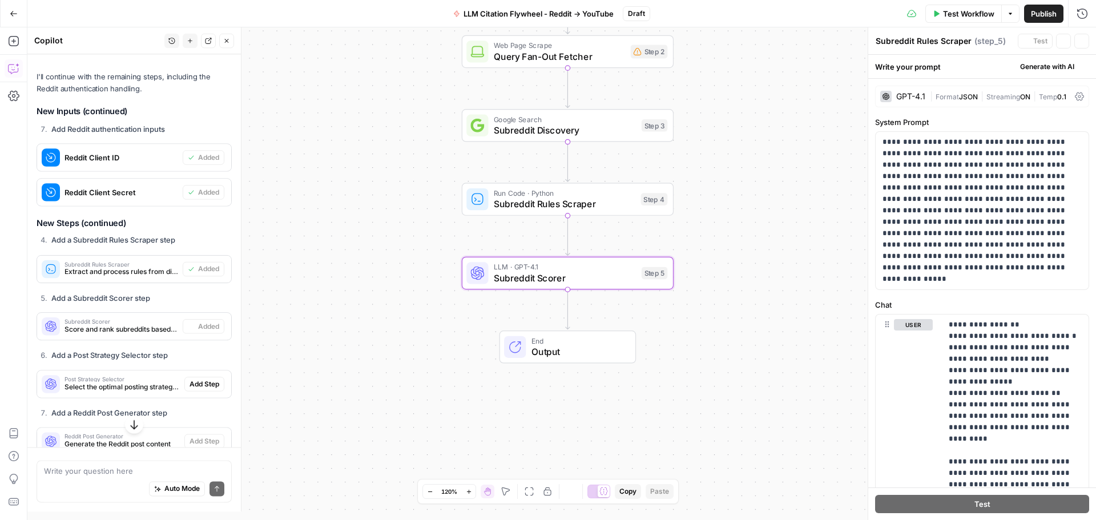
type textarea "Subreddit Scorer"
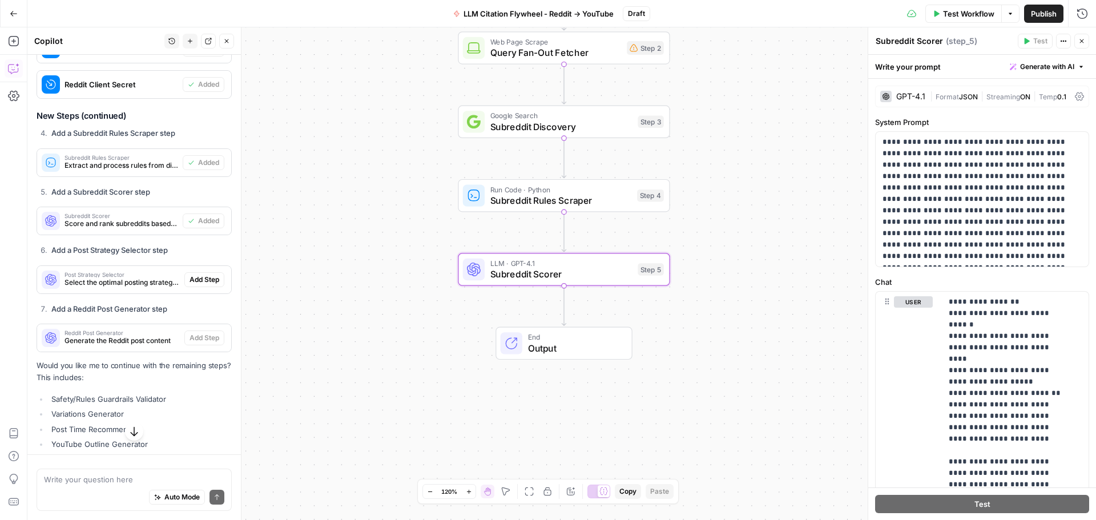
scroll to position [3840, 0]
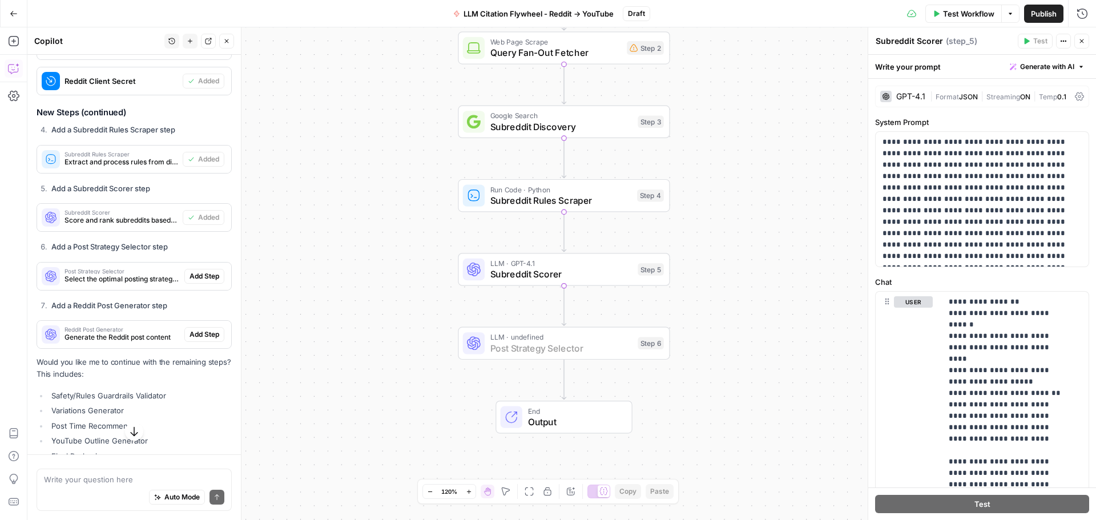
click at [199, 281] on span "Add Step" at bounding box center [205, 276] width 30 height 10
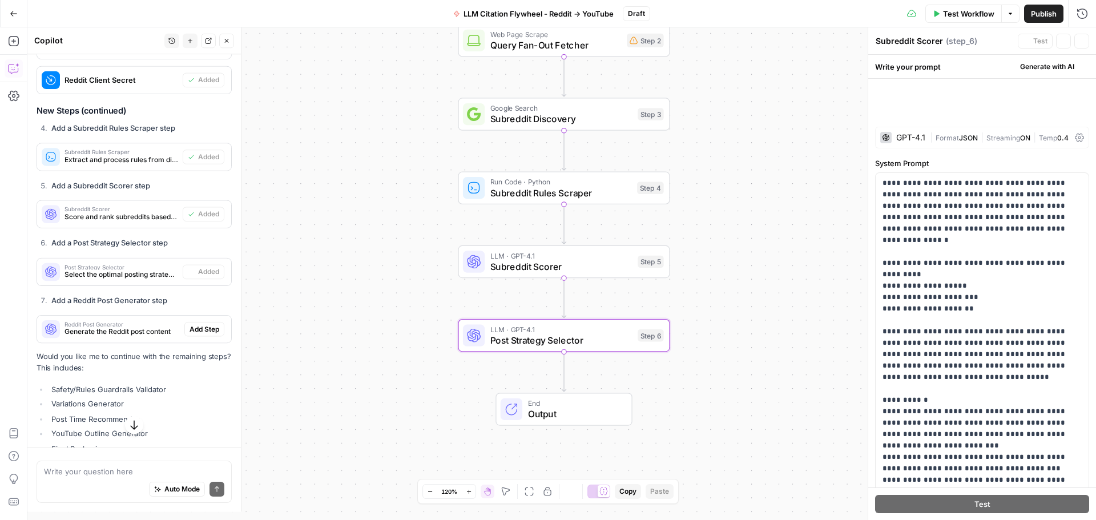
type textarea "Post Strategy Selector"
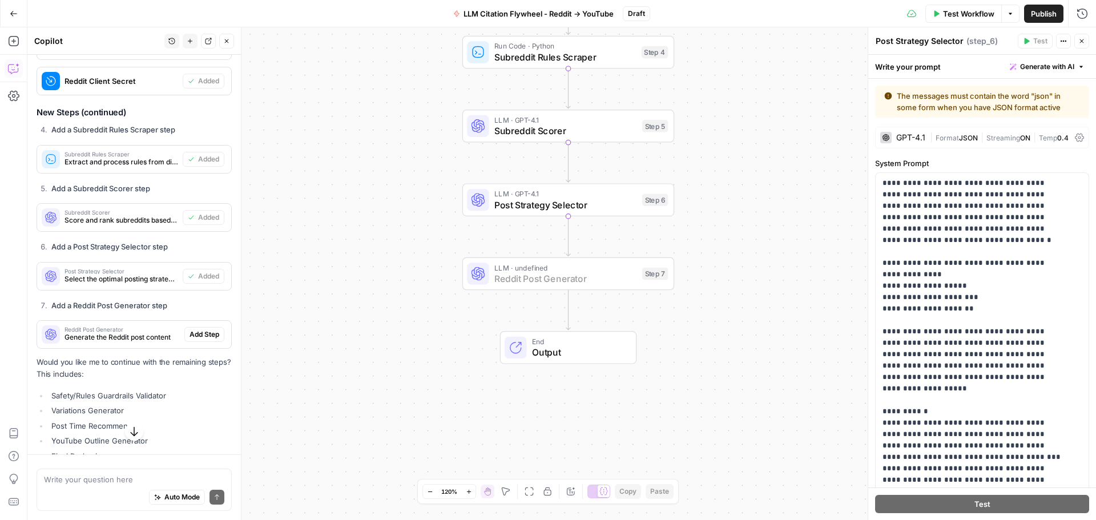
click at [196, 340] on span "Add Step" at bounding box center [205, 334] width 30 height 10
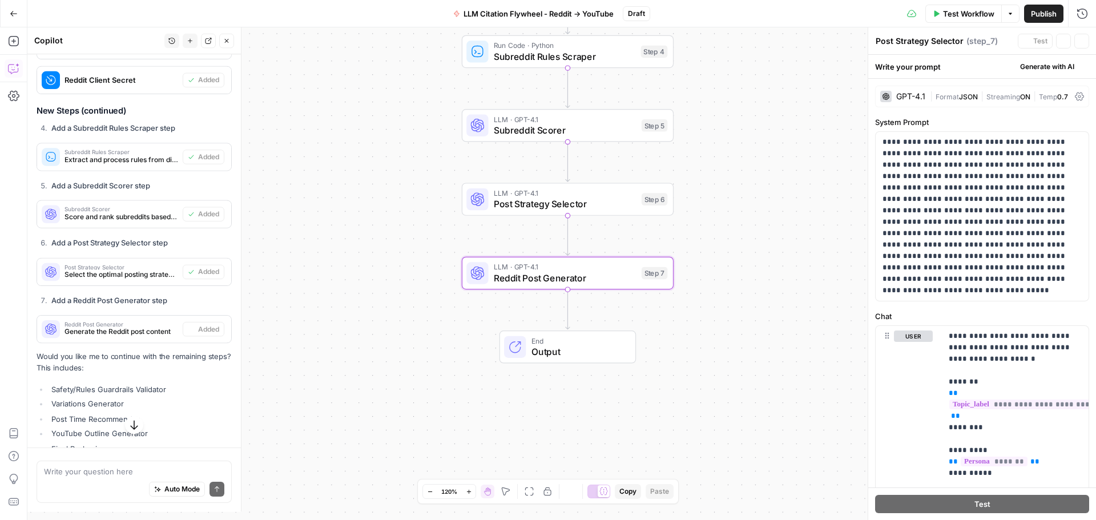
type textarea "Reddit Post Generator"
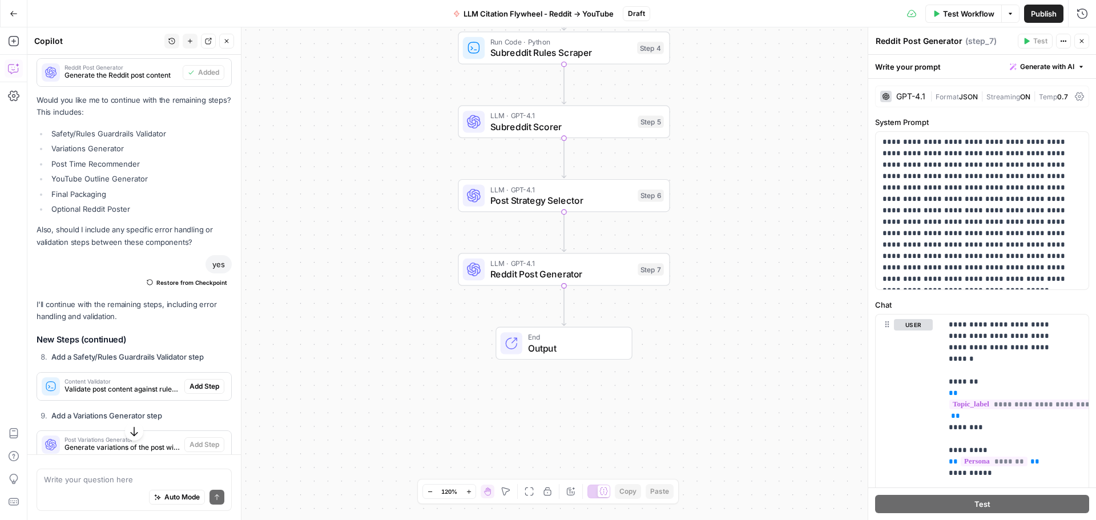
scroll to position [4183, 0]
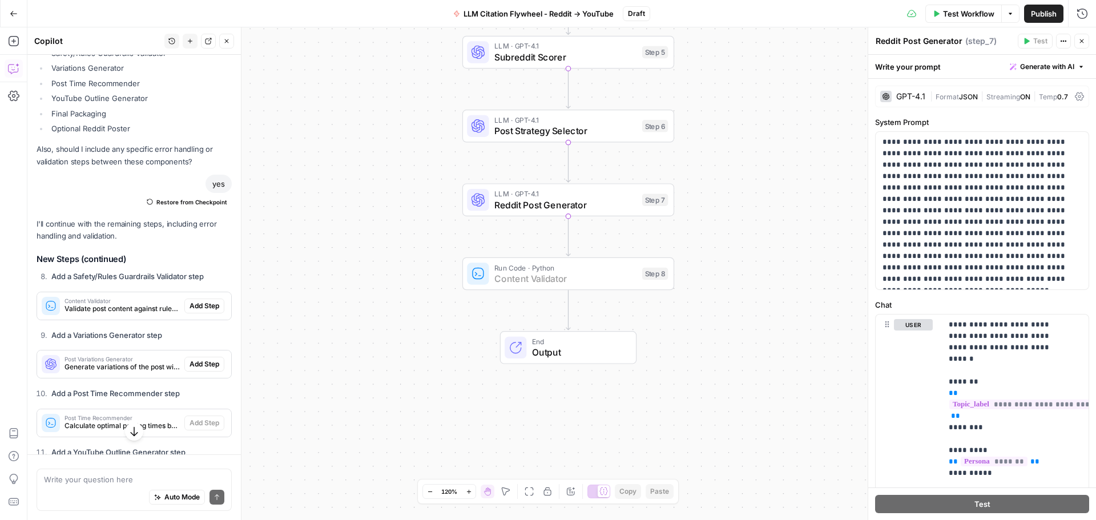
click at [190, 311] on span "Add Step" at bounding box center [205, 306] width 30 height 10
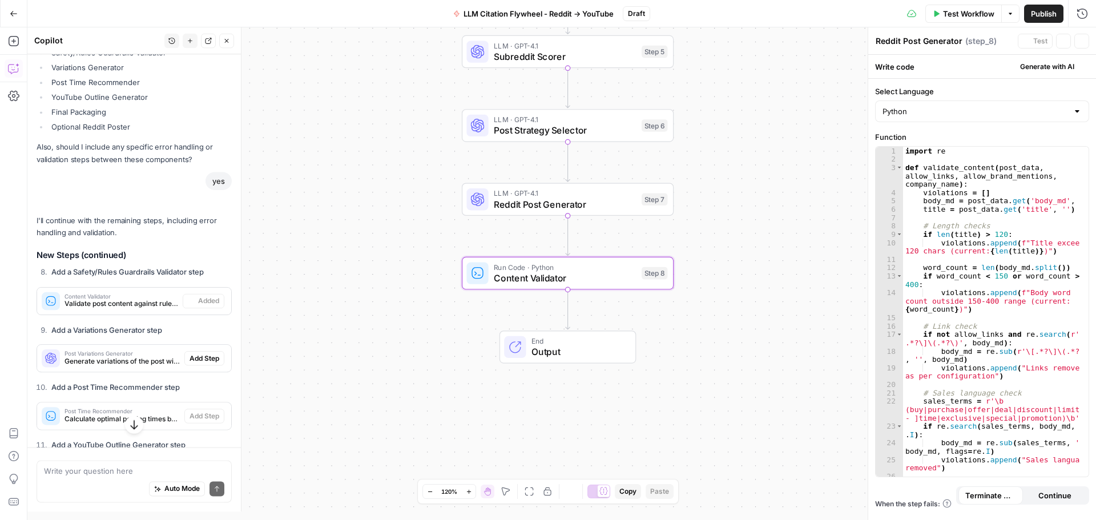
type textarea "Content Validator"
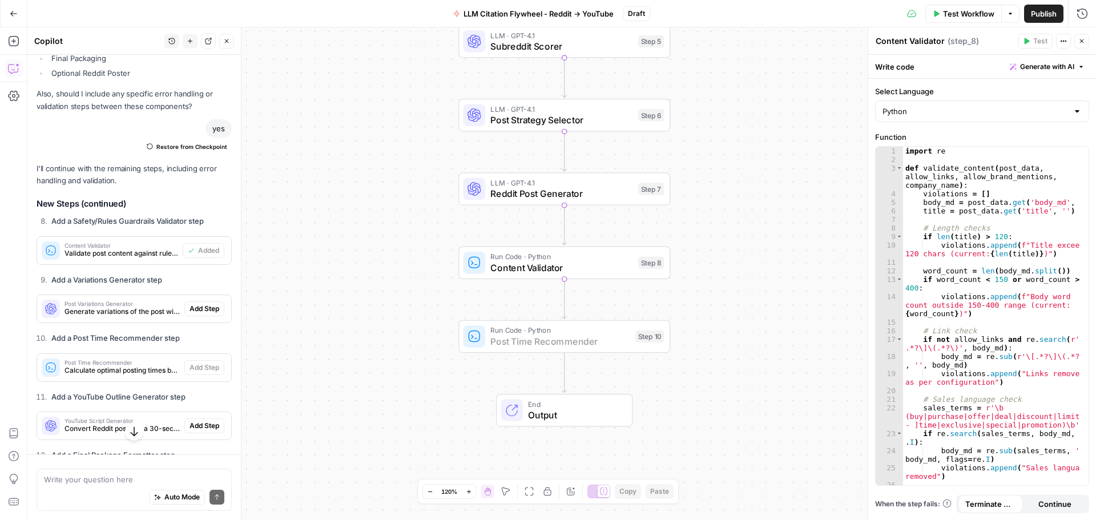
scroll to position [4297, 0]
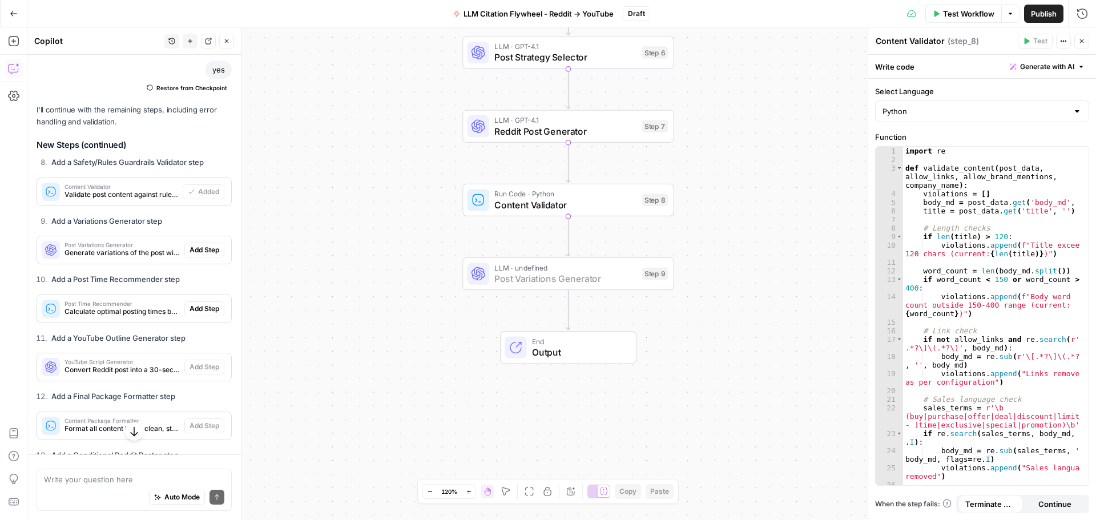
click at [192, 255] on span "Add Step" at bounding box center [205, 250] width 30 height 10
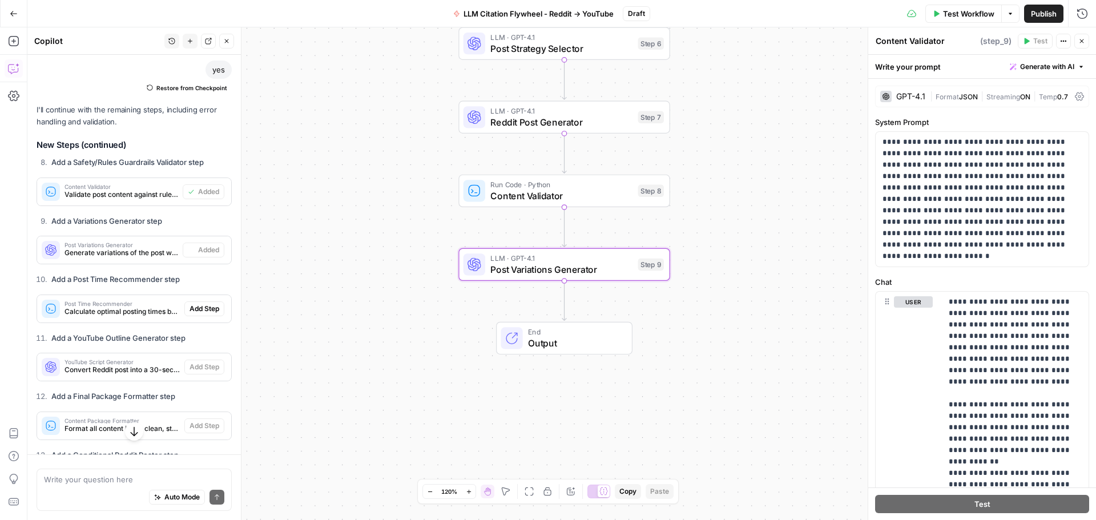
type textarea "Post Variations Generator"
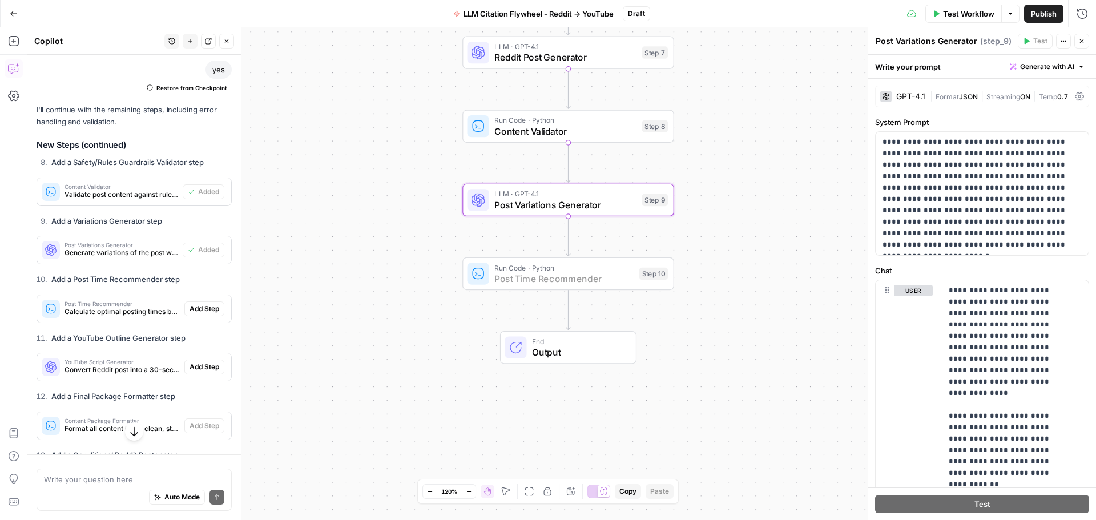
click at [199, 314] on span "Add Step" at bounding box center [205, 309] width 30 height 10
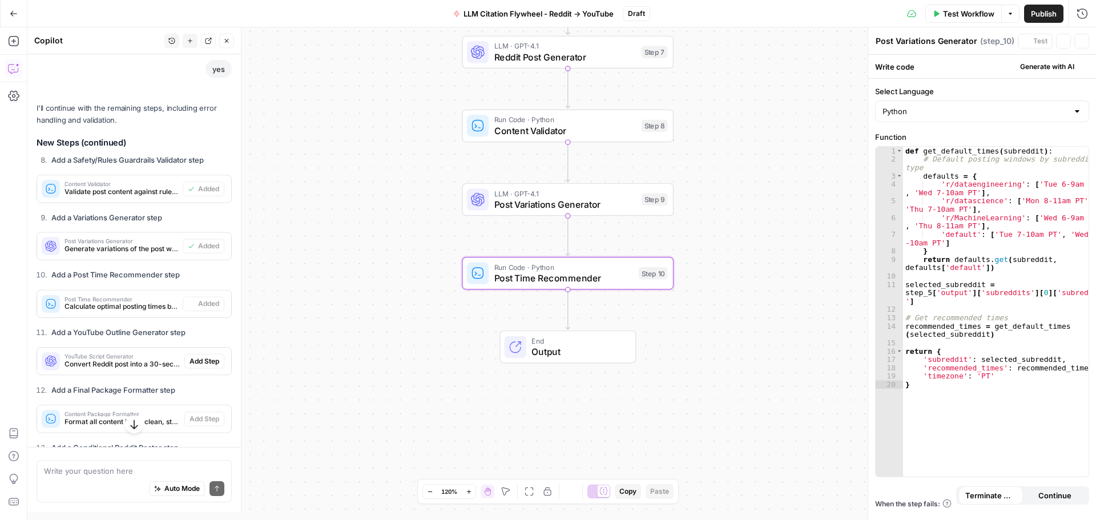
type textarea "Post Time Recommender"
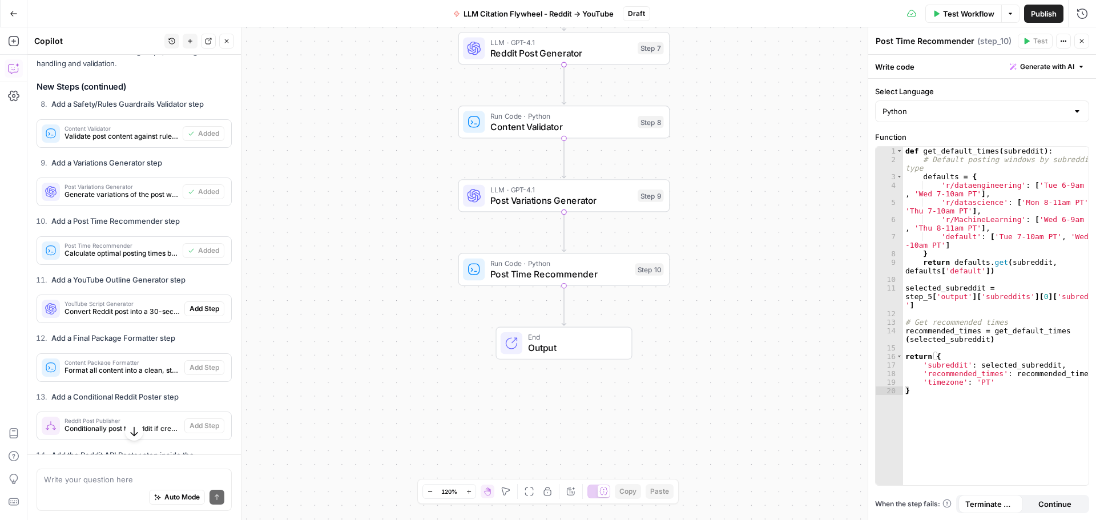
scroll to position [4411, 0]
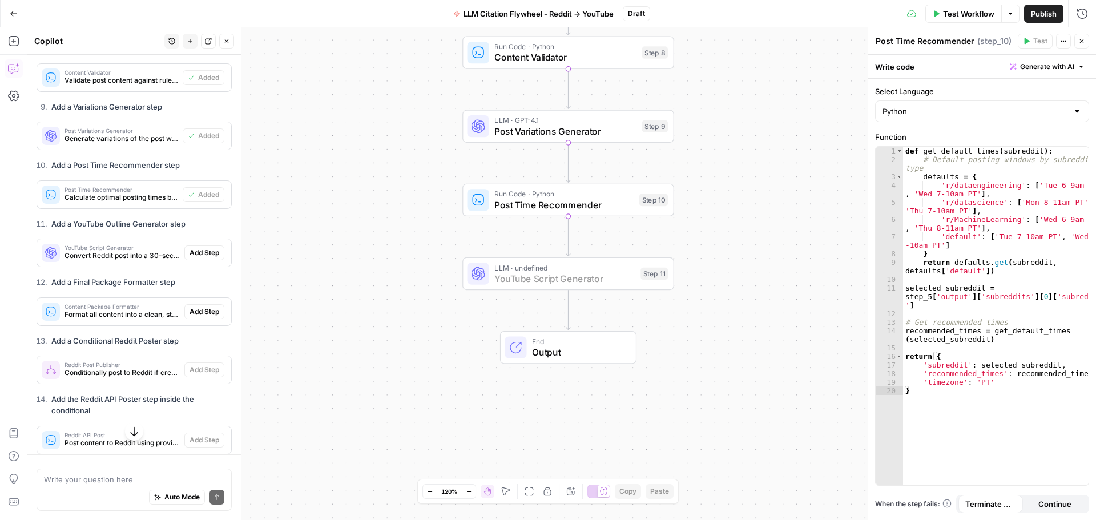
click at [196, 260] on button "Add Step" at bounding box center [204, 252] width 40 height 15
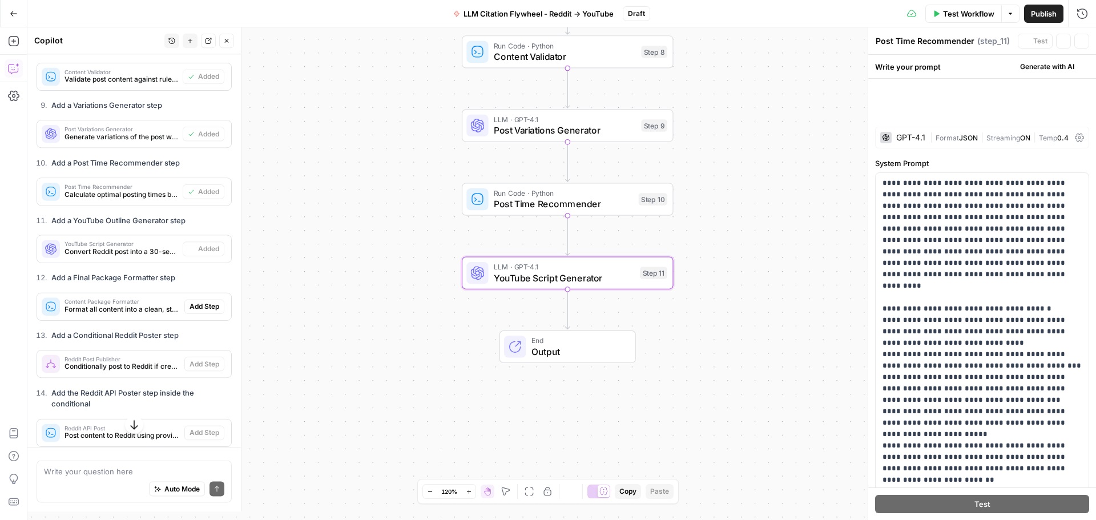
type textarea "YouTube Script Generator"
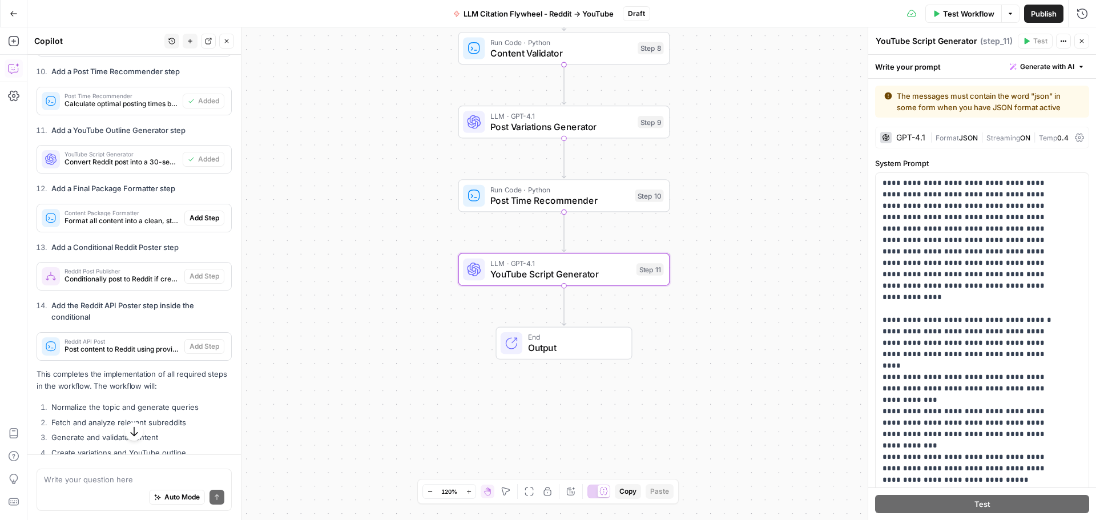
scroll to position [4583, 0]
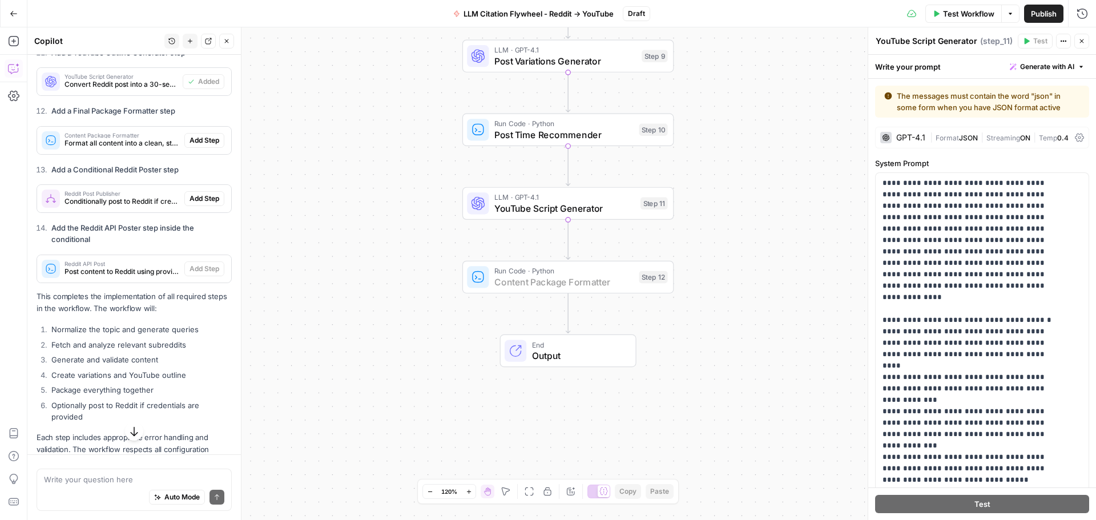
click at [196, 148] on button "Add Step" at bounding box center [204, 140] width 40 height 15
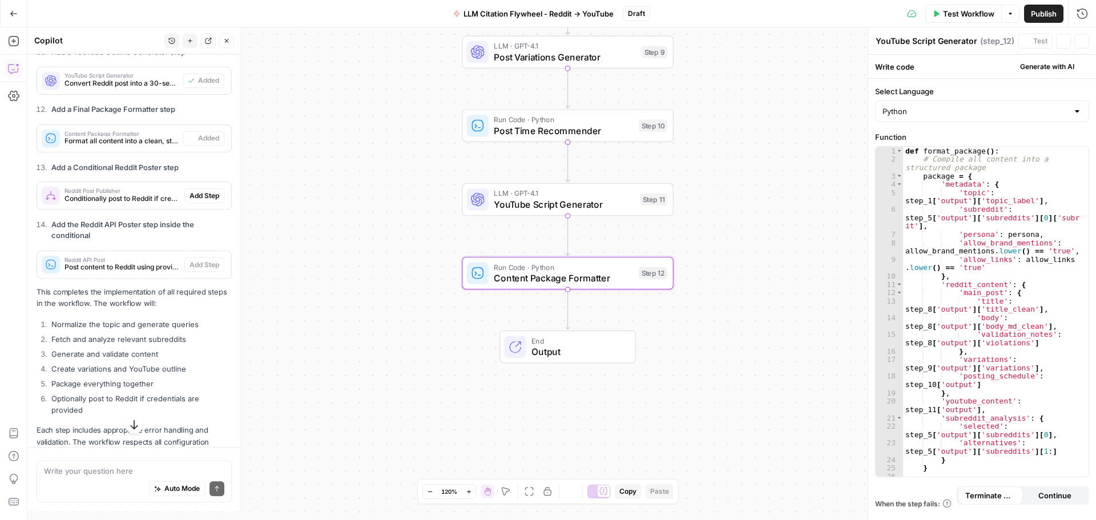
type textarea "Content Package Formatter"
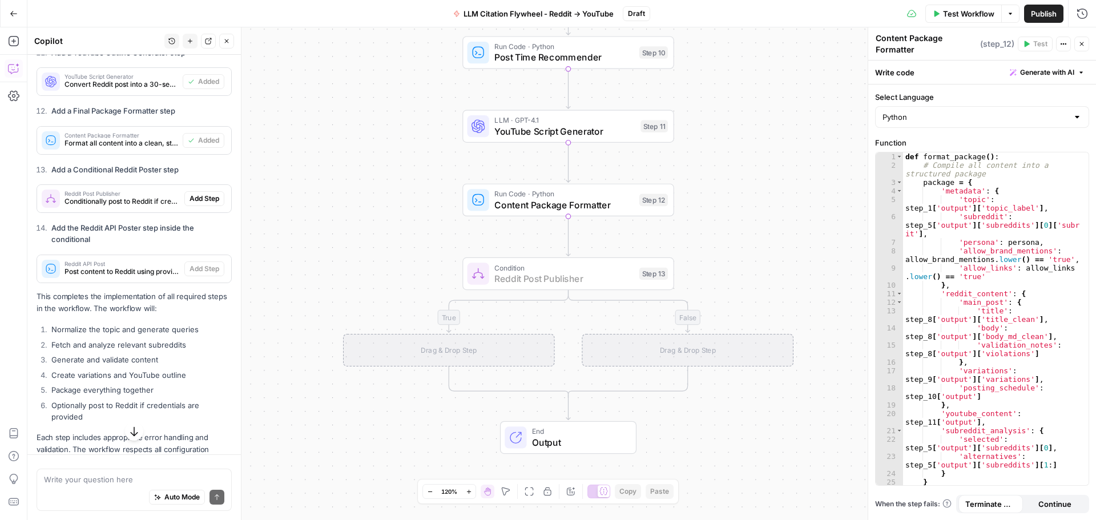
click at [192, 204] on span "Add Step" at bounding box center [205, 199] width 30 height 10
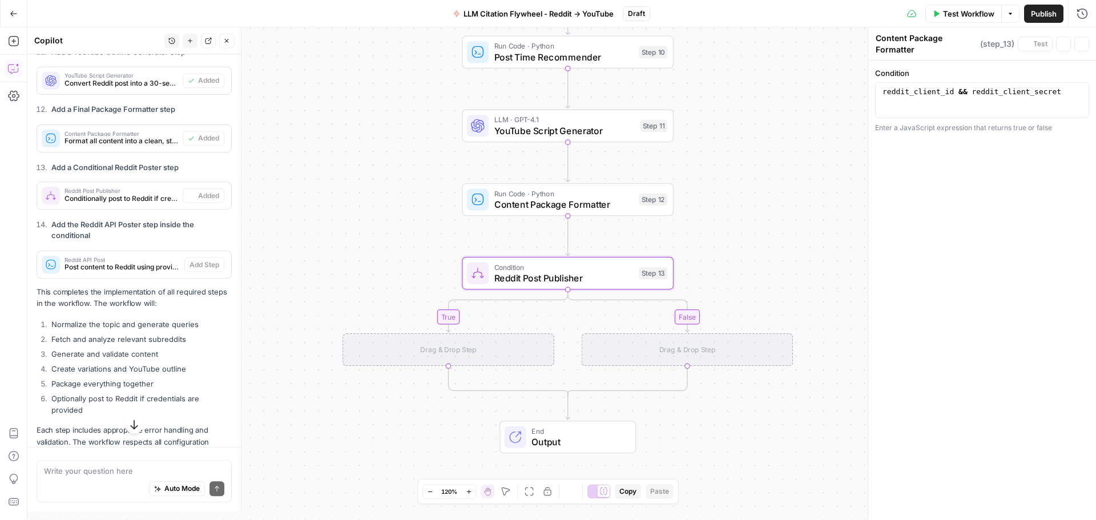
type textarea "Reddit Post Publisher"
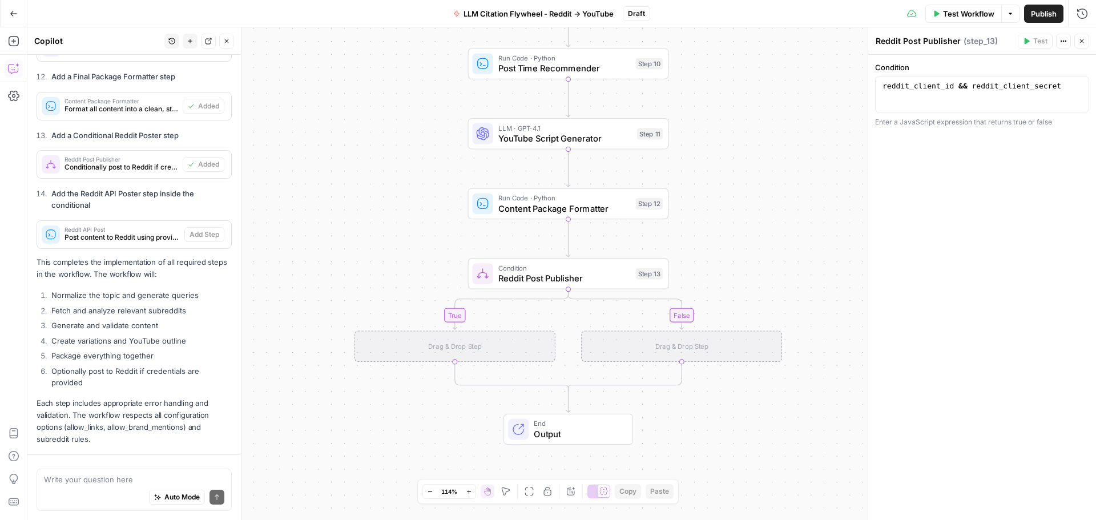
scroll to position [5265, 0]
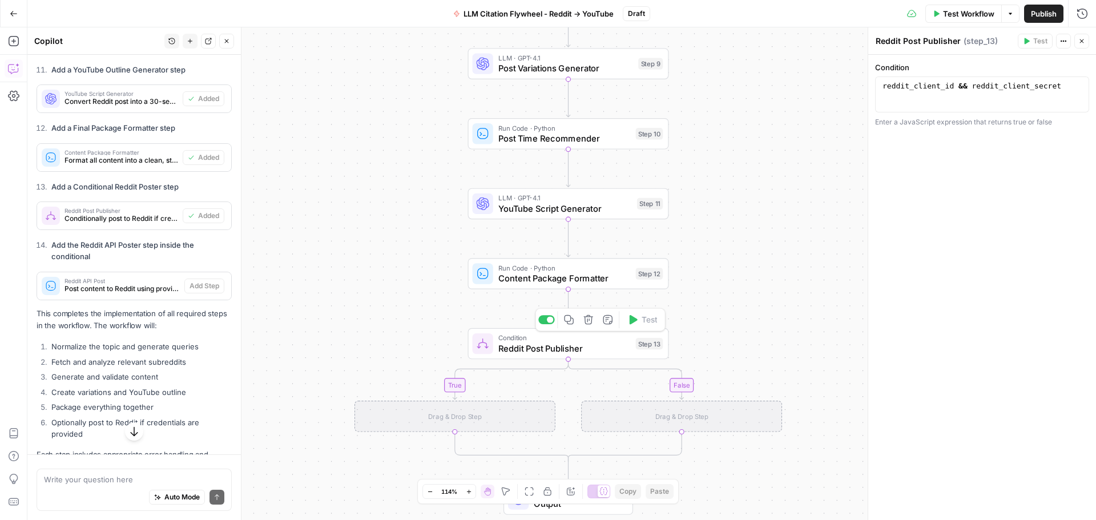
click at [547, 352] on span "Reddit Post Publisher" at bounding box center [564, 348] width 132 height 13
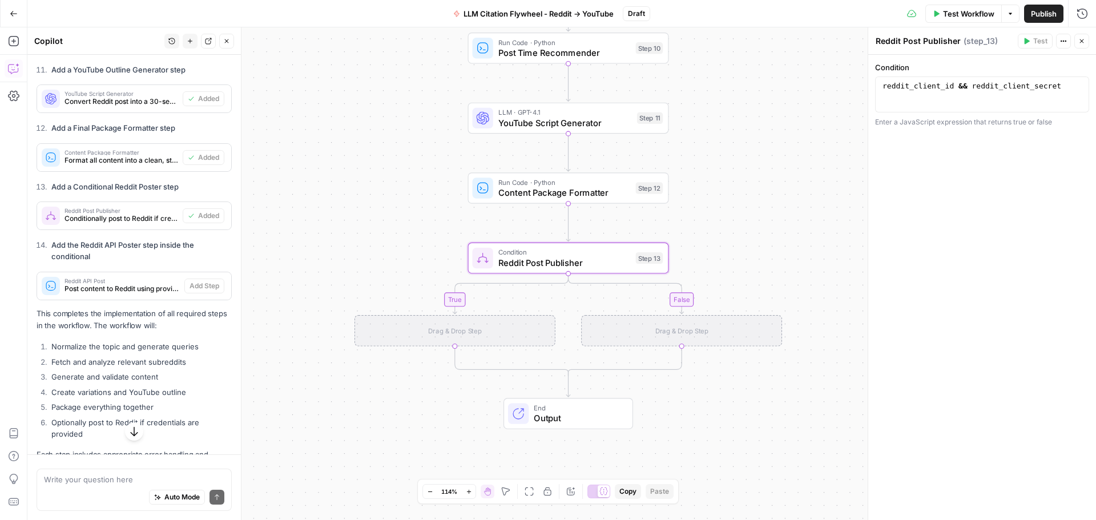
click at [563, 414] on span "Output" at bounding box center [578, 418] width 88 height 13
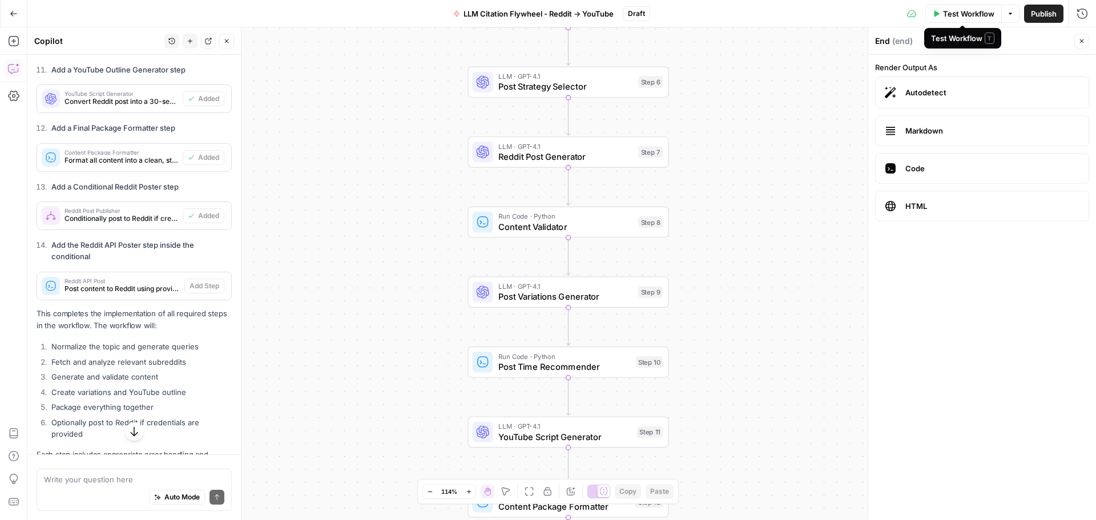
click at [971, 11] on span "Test Workflow" at bounding box center [968, 13] width 51 height 11
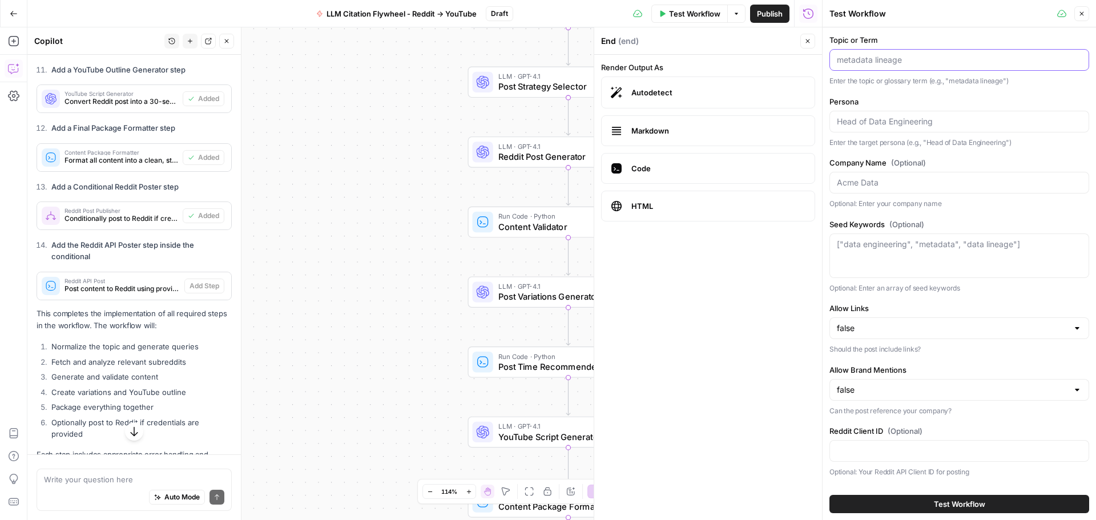
click at [884, 60] on input "Topic or Term" at bounding box center [959, 59] width 245 height 11
click at [899, 183] on input "Company Name (Optional)" at bounding box center [959, 182] width 245 height 11
click at [907, 249] on textarea "Seed Keywords (Optional)" at bounding box center [959, 244] width 245 height 11
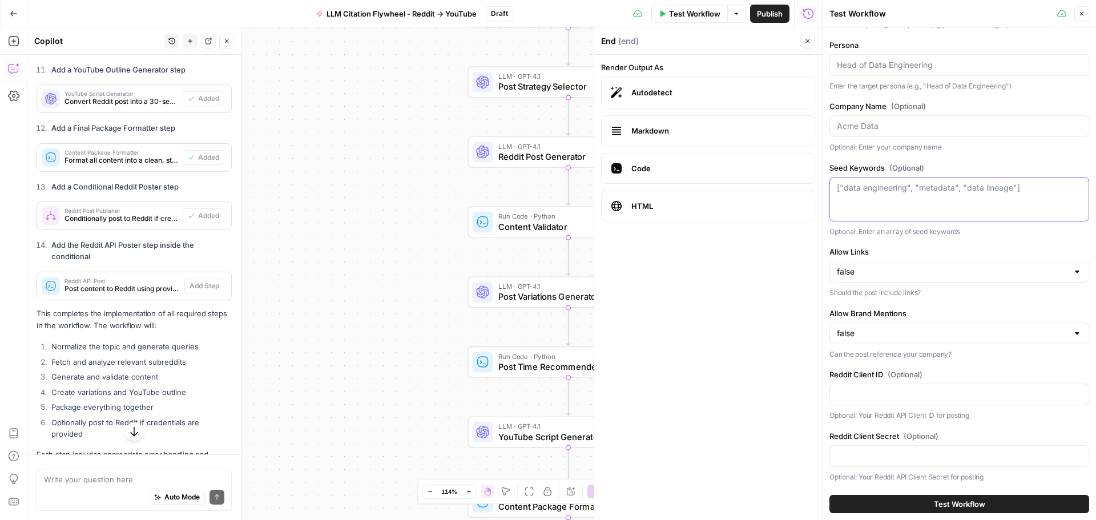
scroll to position [58, 0]
click at [1073, 271] on div at bounding box center [1077, 270] width 9 height 11
click at [902, 296] on span "true" at bounding box center [952, 298] width 227 height 11
type input "true"
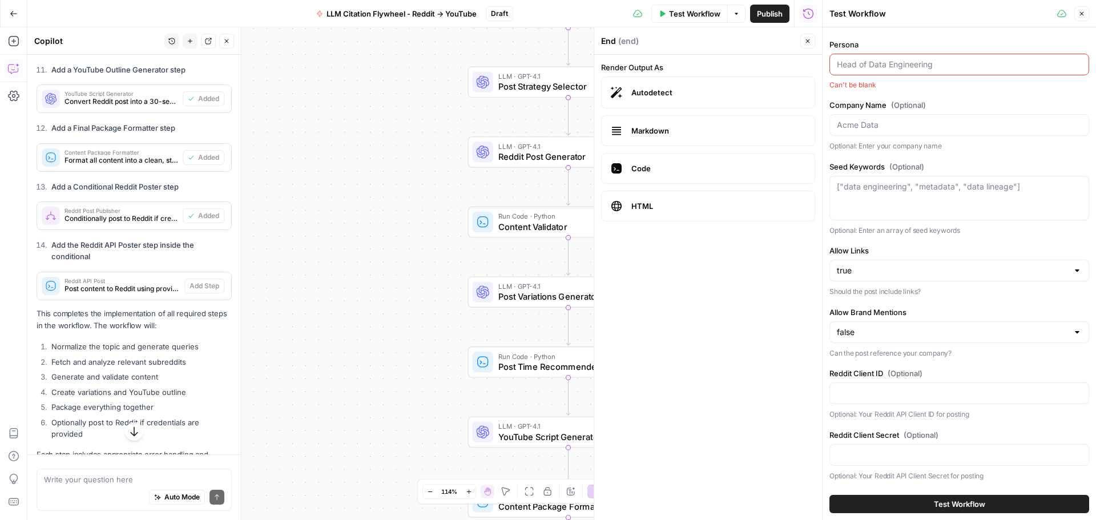
click at [1073, 331] on div at bounding box center [1077, 332] width 9 height 11
click at [955, 353] on button "true" at bounding box center [955, 361] width 241 height 16
type input "true"
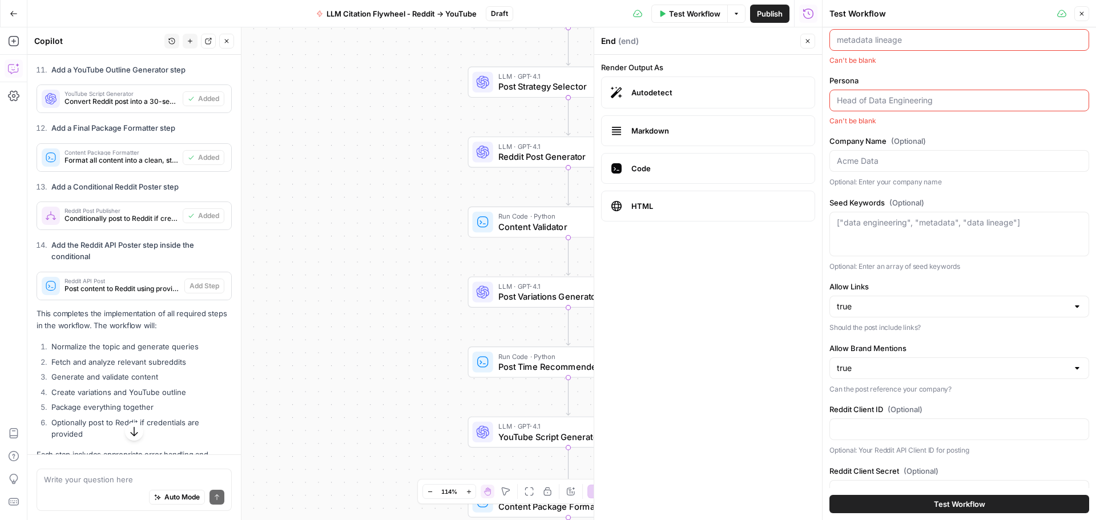
scroll to position [0, 0]
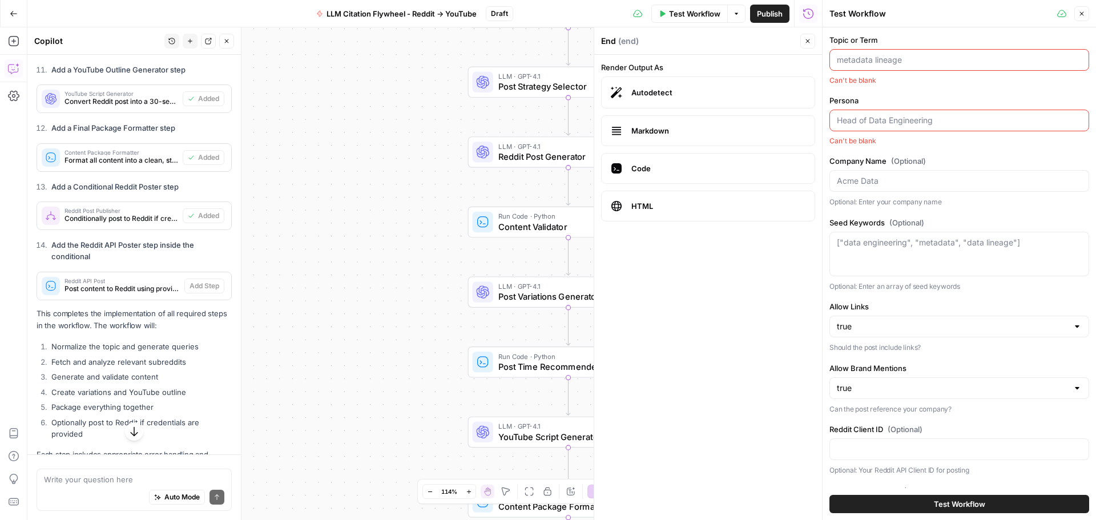
click at [871, 123] on input "Persona" at bounding box center [959, 120] width 245 height 11
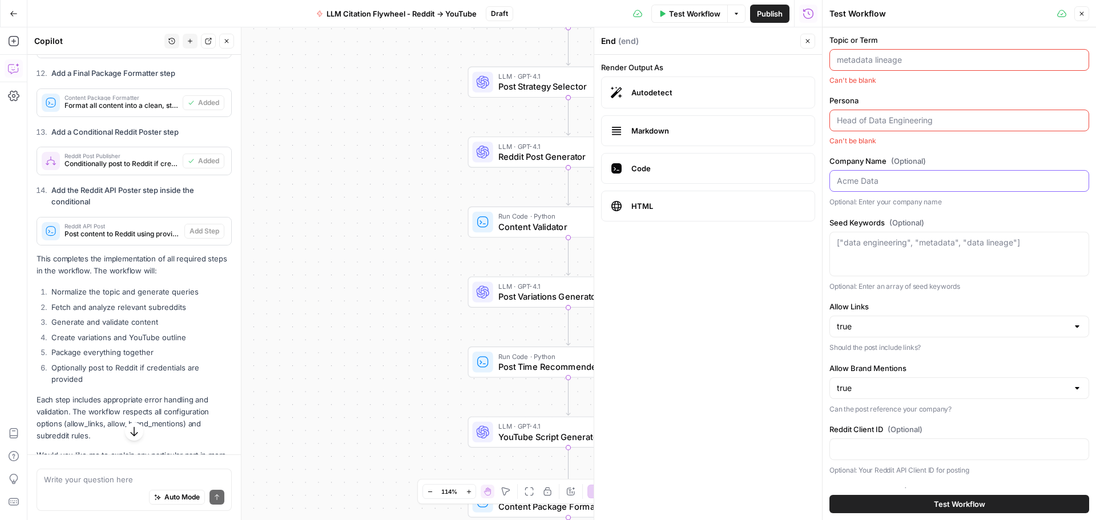
scroll to position [5265, 0]
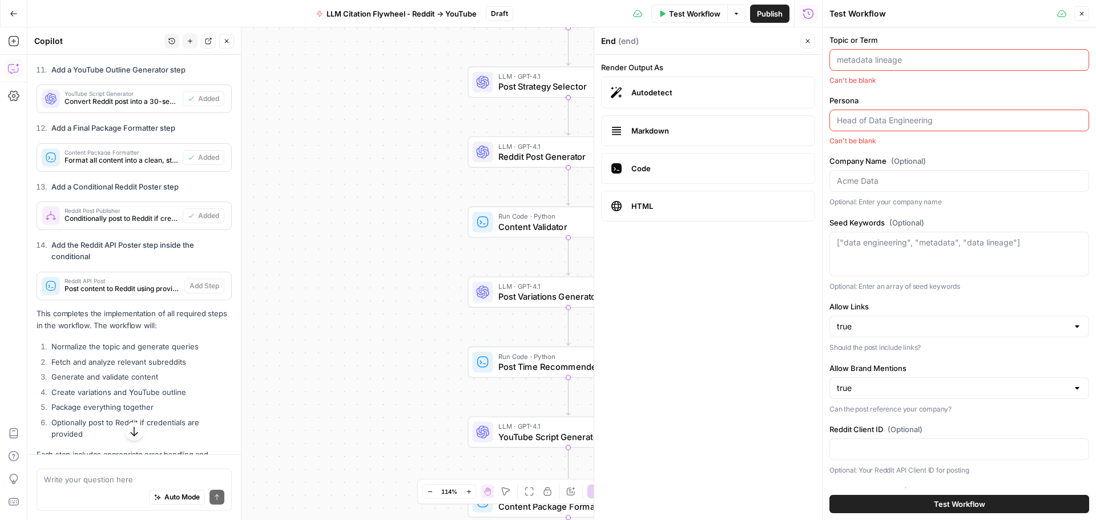
drag, startPoint x: 908, startPoint y: 64, endPoint x: 826, endPoint y: 63, distance: 82.2
click at [826, 63] on div "Test Workflow Close Topic or Term Can't be blank Persona Can't be blank Company…" at bounding box center [959, 260] width 274 height 520
type input "metadata lineage"
click at [836, 122] on div at bounding box center [960, 122] width 260 height 22
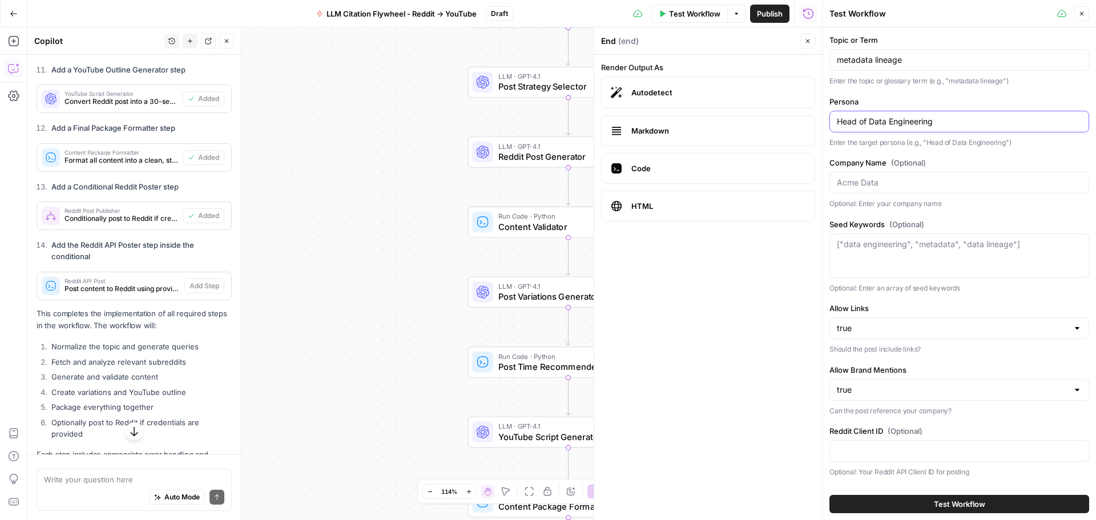
type input "Head of Data Engineering"
click at [869, 185] on input "Company Name (Optional)" at bounding box center [959, 182] width 245 height 11
type input "Acme Data"
click at [870, 247] on textarea "Seed Keywords (Optional)" at bounding box center [959, 244] width 245 height 11
drag, startPoint x: 1020, startPoint y: 243, endPoint x: 877, endPoint y: 244, distance: 142.7
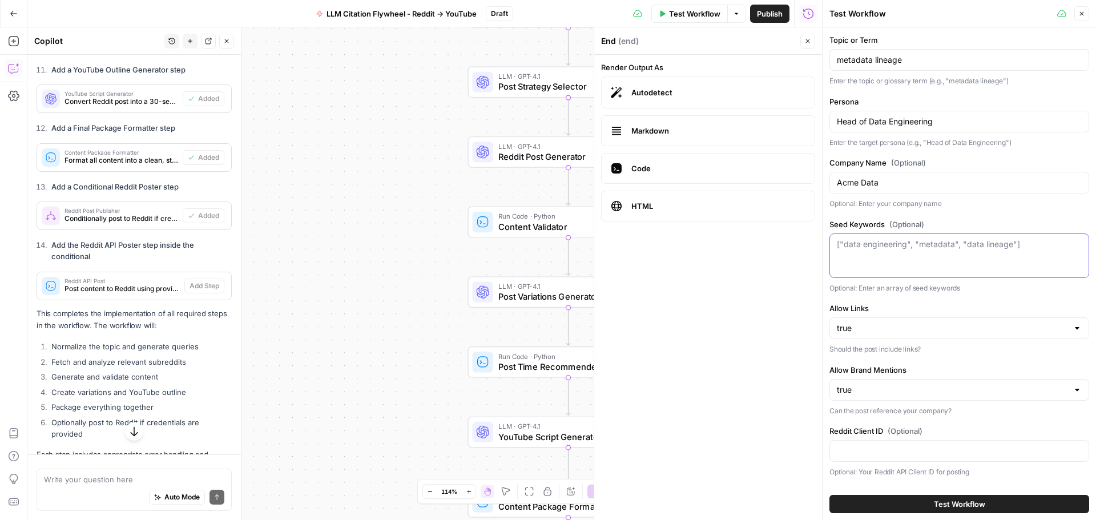
click at [877, 244] on textarea "Seed Keywords (Optional)" at bounding box center [959, 244] width 245 height 11
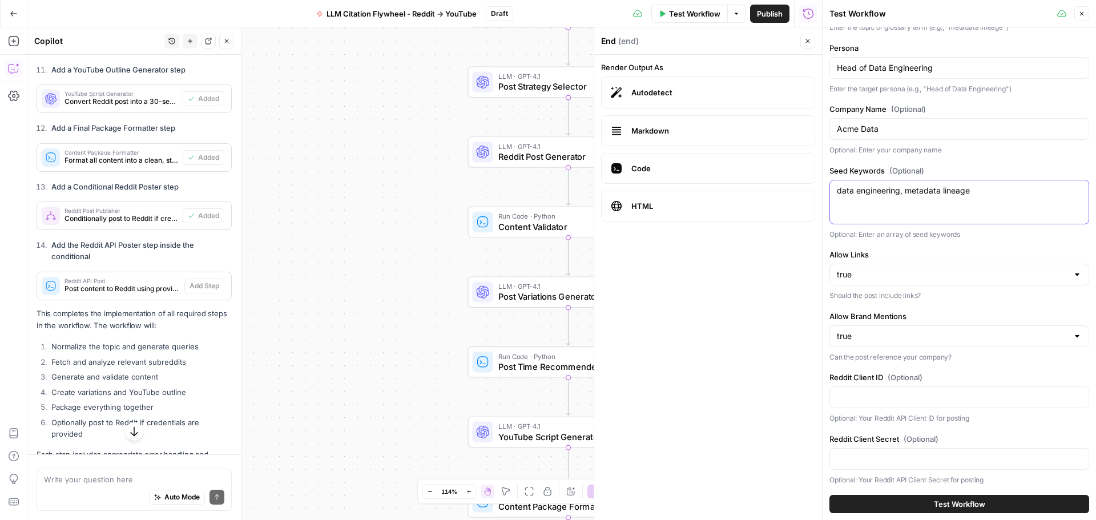
scroll to position [58, 0]
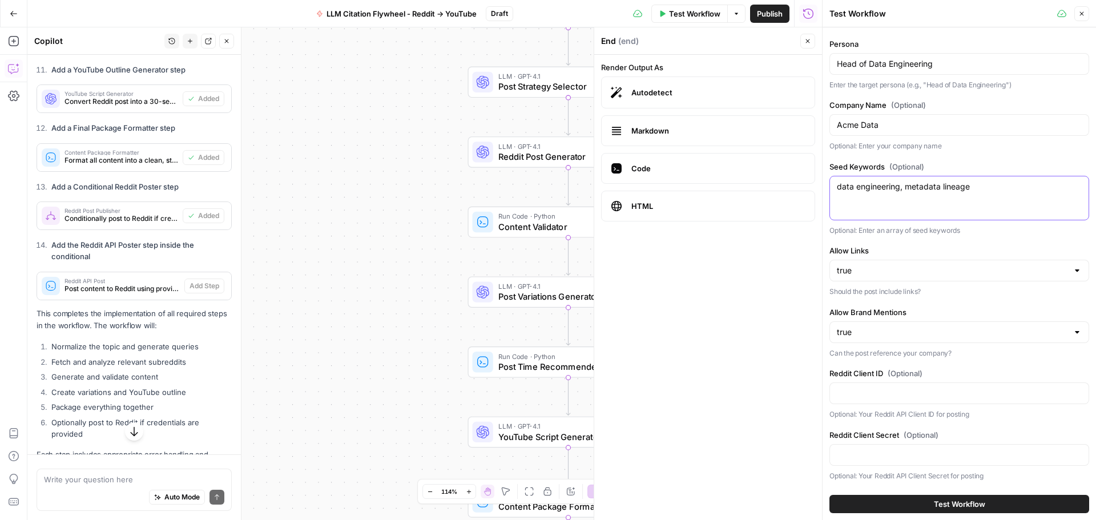
type textarea "data engineering, metadata lineage"
click at [954, 506] on span "Test Workflow" at bounding box center [959, 503] width 51 height 11
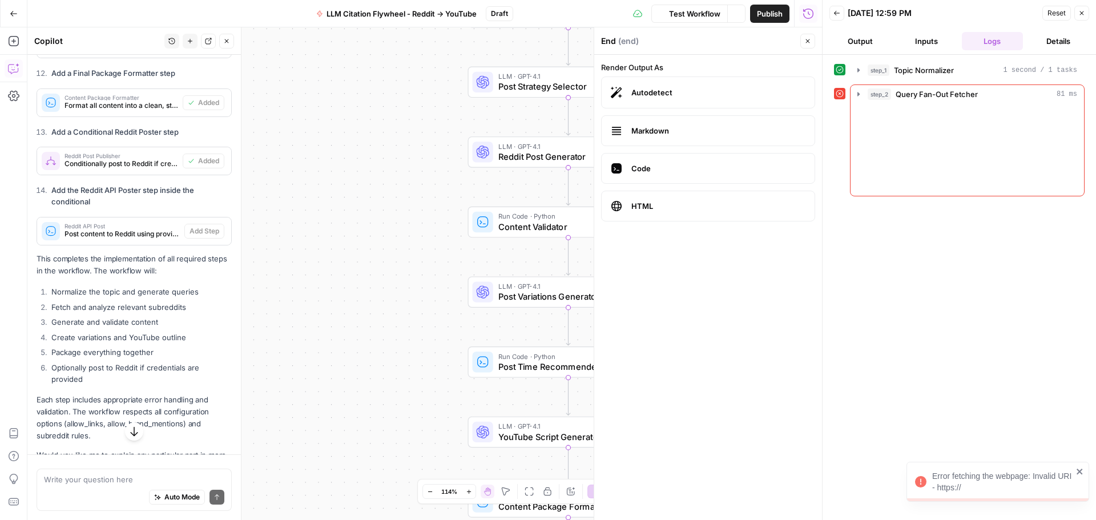
scroll to position [5265, 0]
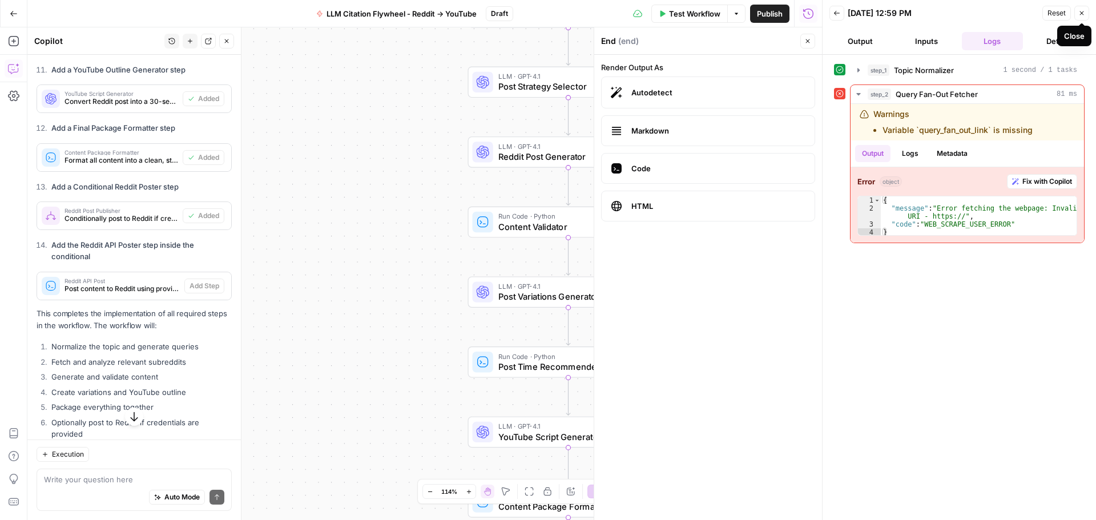
click at [1083, 11] on icon "button" at bounding box center [1081, 13] width 7 height 7
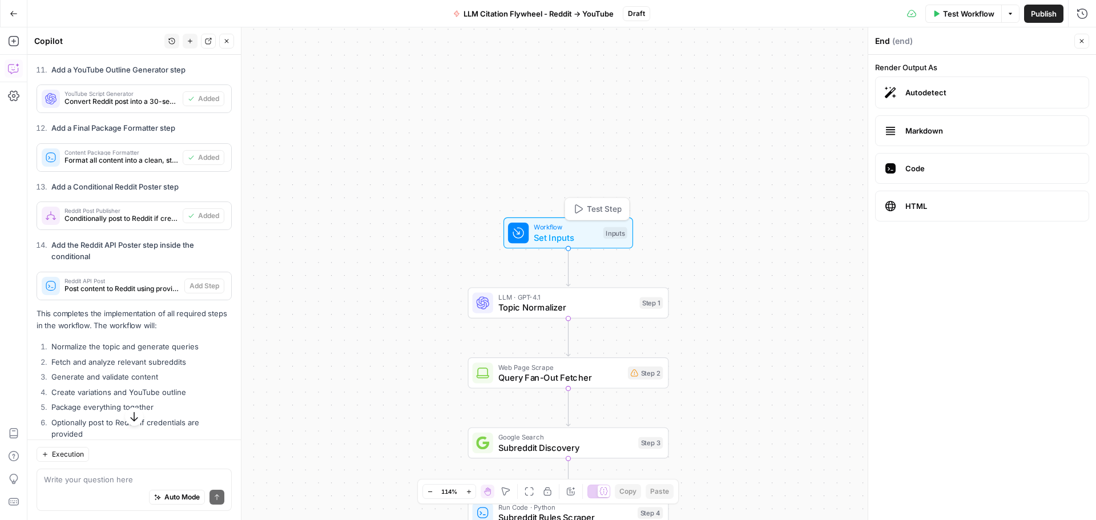
click at [564, 233] on span "Set Inputs" at bounding box center [566, 237] width 64 height 13
click at [546, 227] on span "Workflow" at bounding box center [565, 227] width 64 height 10
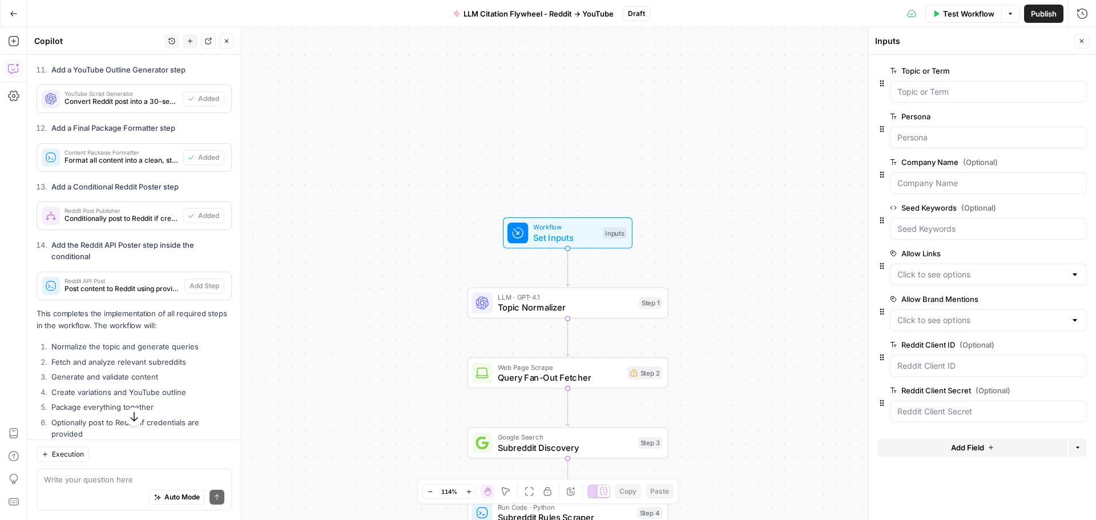
click at [70, 486] on div "Auto Mode Send" at bounding box center [134, 497] width 180 height 25
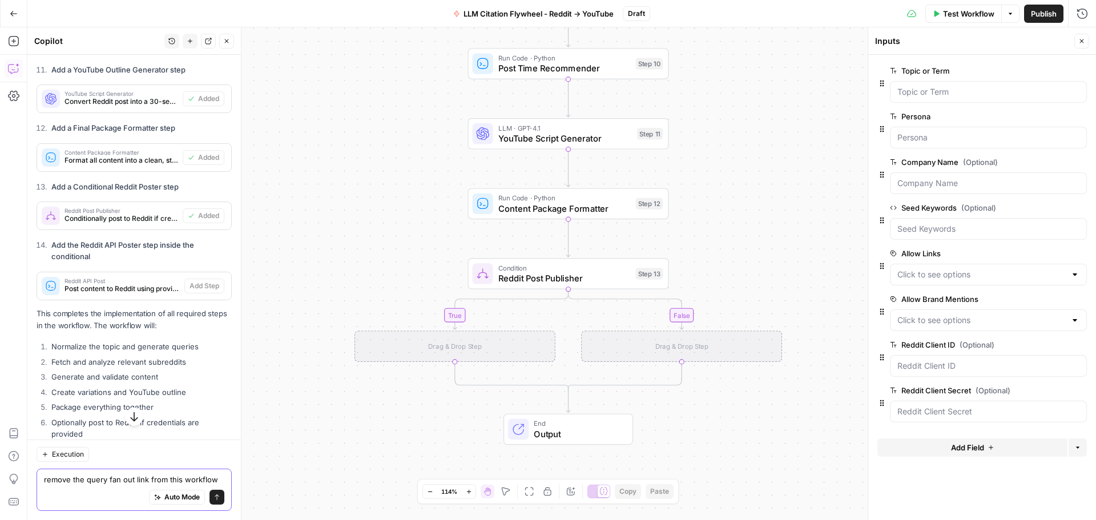
type textarea "remove the query fan out link from this workflow"
click at [214, 500] on icon "submit" at bounding box center [217, 497] width 7 height 7
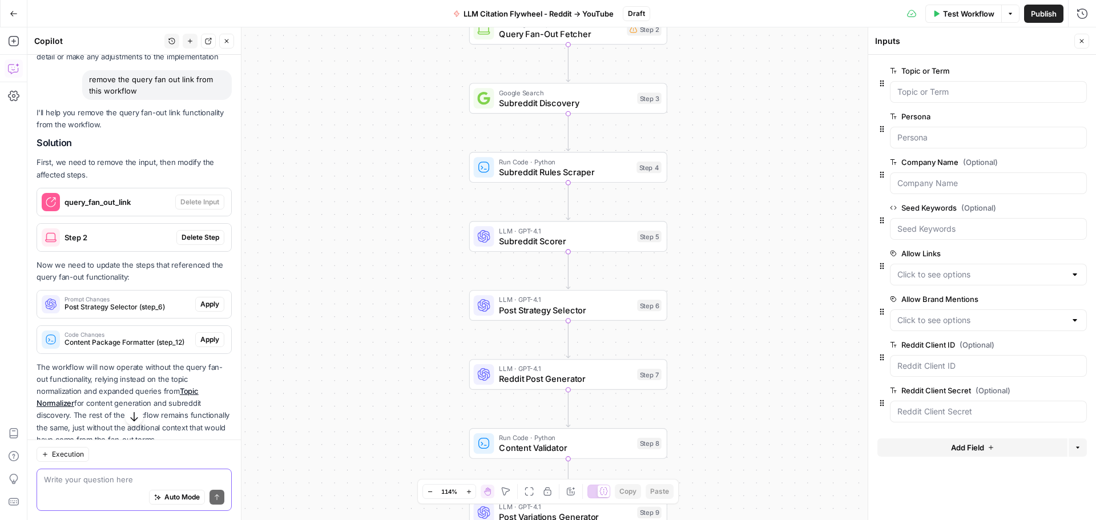
scroll to position [5820, 0]
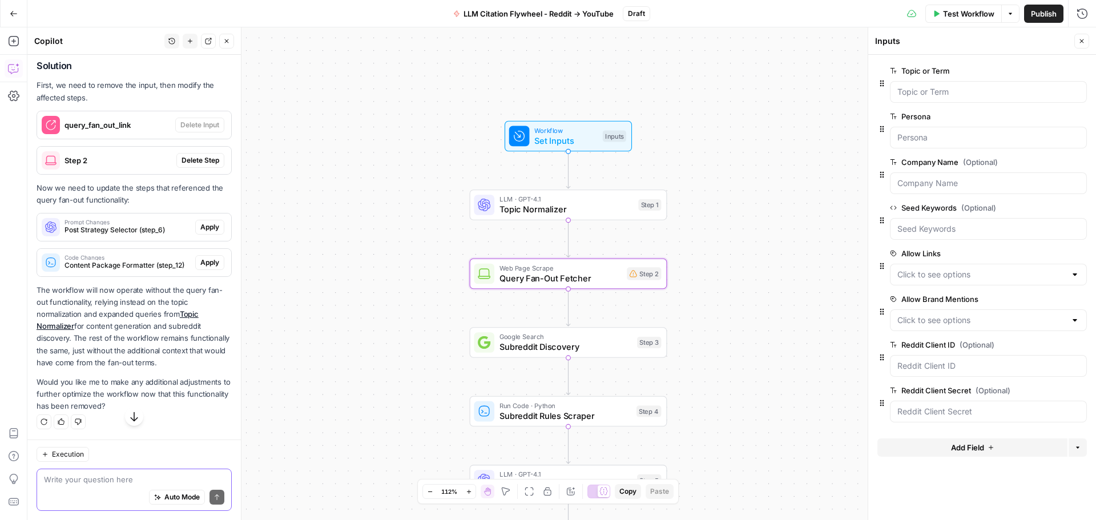
click at [191, 166] on span "Delete Step" at bounding box center [201, 160] width 38 height 10
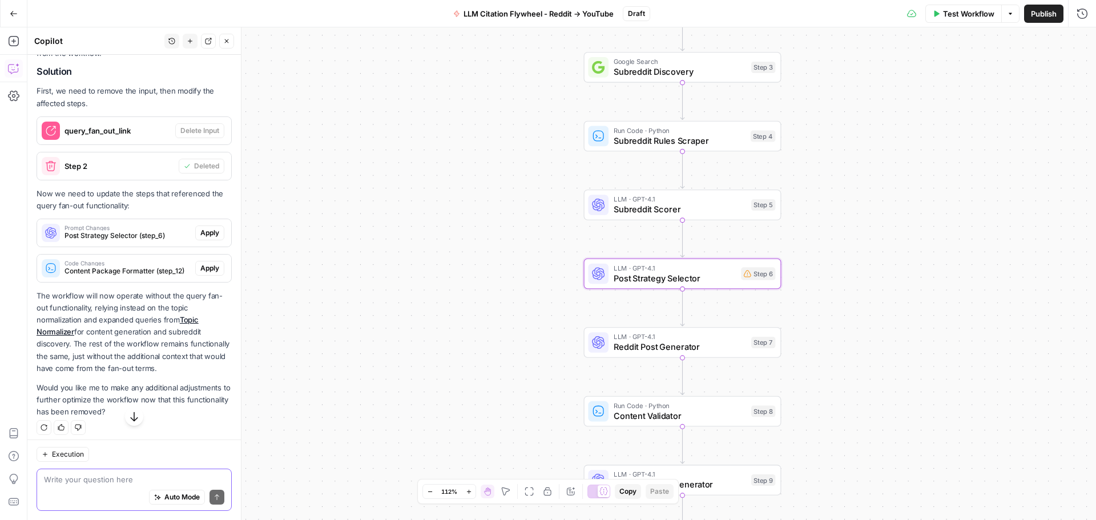
click at [202, 238] on span "Apply" at bounding box center [209, 233] width 19 height 10
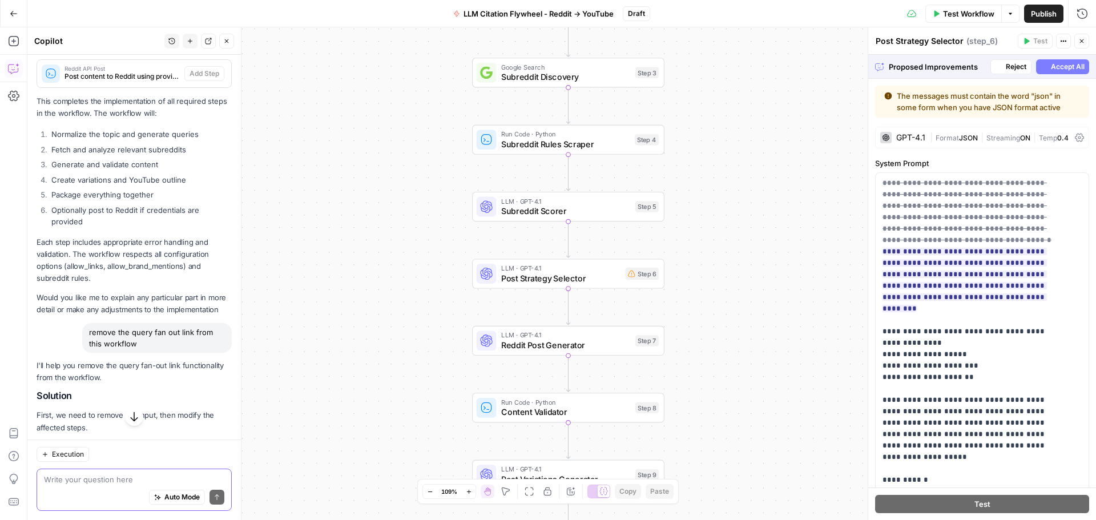
scroll to position [5823, 0]
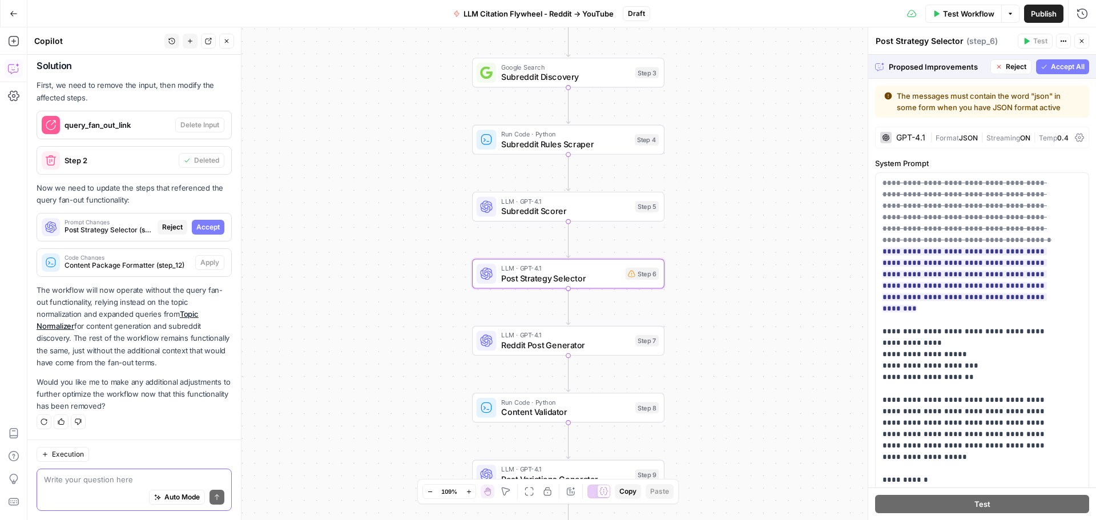
click at [197, 222] on span "Accept" at bounding box center [207, 227] width 23 height 10
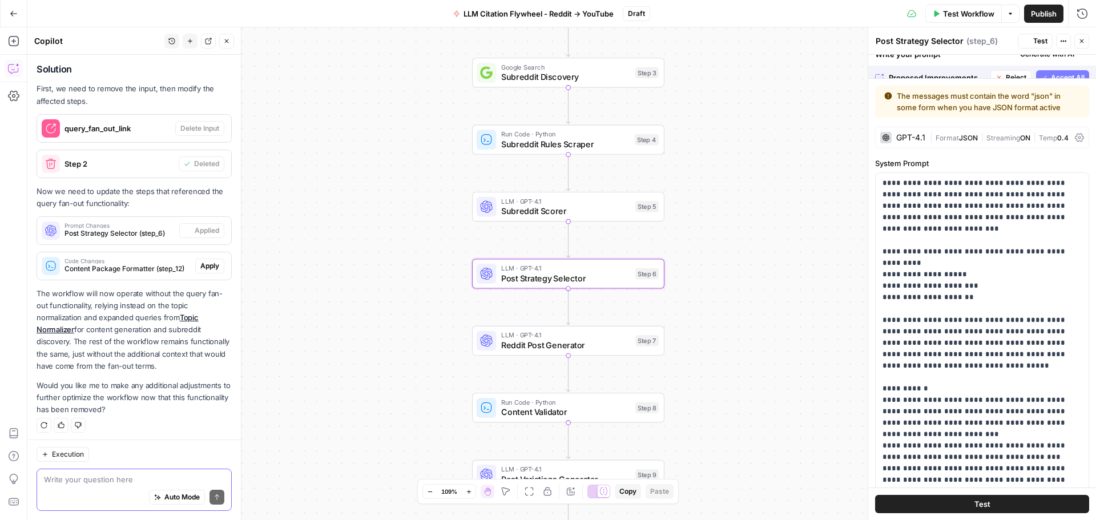
scroll to position [5896, 0]
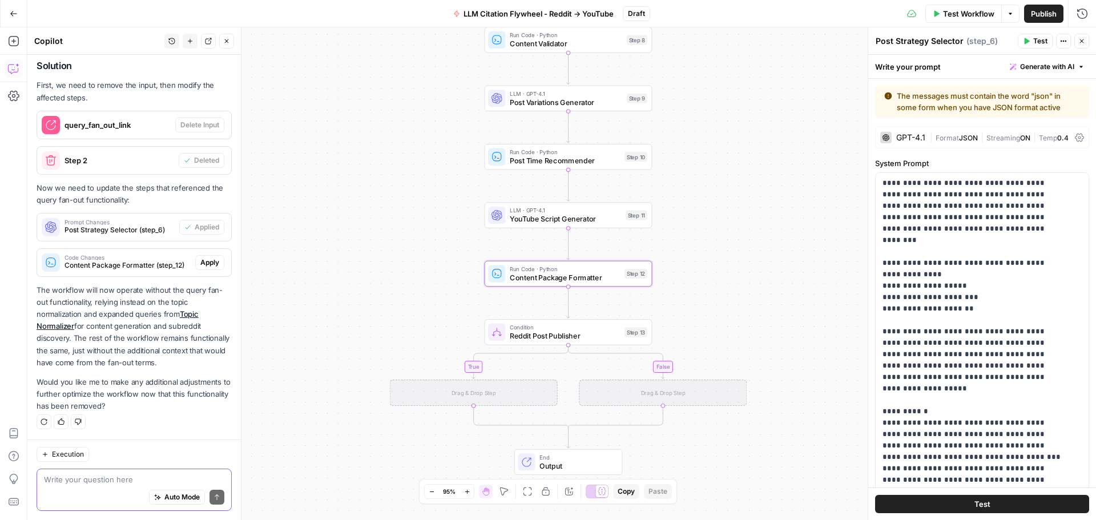
click at [200, 261] on span "Apply" at bounding box center [209, 262] width 19 height 10
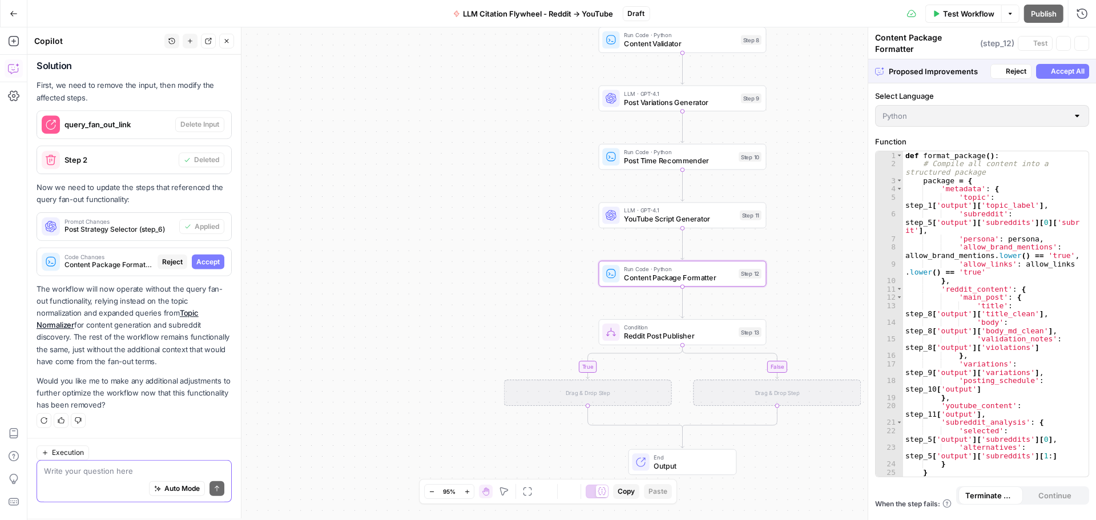
scroll to position [5823, 0]
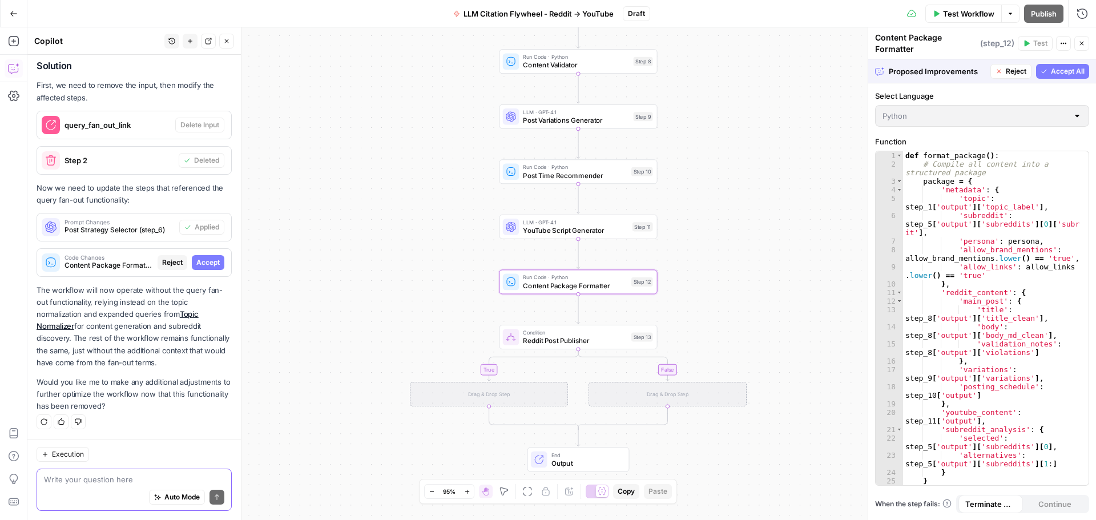
click at [202, 263] on span "Accept" at bounding box center [207, 262] width 23 height 10
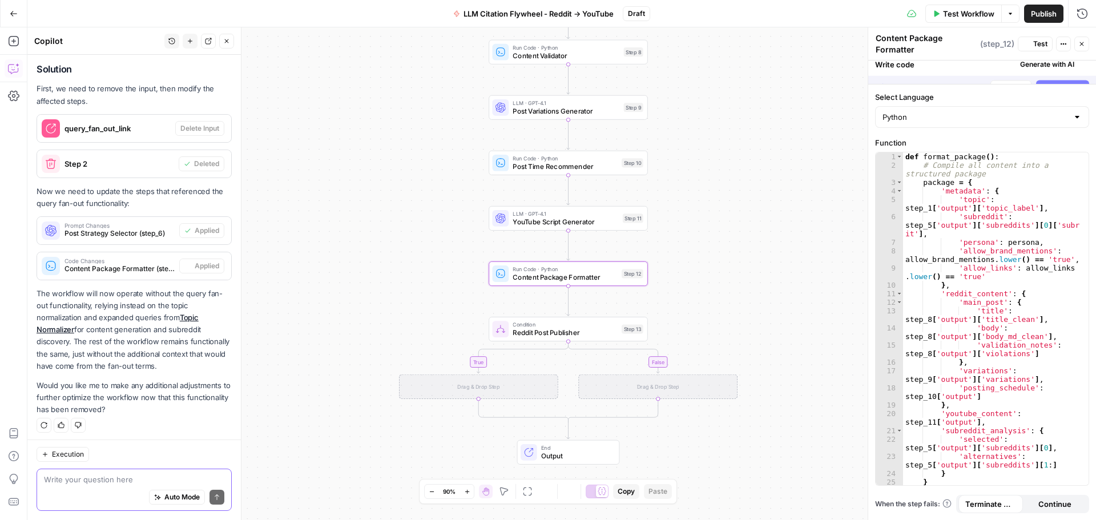
scroll to position [5896, 0]
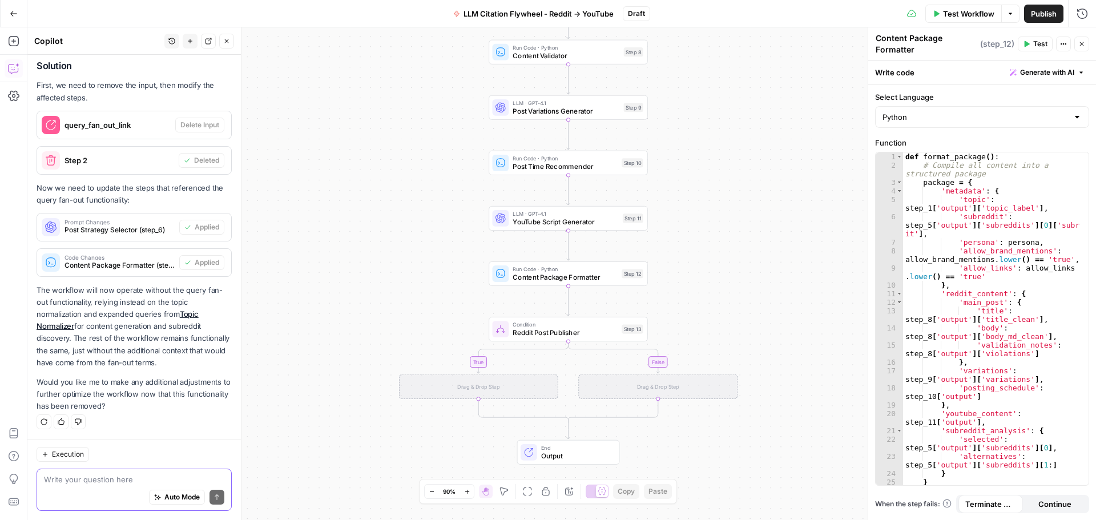
click at [963, 16] on span "Test Workflow" at bounding box center [968, 13] width 51 height 11
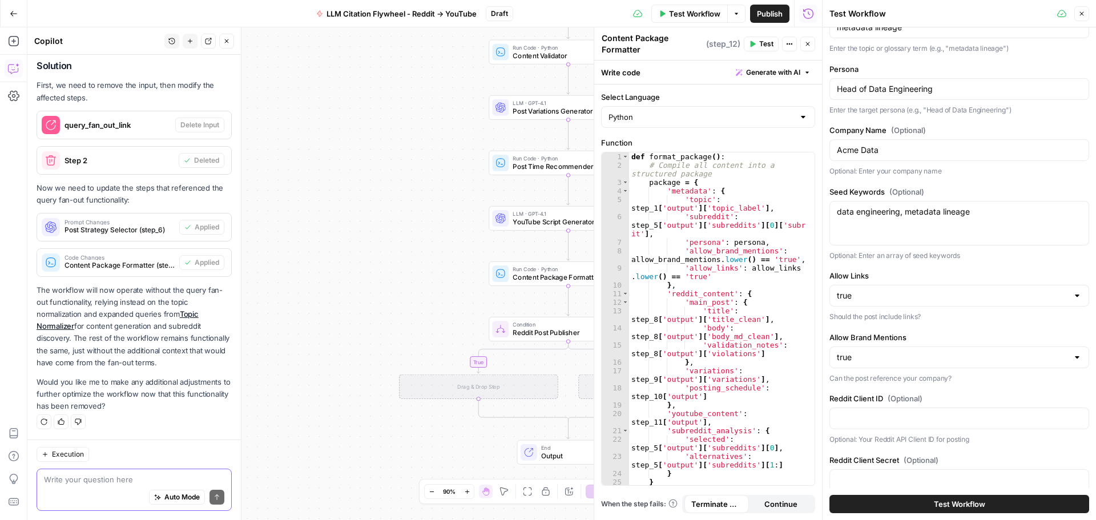
scroll to position [58, 0]
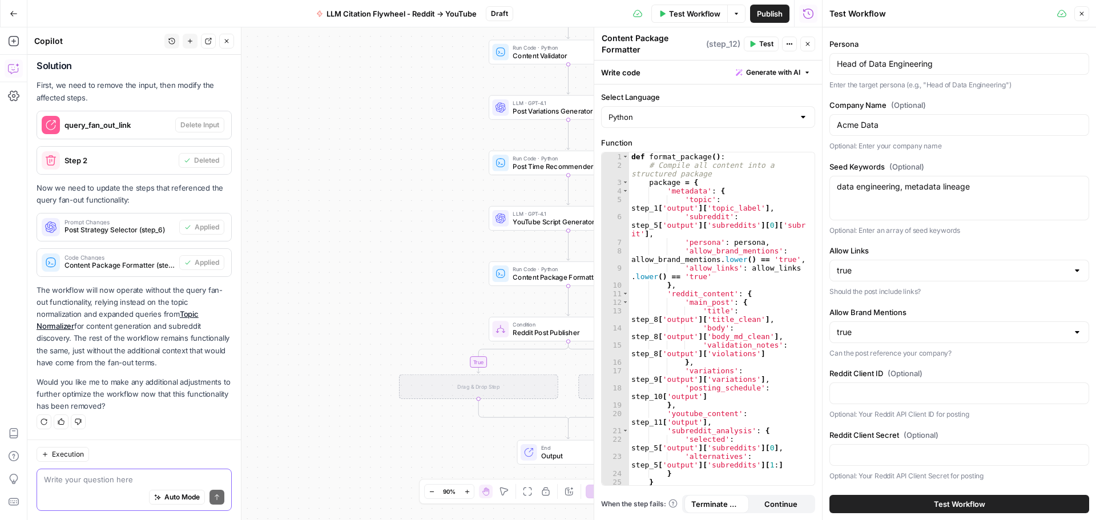
click at [909, 504] on button "Test Workflow" at bounding box center [960, 504] width 260 height 18
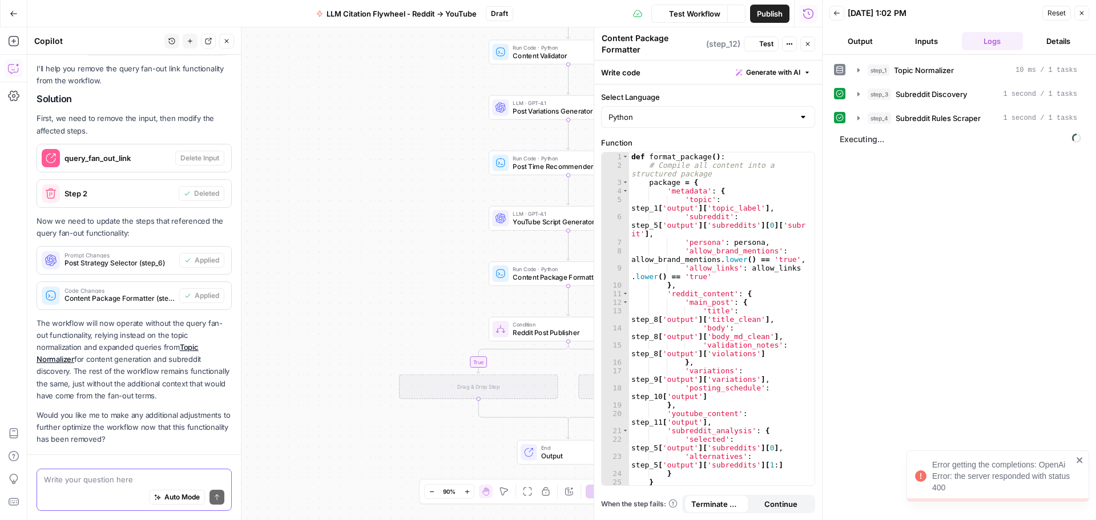
scroll to position [5896, 0]
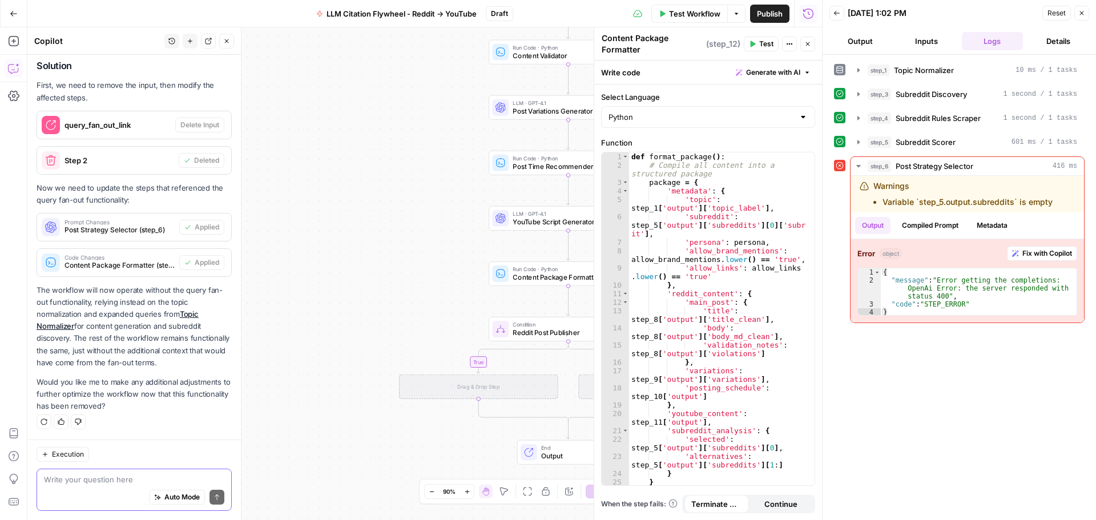
click at [857, 43] on button "Output" at bounding box center [861, 41] width 62 height 18
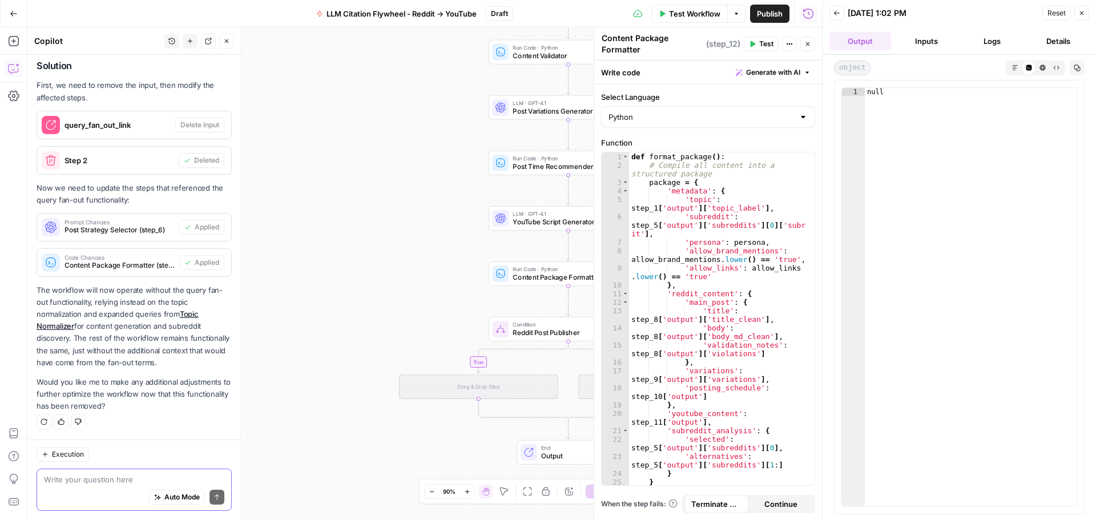
click at [990, 37] on button "Logs" at bounding box center [993, 41] width 62 height 18
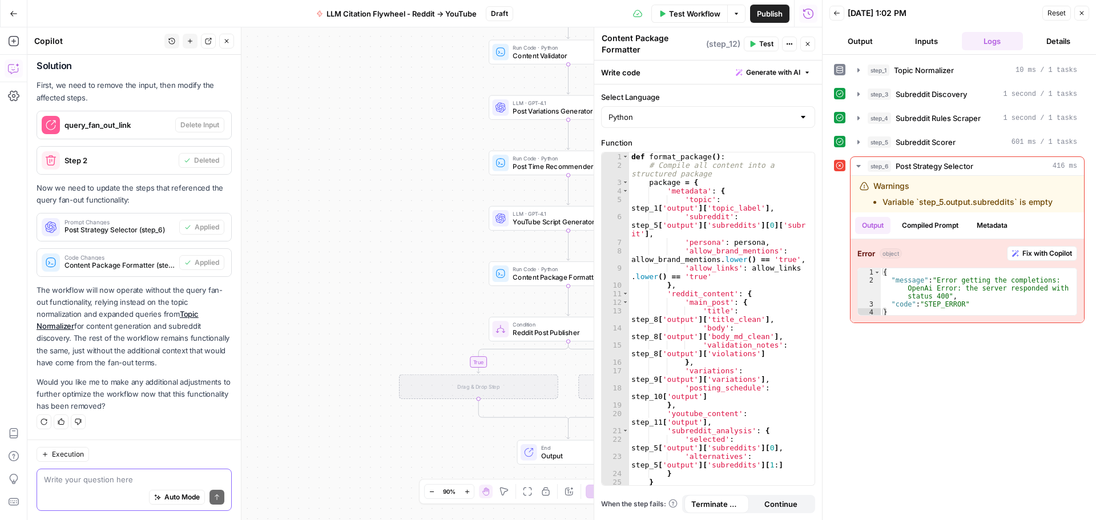
click at [1057, 41] on button "Details" at bounding box center [1059, 41] width 62 height 18
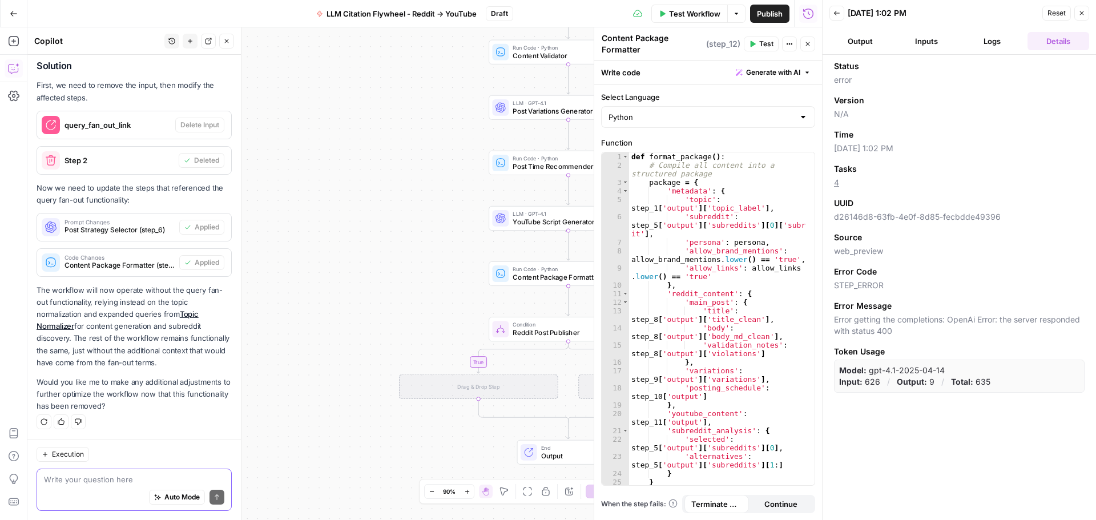
click at [989, 46] on button "Logs" at bounding box center [993, 41] width 62 height 18
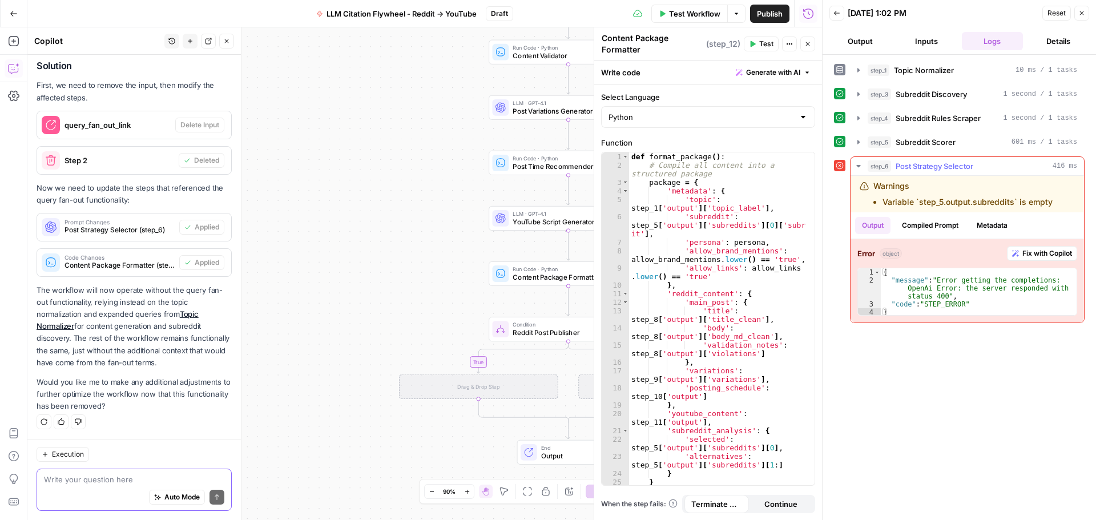
click at [936, 167] on span "Post Strategy Selector" at bounding box center [935, 165] width 78 height 11
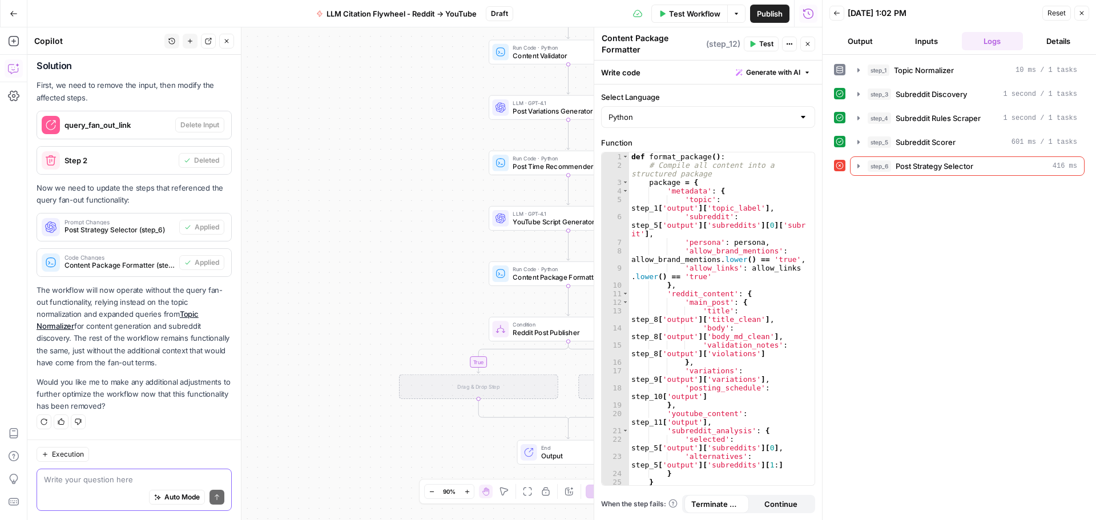
click at [804, 40] on button "Close" at bounding box center [807, 44] width 15 height 15
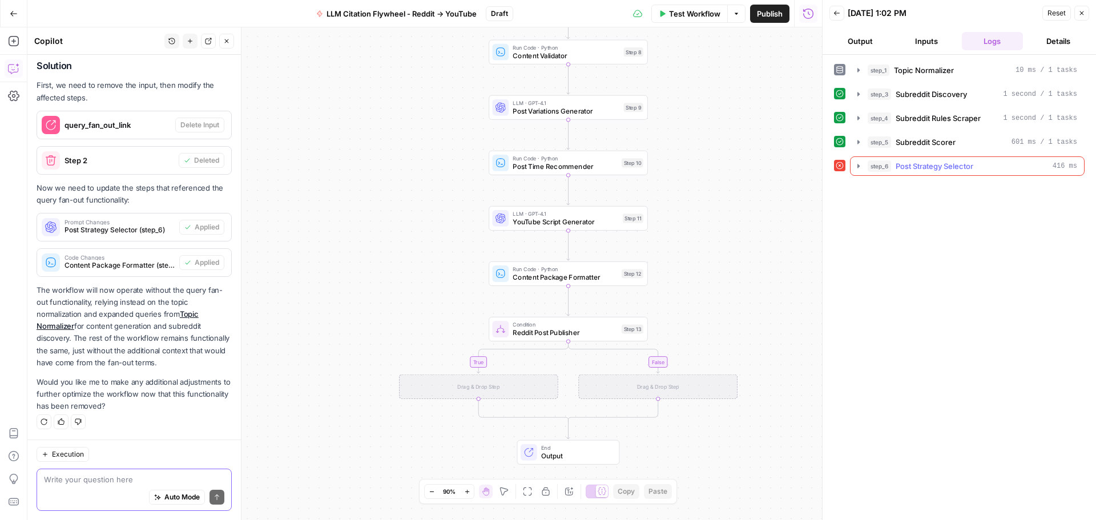
click at [890, 165] on span "step_6" at bounding box center [879, 165] width 23 height 11
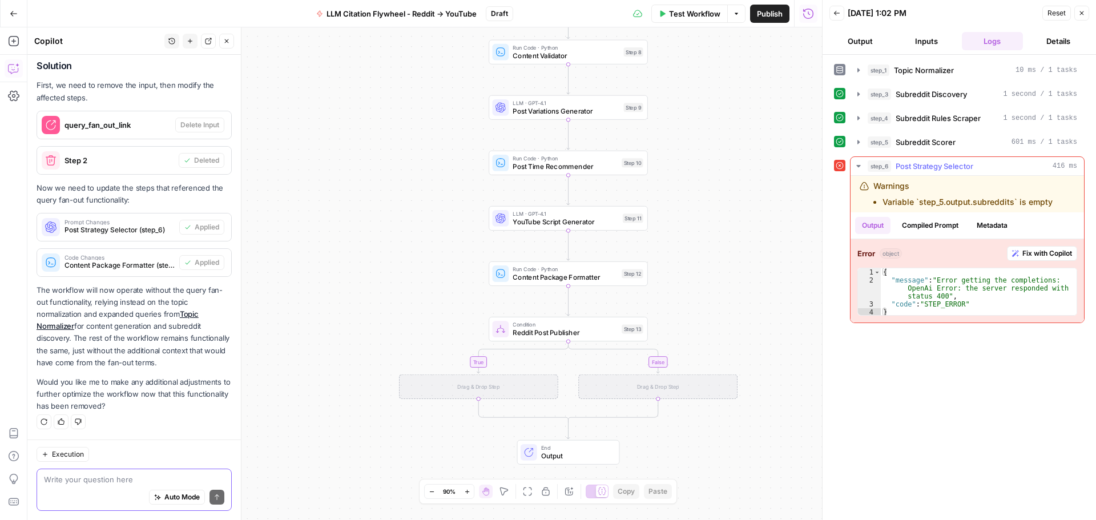
click at [920, 166] on span "Post Strategy Selector" at bounding box center [935, 165] width 78 height 11
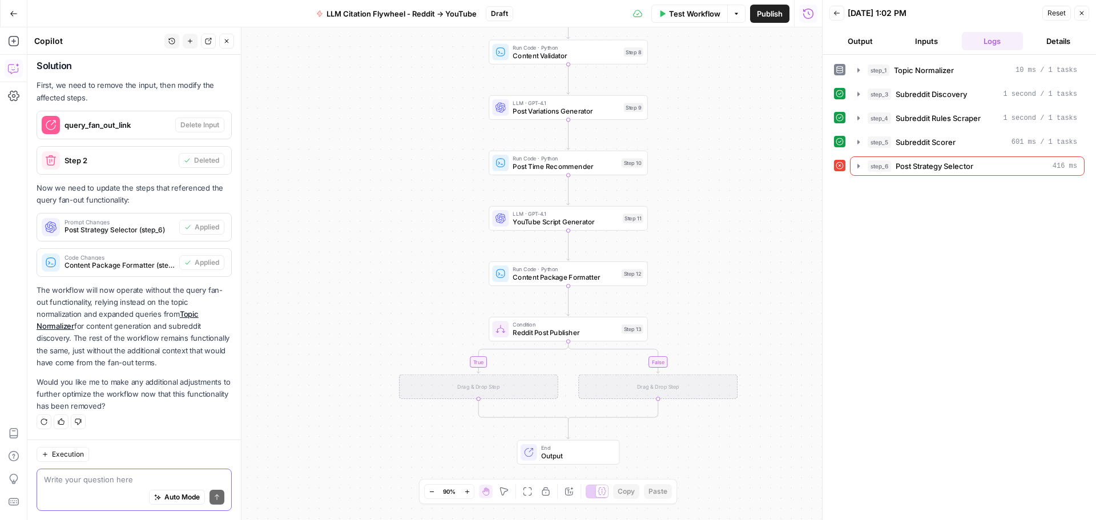
click at [838, 164] on icon at bounding box center [840, 166] width 8 height 8
click at [1060, 170] on span "416 ms" at bounding box center [1065, 166] width 25 height 10
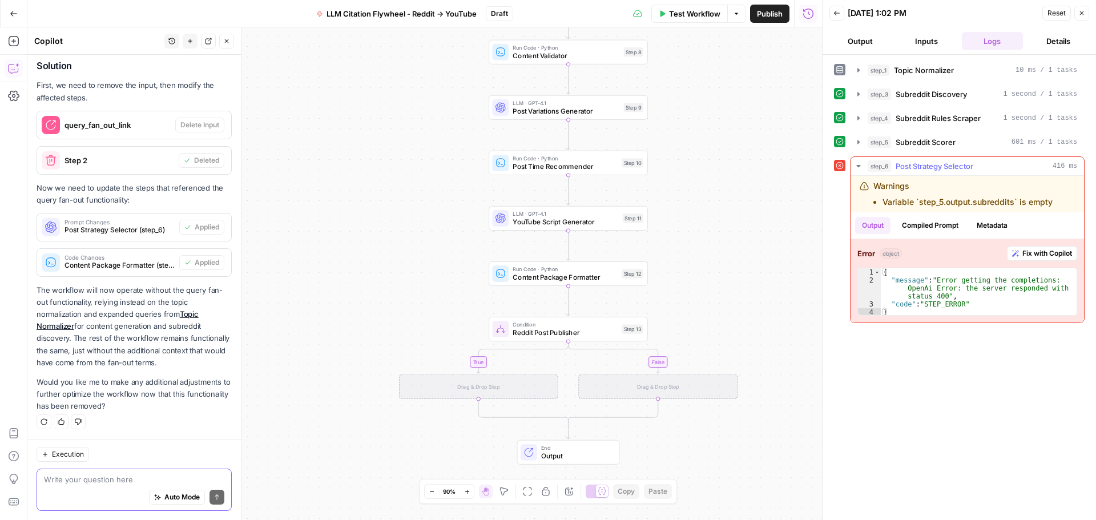
click at [1026, 250] on span "Fix with Copilot" at bounding box center [1047, 253] width 50 height 10
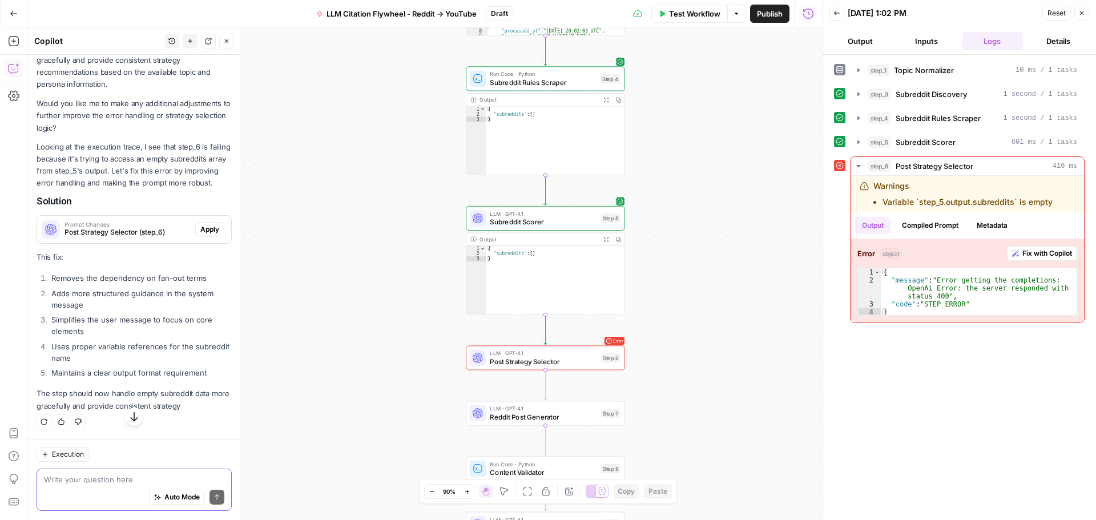
scroll to position [6569, 0]
click at [88, 486] on div "Auto Mode Send" at bounding box center [134, 497] width 180 height 25
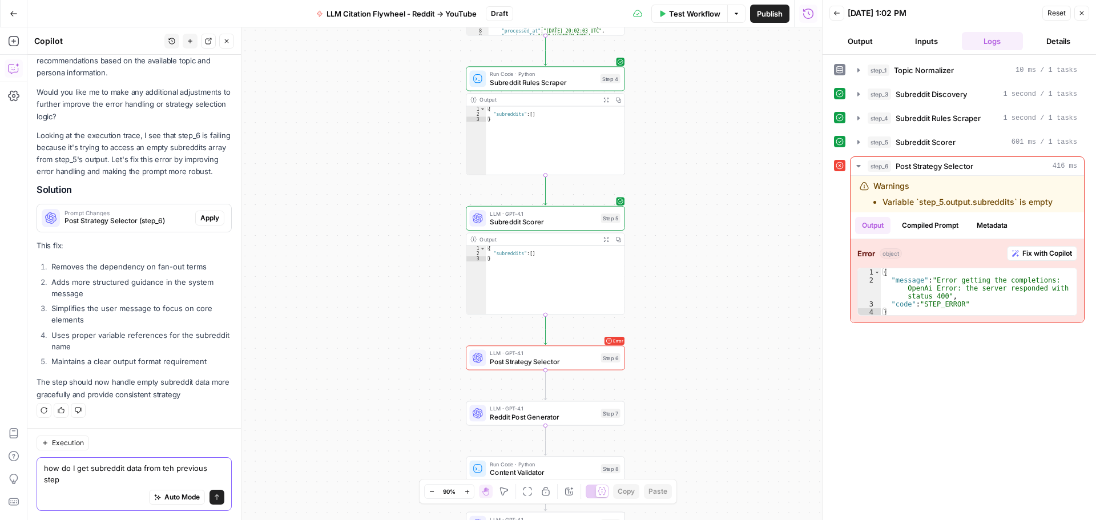
type textarea "how do I get subreddit data from teh previous steps"
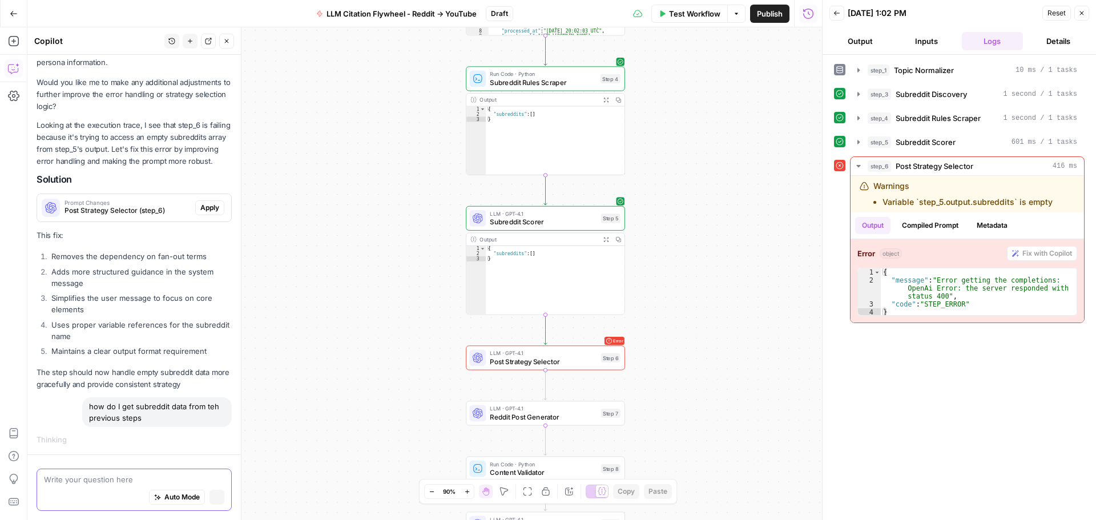
scroll to position [6509, 0]
click at [926, 147] on span "Subreddit Scorer" at bounding box center [926, 141] width 60 height 11
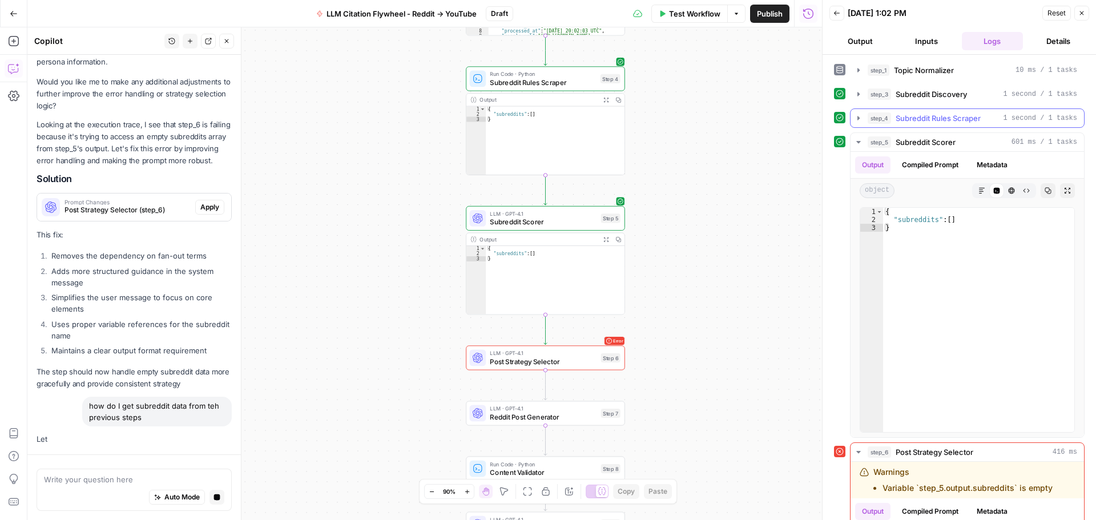
click at [921, 120] on span "Subreddit Rules Scraper" at bounding box center [938, 117] width 85 height 11
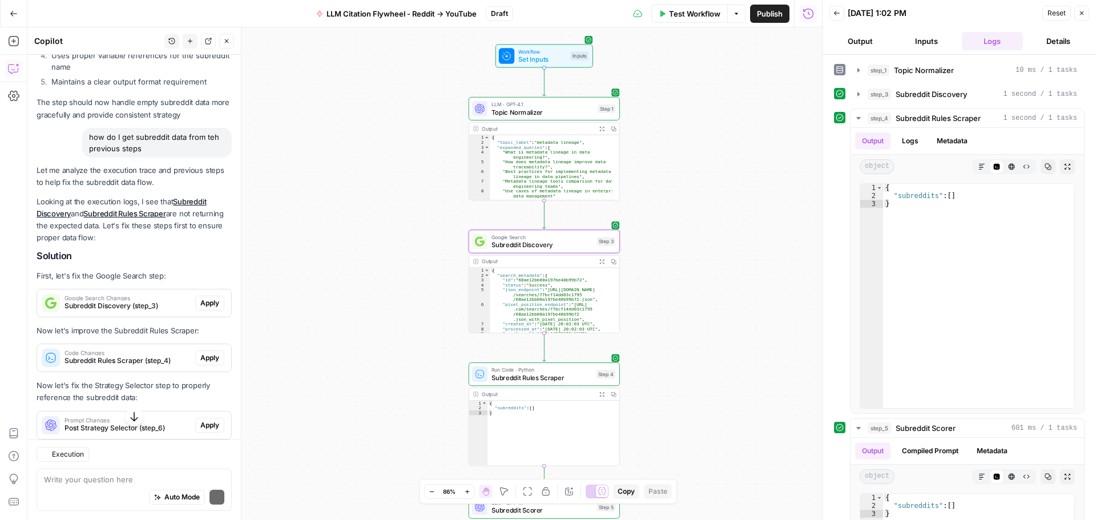
scroll to position [6848, 0]
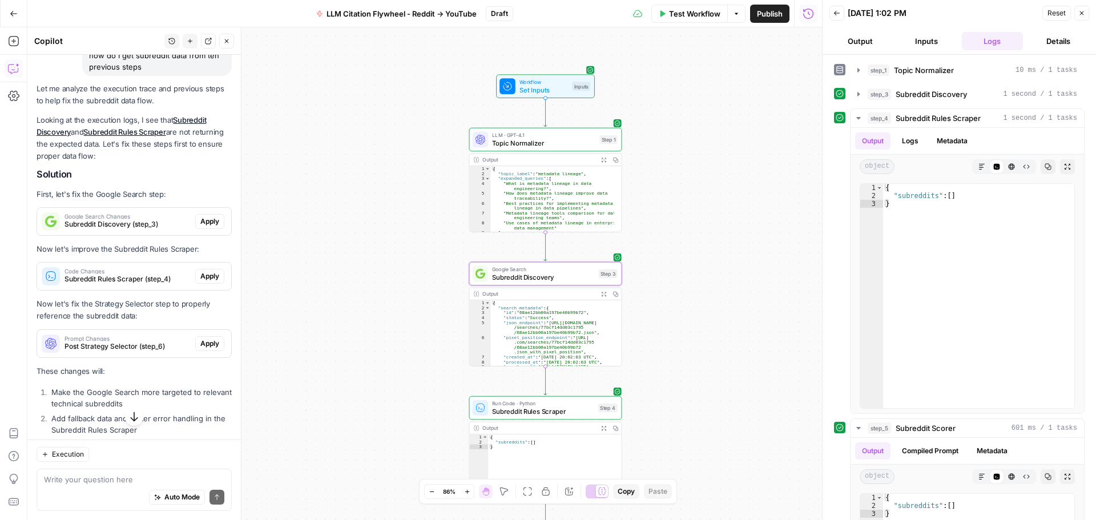
click at [200, 227] on span "Apply" at bounding box center [209, 221] width 19 height 10
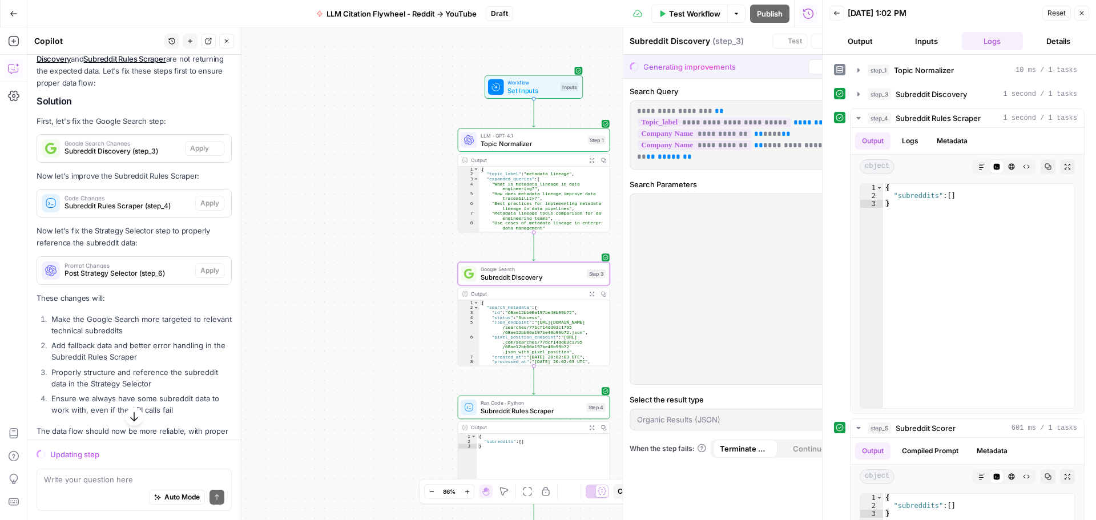
scroll to position [6775, 0]
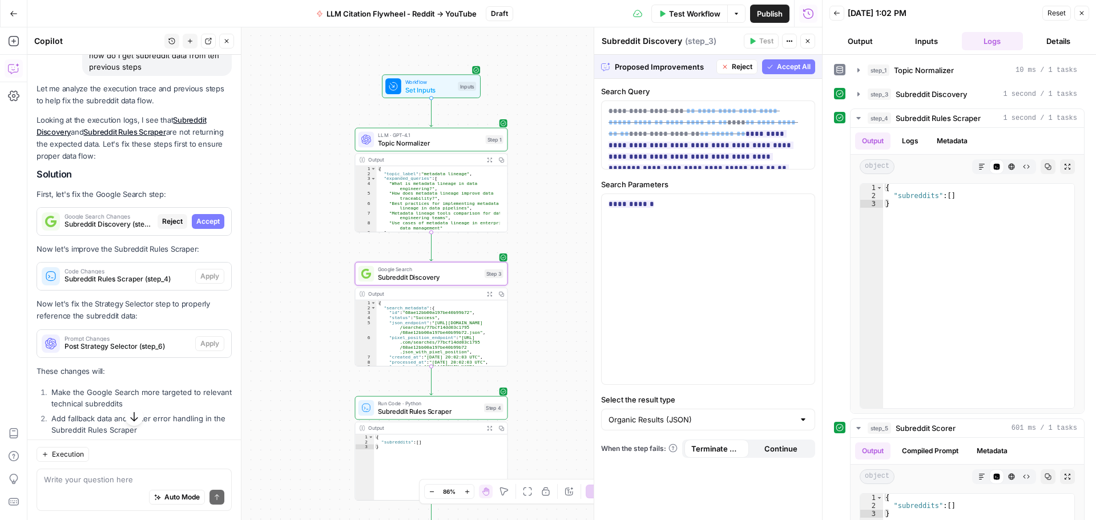
click at [196, 227] on span "Accept" at bounding box center [207, 221] width 23 height 10
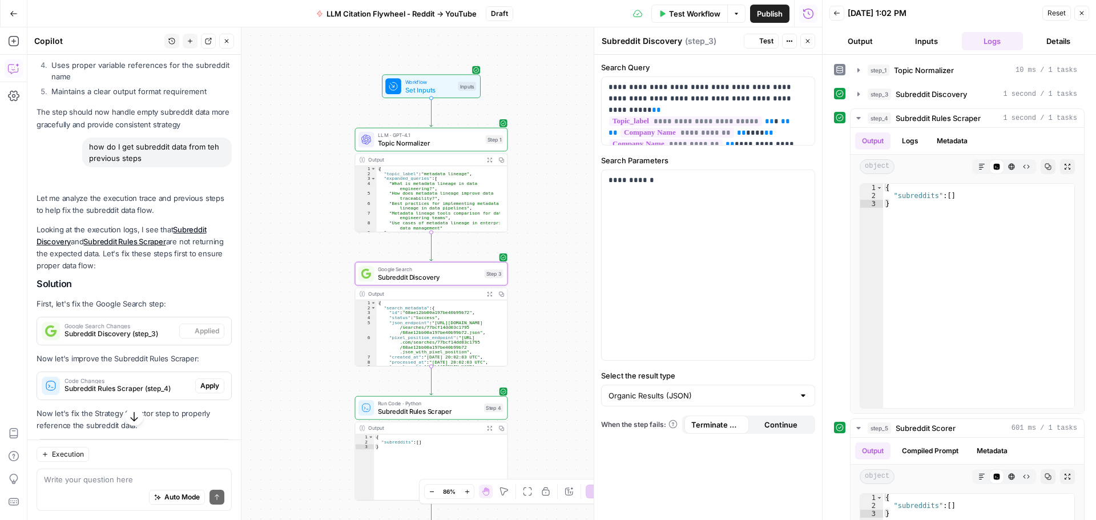
scroll to position [6866, 0]
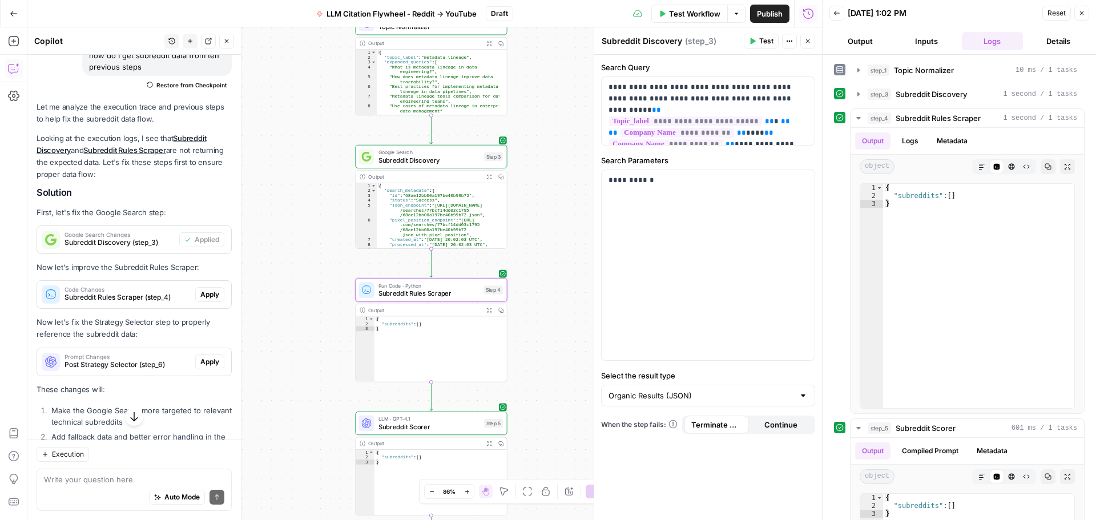
click at [200, 300] on span "Apply" at bounding box center [209, 294] width 19 height 10
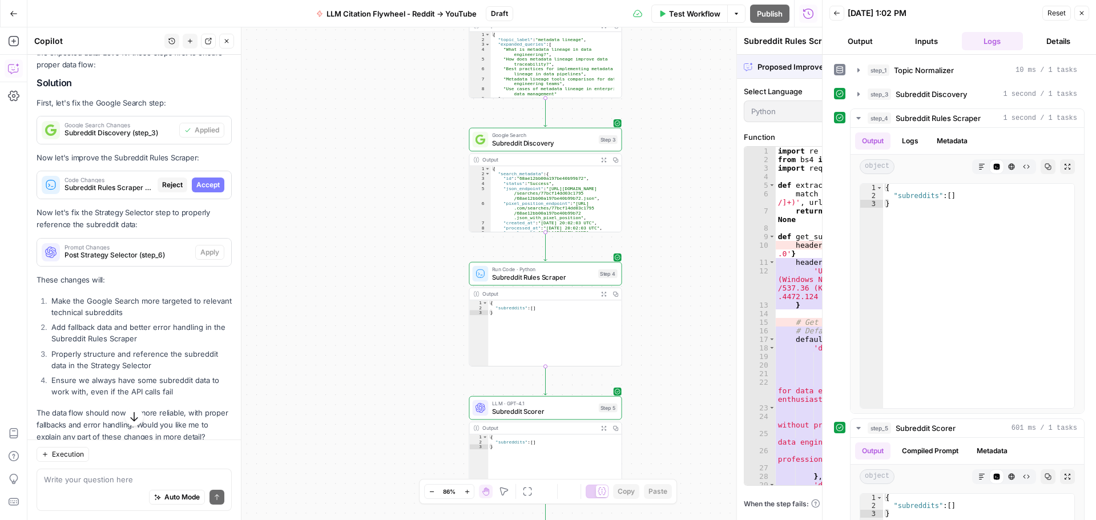
scroll to position [6775, 0]
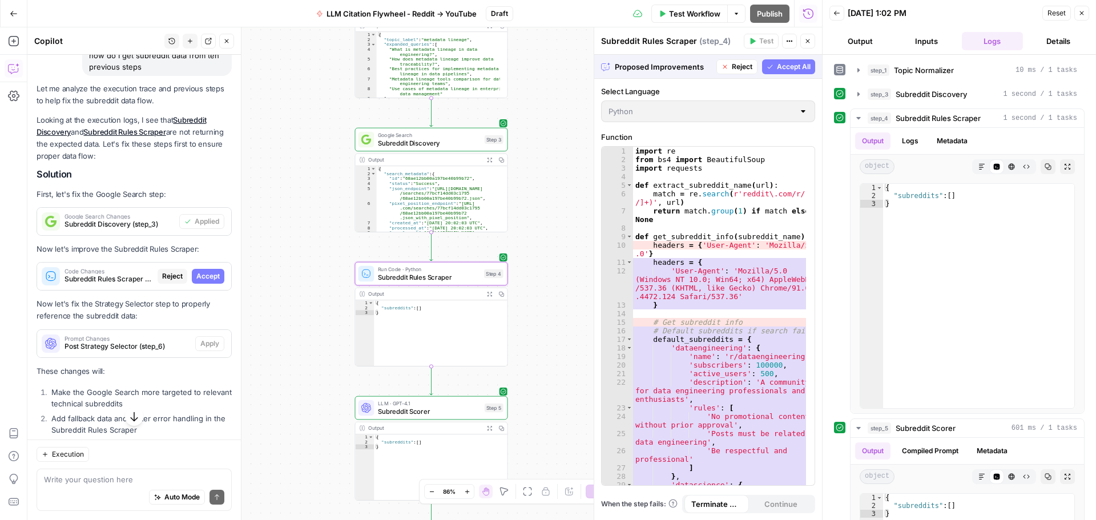
click at [199, 281] on span "Accept" at bounding box center [207, 276] width 23 height 10
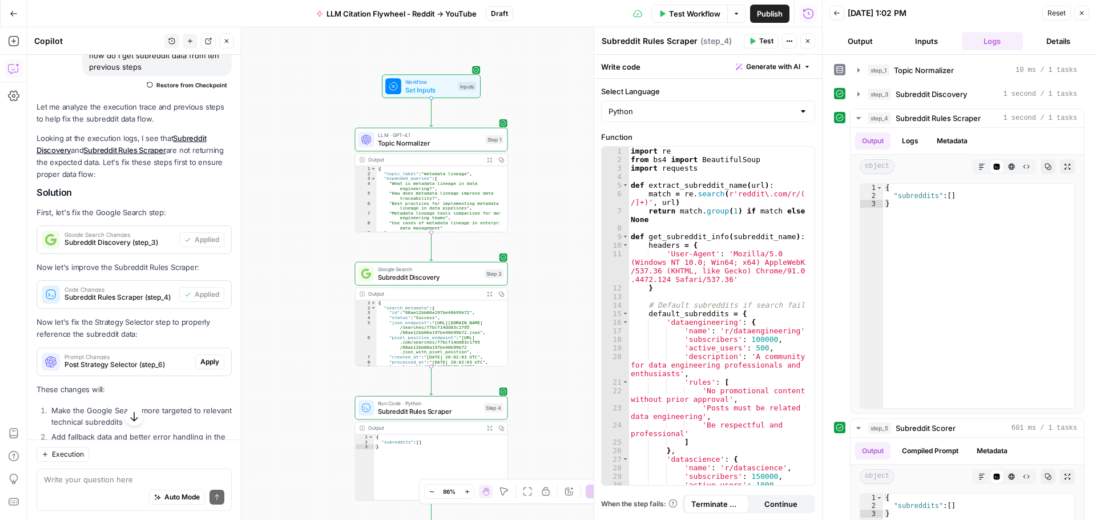
scroll to position [7095, 0]
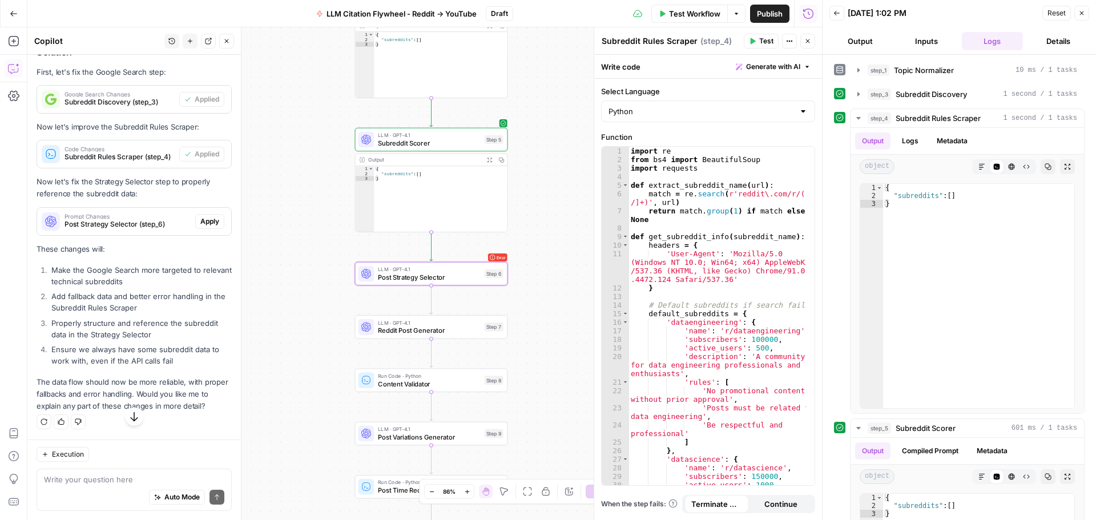
click at [200, 227] on span "Apply" at bounding box center [209, 221] width 19 height 10
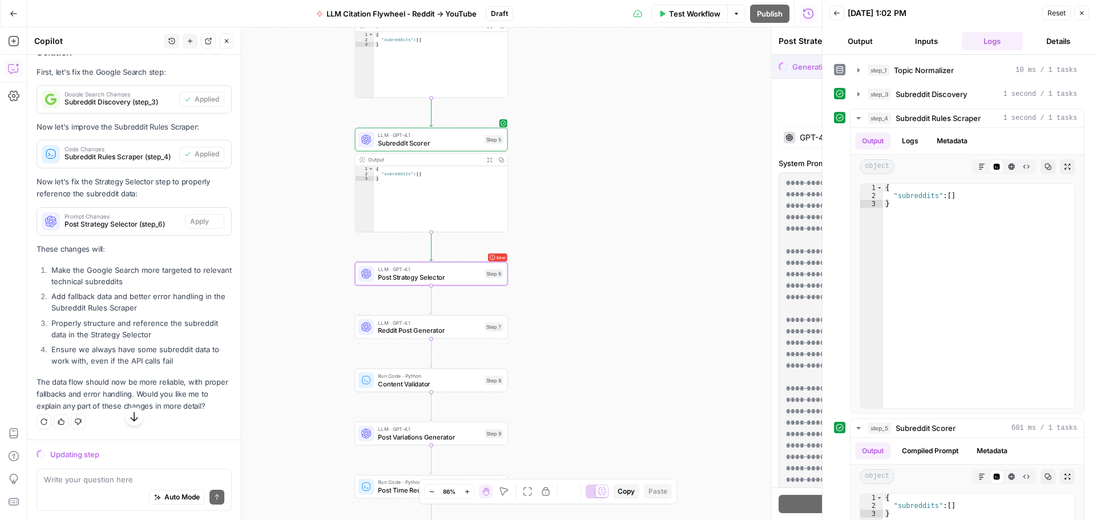
scroll to position [6985, 0]
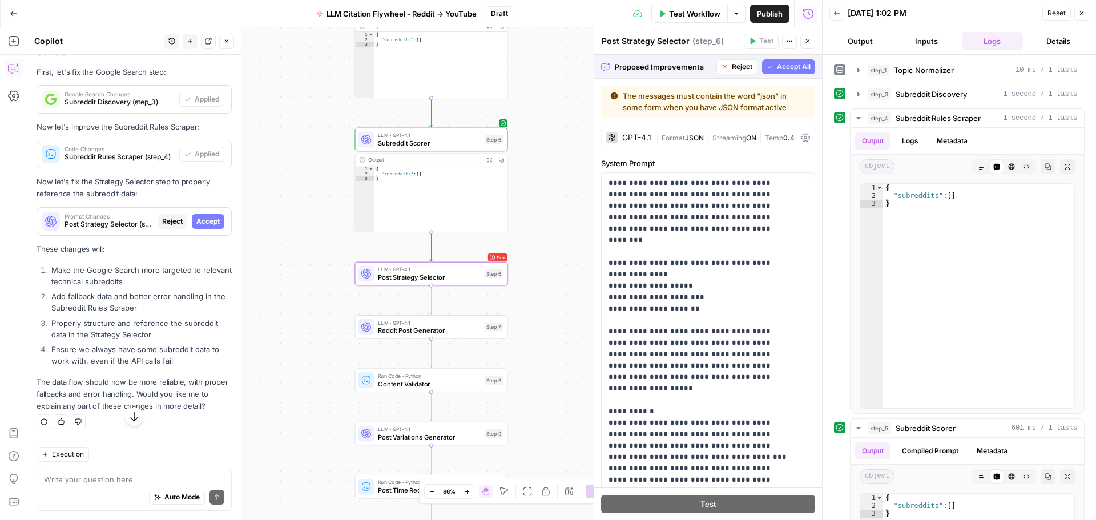
click at [202, 223] on span "Accept" at bounding box center [207, 221] width 23 height 10
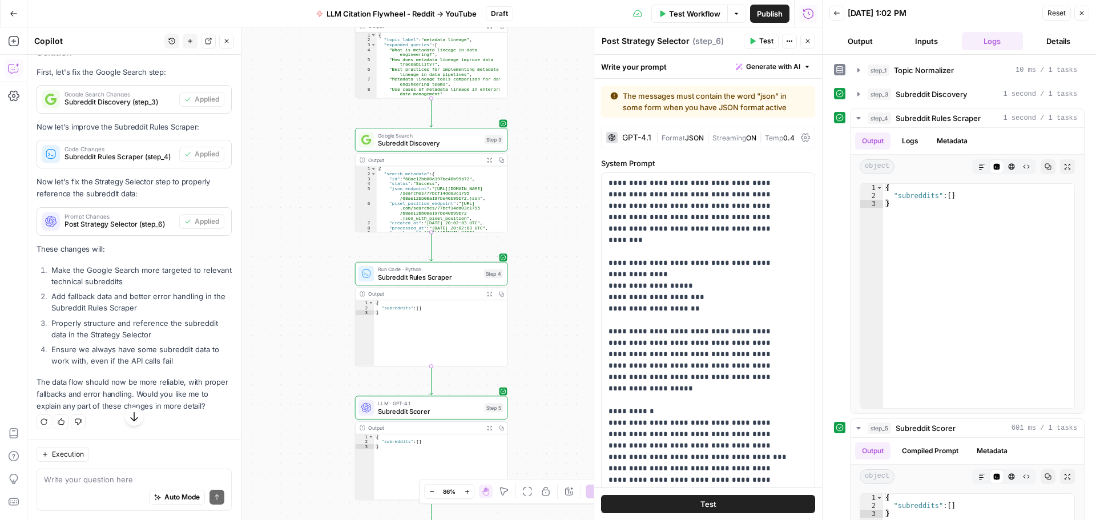
scroll to position [7101, 0]
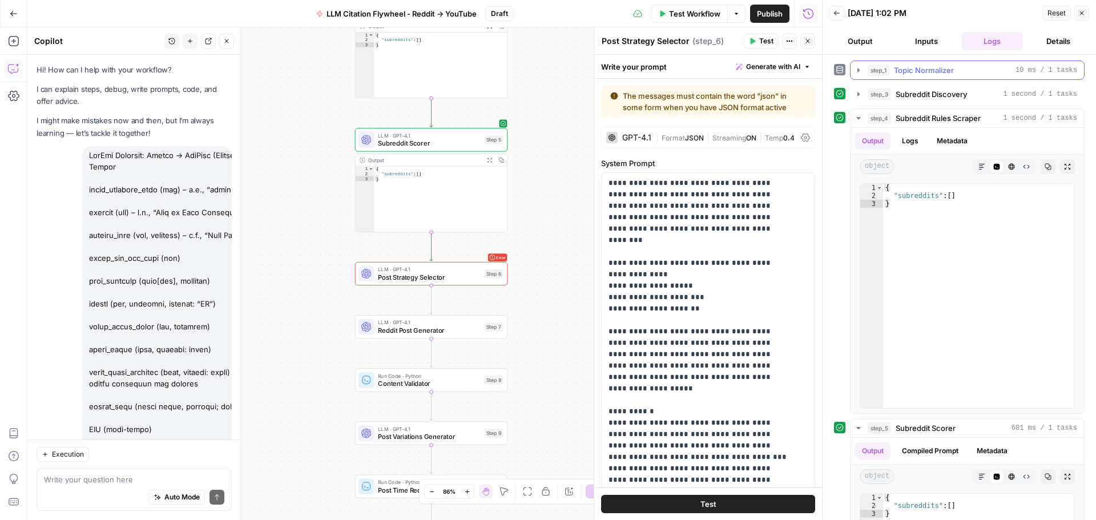
scroll to position [7101, 0]
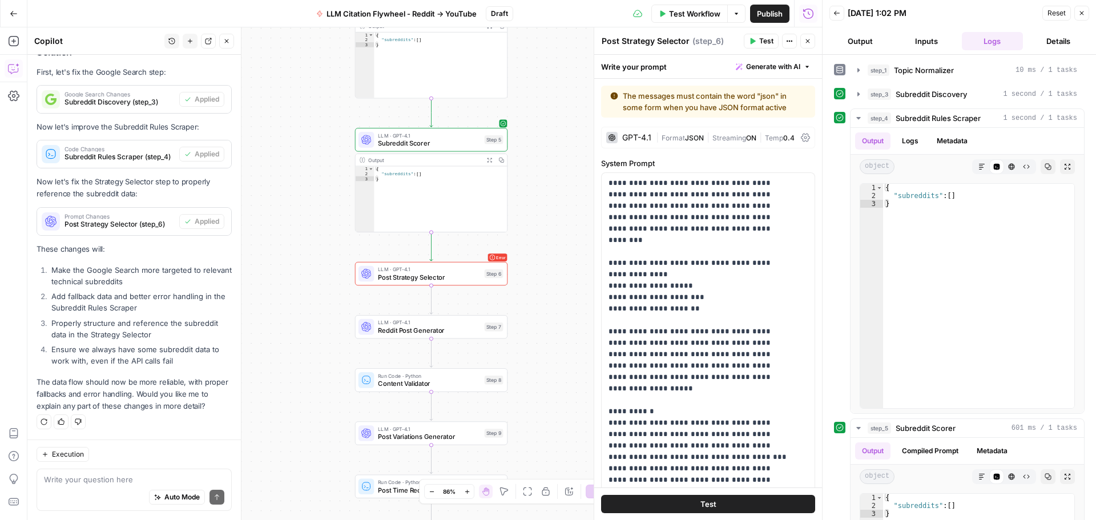
click at [706, 14] on span "Test Workflow" at bounding box center [694, 13] width 51 height 11
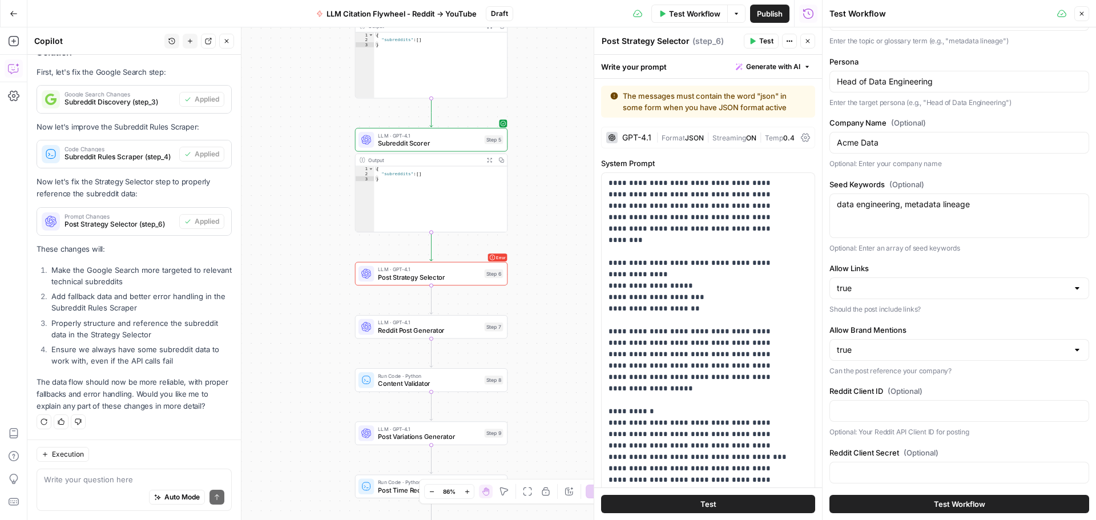
scroll to position [58, 0]
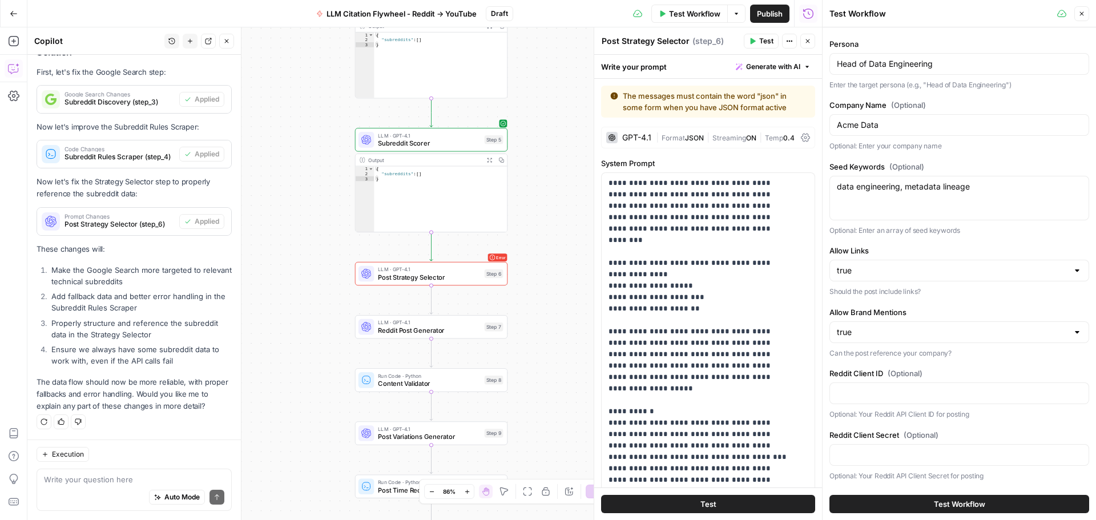
click at [889, 506] on button "Test Workflow" at bounding box center [960, 504] width 260 height 18
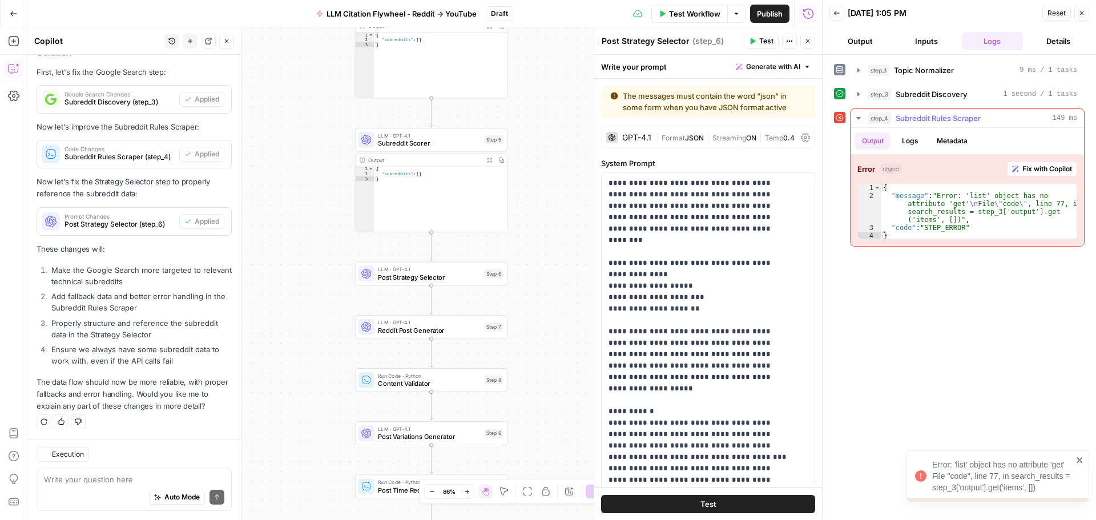
scroll to position [7101, 0]
click at [1033, 170] on span "Fix with Copilot" at bounding box center [1047, 169] width 50 height 10
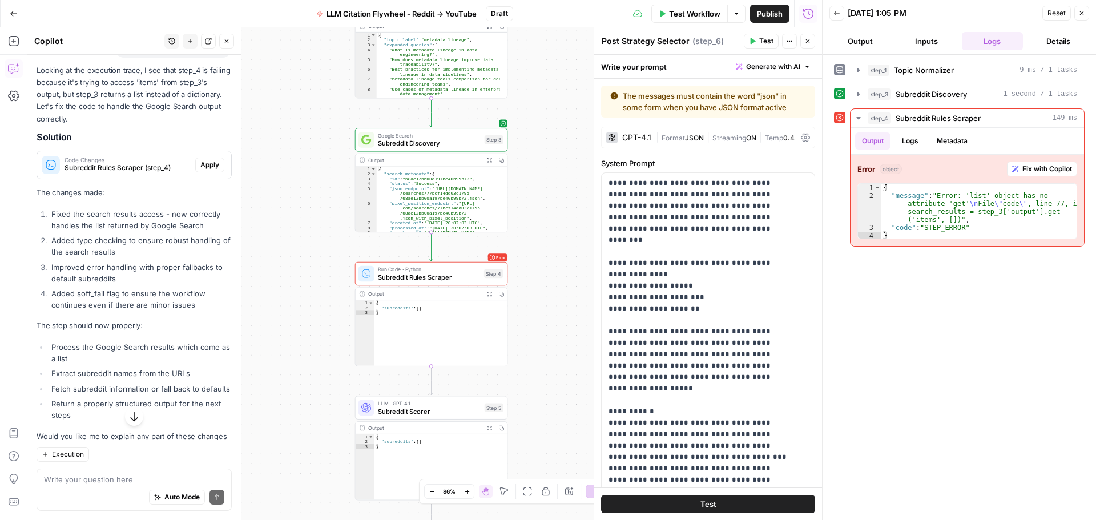
scroll to position [7387, 0]
click at [204, 170] on span "Apply" at bounding box center [209, 164] width 19 height 10
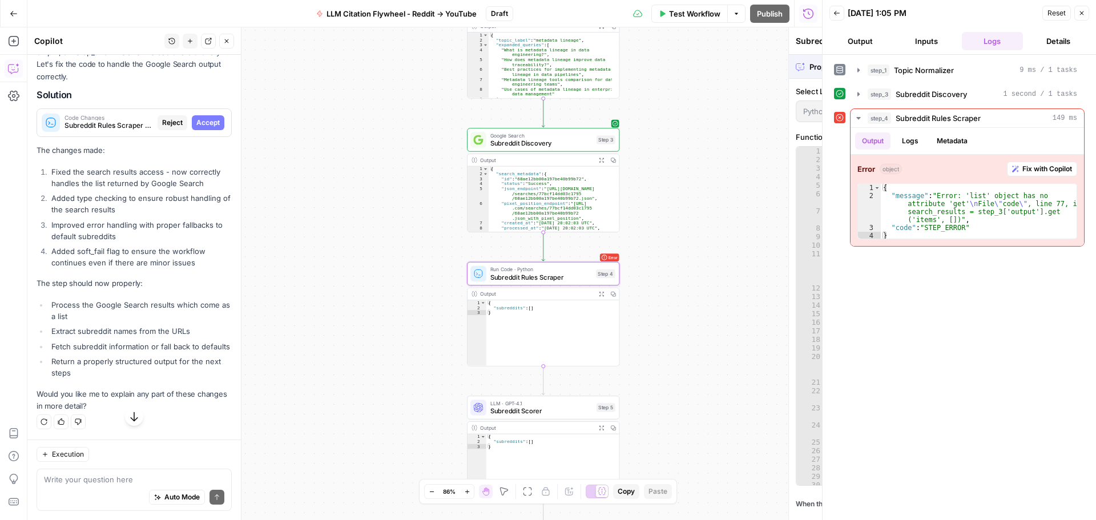
scroll to position [7277, 0]
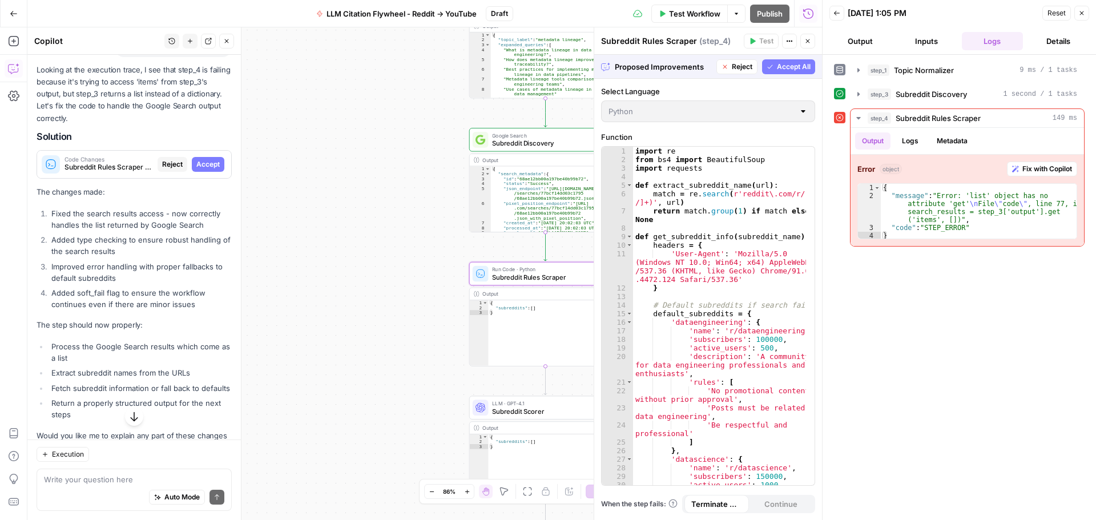
click at [204, 170] on span "Accept" at bounding box center [207, 164] width 23 height 10
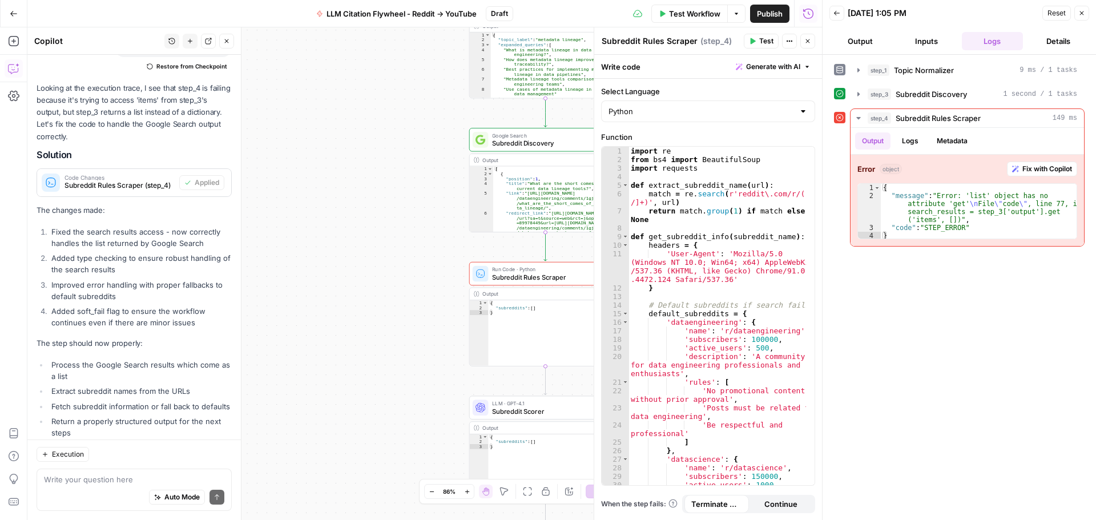
scroll to position [7552, 0]
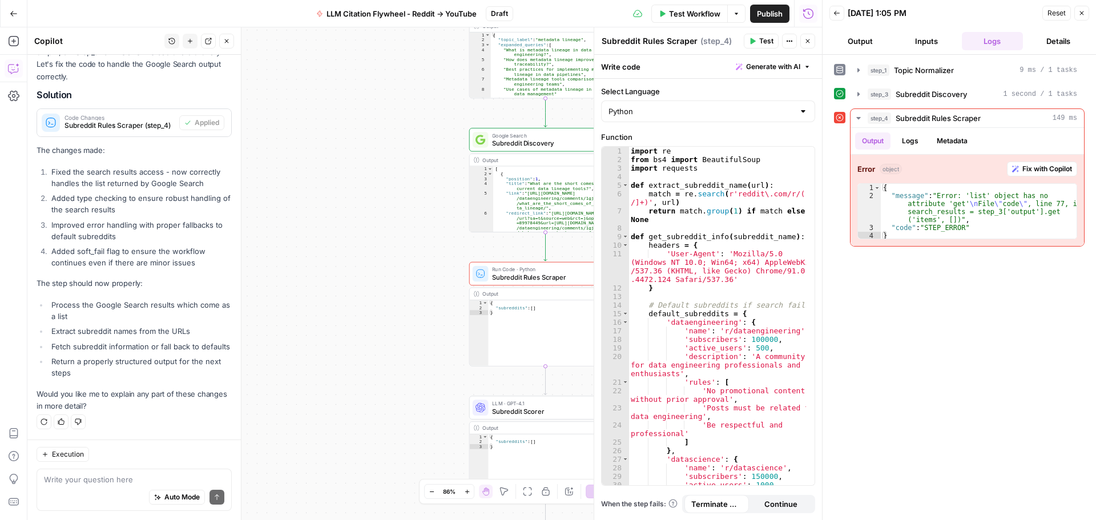
click at [759, 44] on button "Test" at bounding box center [761, 41] width 35 height 15
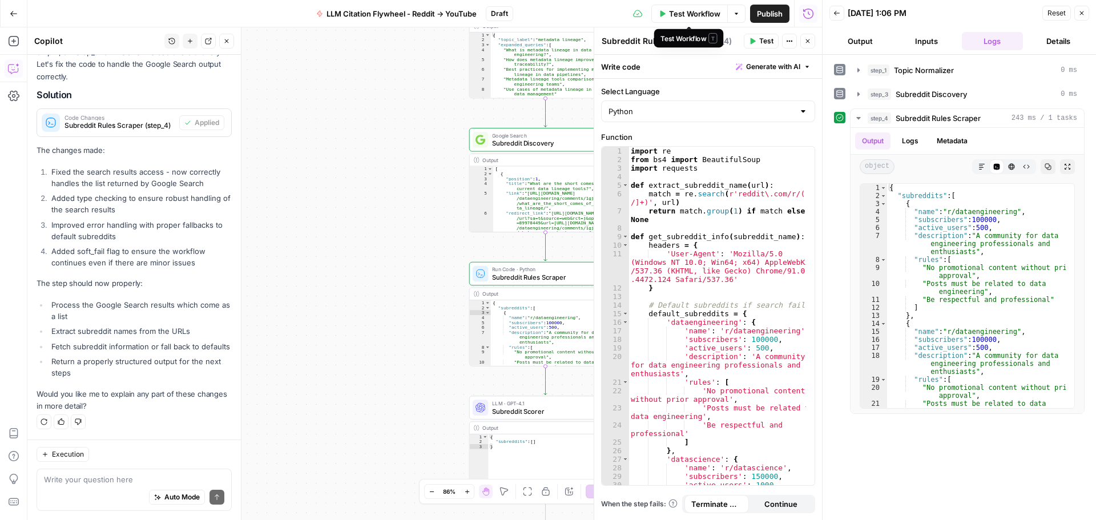
click at [683, 7] on button "Test Workflow" at bounding box center [689, 14] width 76 height 18
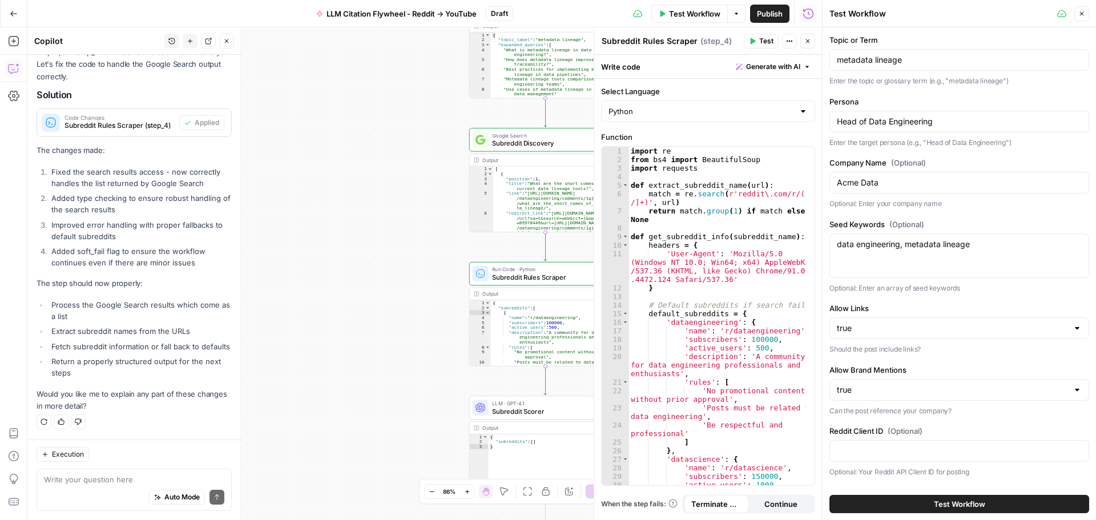
click at [905, 502] on button "Test Workflow" at bounding box center [960, 504] width 260 height 18
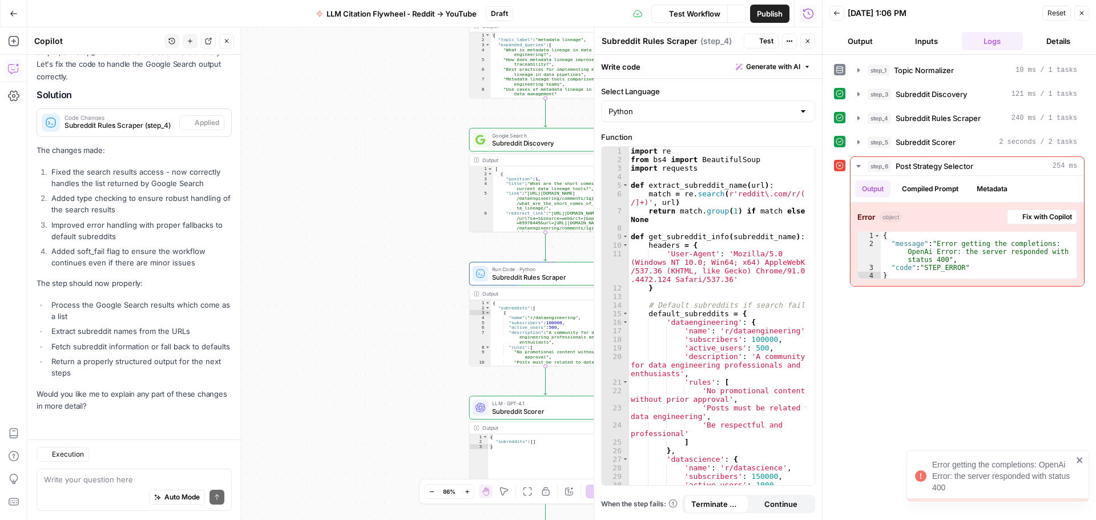
scroll to position [7552, 0]
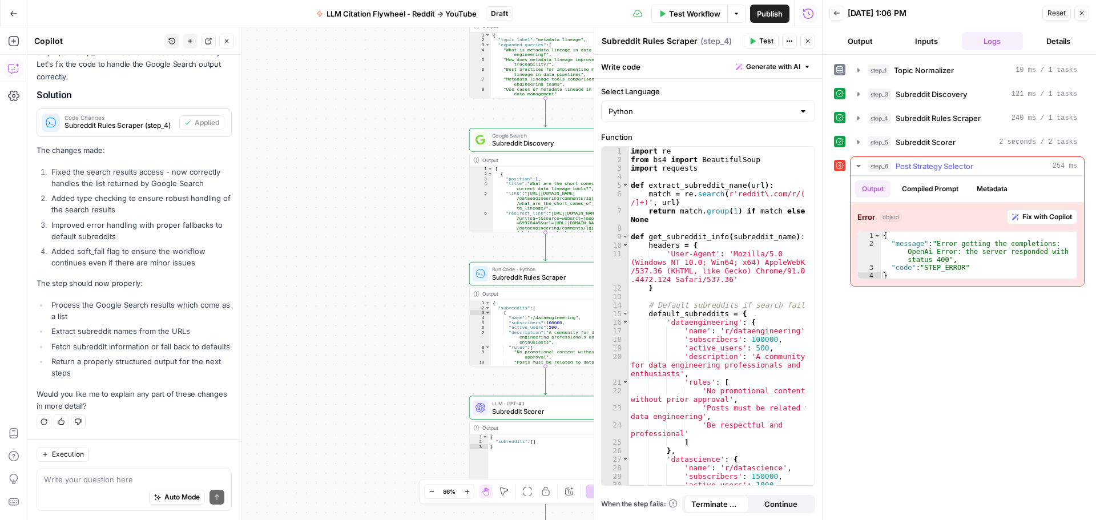
click at [1042, 213] on span "Fix with Copilot" at bounding box center [1047, 217] width 50 height 10
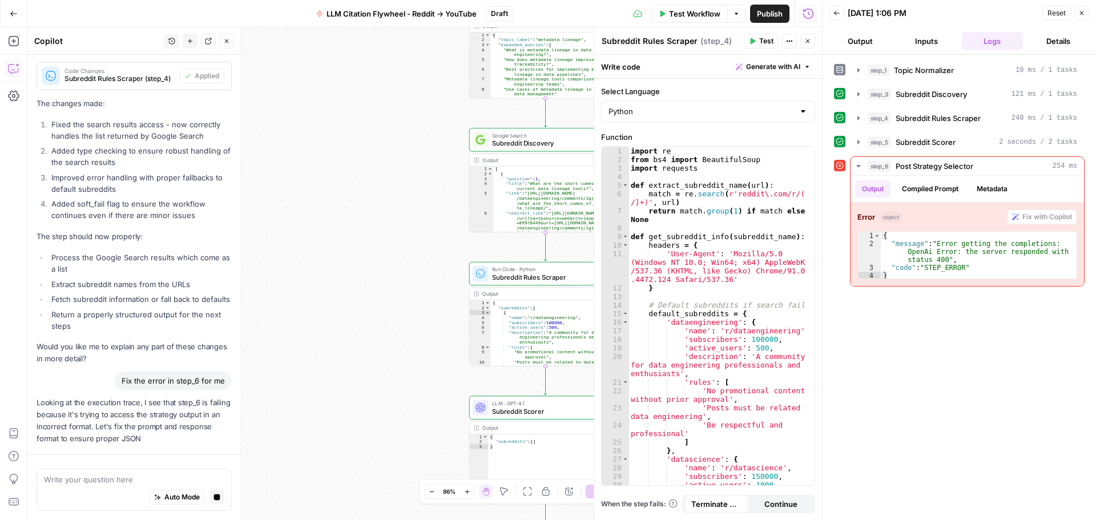
scroll to position [7463, 0]
